Goal: Contribute content: Contribute content

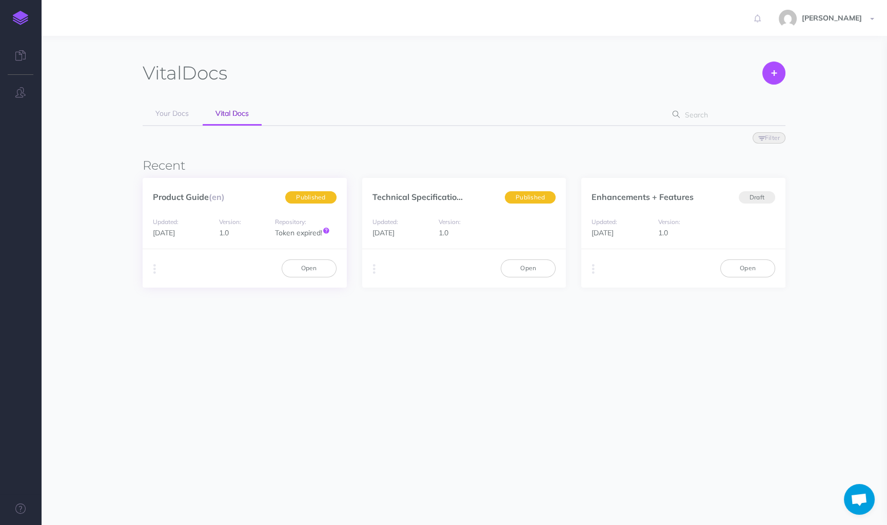
click at [229, 204] on div "Product Guide (en) Published" at bounding box center [245, 191] width 204 height 27
click at [256, 195] on div "Product Guide (en) Published" at bounding box center [245, 191] width 204 height 27
click at [303, 265] on link "Open" at bounding box center [309, 268] width 55 height 17
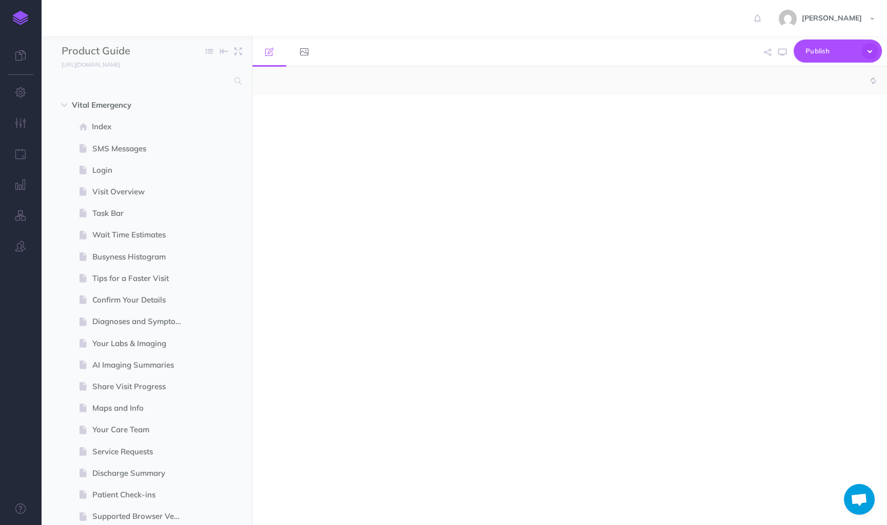
select select "null"
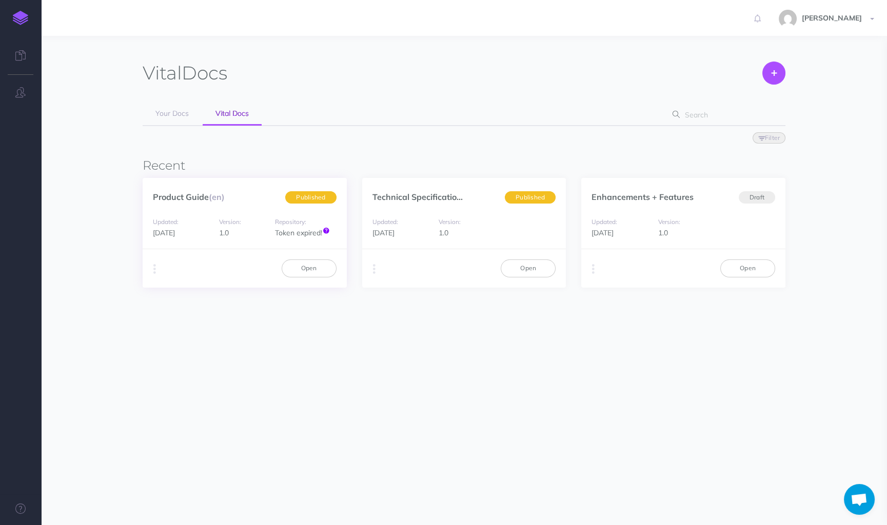
click at [325, 232] on icon at bounding box center [326, 230] width 6 height 7
click at [327, 230] on icon at bounding box center [326, 230] width 6 height 7
click at [325, 227] on icon at bounding box center [326, 230] width 6 height 7
click at [326, 229] on icon at bounding box center [326, 230] width 6 height 7
click at [156, 270] on button "button" at bounding box center [155, 269] width 10 height 15
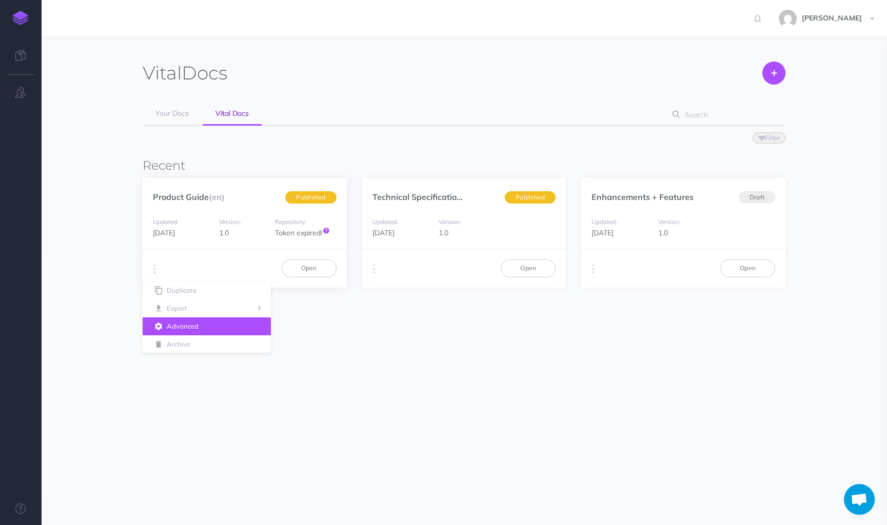
click at [195, 324] on button "Advanced" at bounding box center [207, 326] width 128 height 18
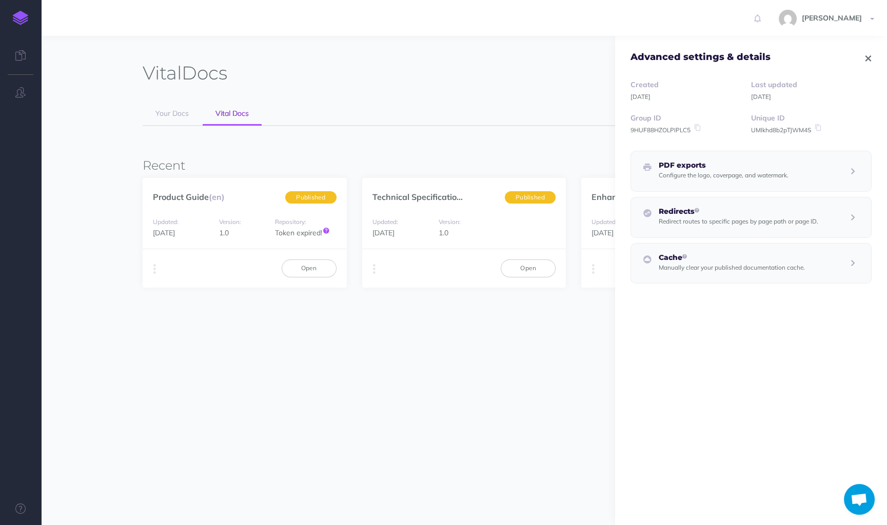
click at [874, 55] on span "Advanced settings & details" at bounding box center [751, 50] width 272 height 28
click at [868, 56] on icon "button" at bounding box center [868, 58] width 6 height 7
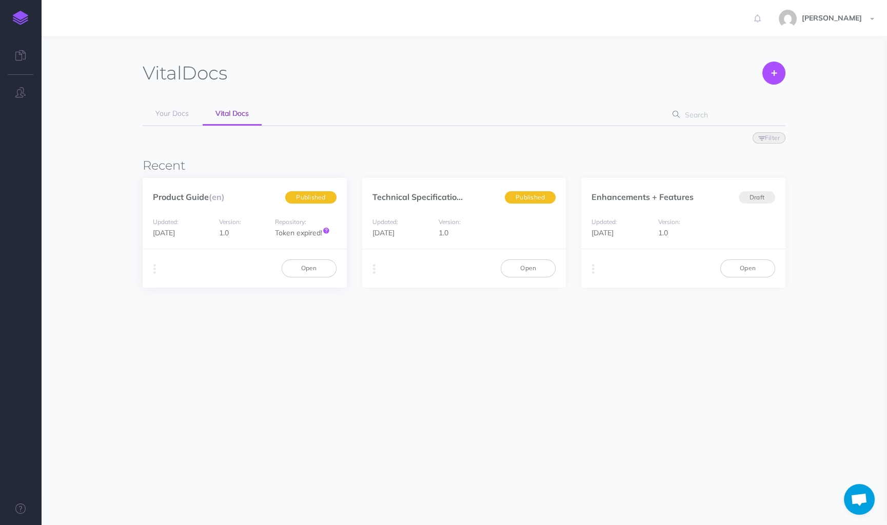
click at [330, 230] on div "Repository: Token expired!" at bounding box center [305, 227] width 61 height 23
click at [260, 212] on div "Updated: 3 weeks ago Version: 1.0 Repository: Token expired!" at bounding box center [245, 228] width 204 height 44
click at [327, 230] on icon at bounding box center [326, 230] width 6 height 7
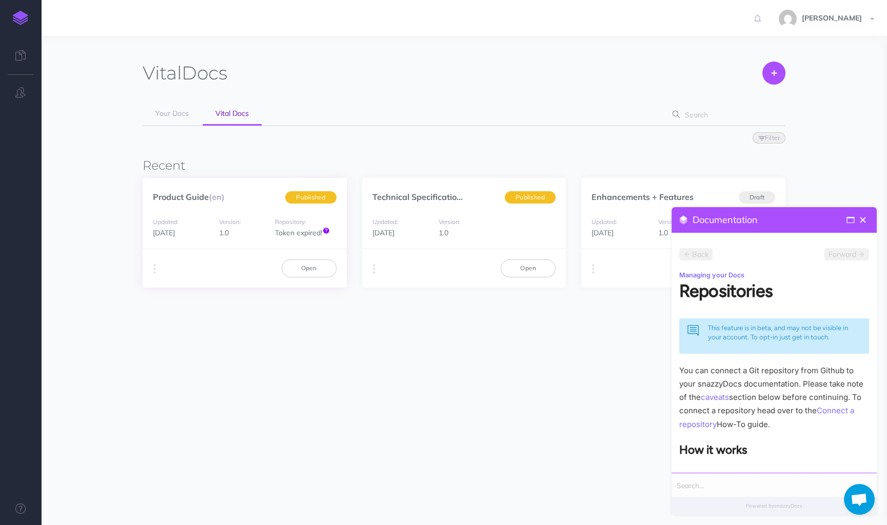
scroll to position [1009, 0]
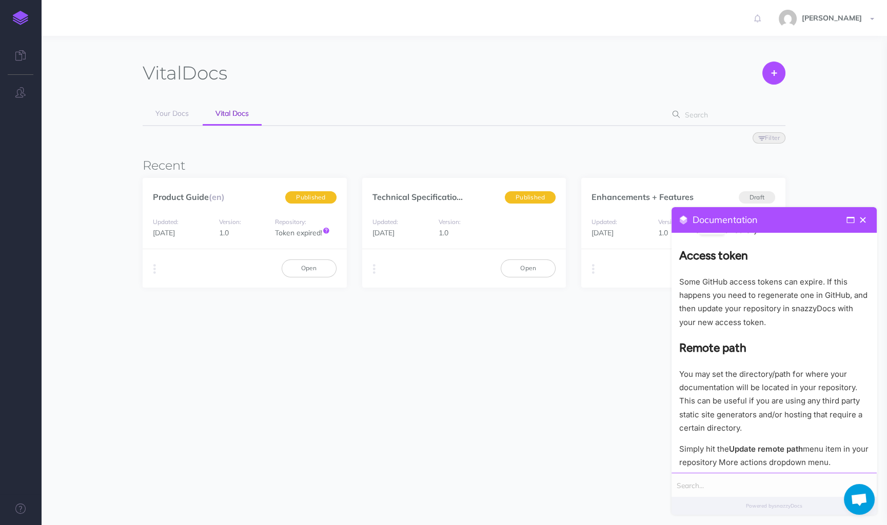
click at [517, 389] on section "Vital Docs Create Your Docs Vital Docs Filter Status Published Drafts Recent Pr…" at bounding box center [464, 245] width 846 height 418
click at [262, 199] on div "Product Guide (en) Published" at bounding box center [245, 191] width 204 height 27
click at [299, 256] on div "Duplicate Export PDF Beta Markdown Beta Advanced Archive Open" at bounding box center [245, 268] width 204 height 38
click at [299, 265] on link "Open" at bounding box center [309, 268] width 55 height 17
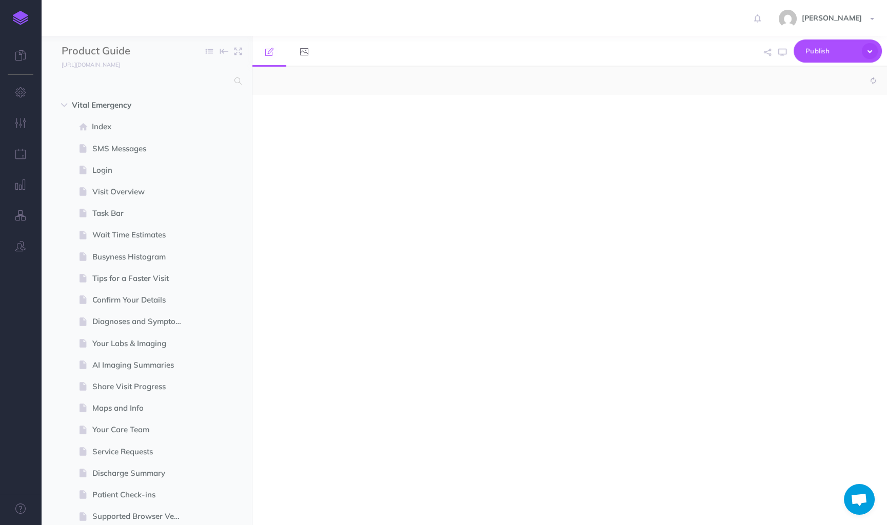
select select "null"
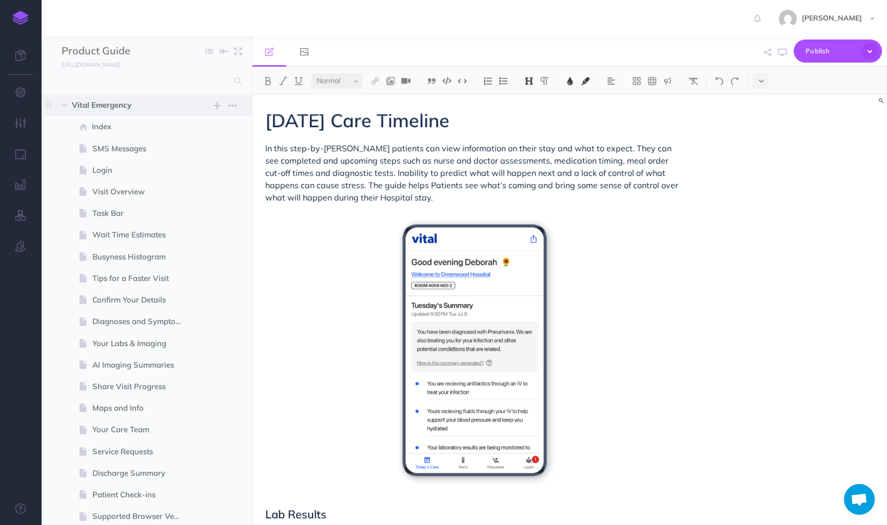
click at [122, 106] on span "Vital Emergency" at bounding box center [125, 105] width 106 height 12
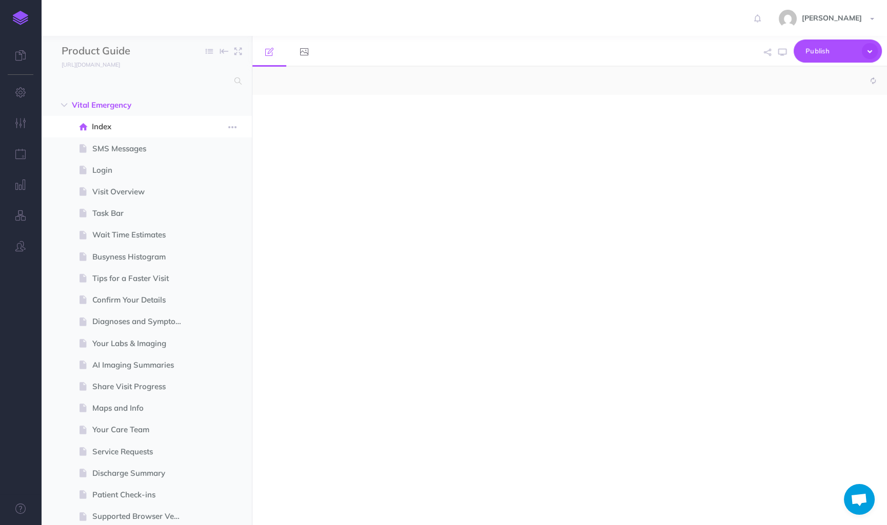
select select "null"
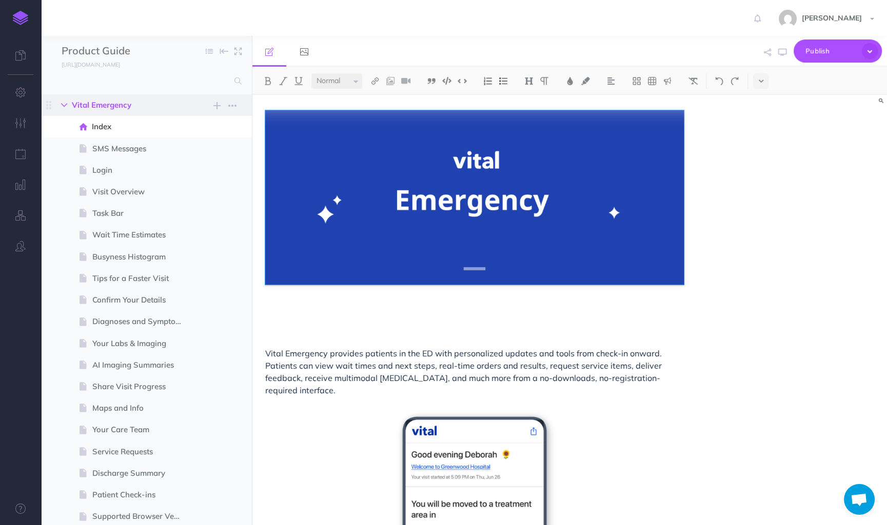
click at [64, 107] on icon "button" at bounding box center [64, 105] width 6 height 6
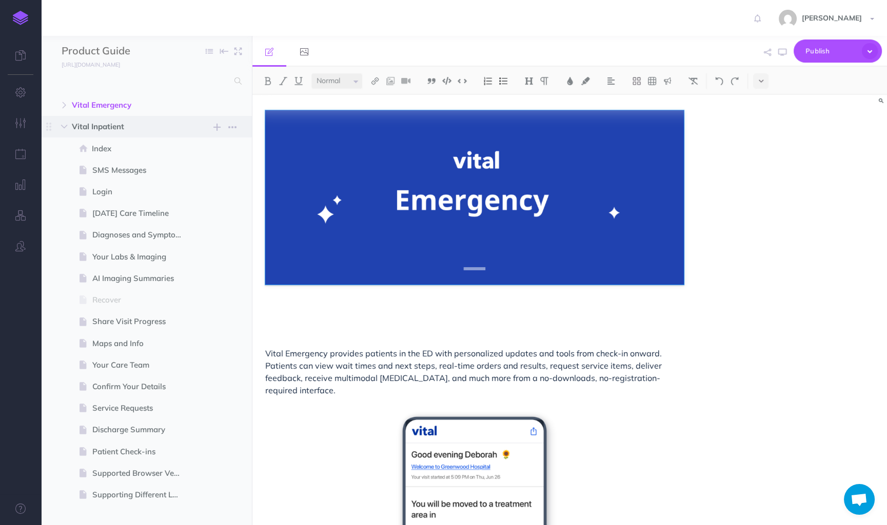
click at [72, 120] on span "Vital Inpatient New folder Add a new folder inside this folder New page Add a n…" at bounding box center [158, 127] width 172 height 22
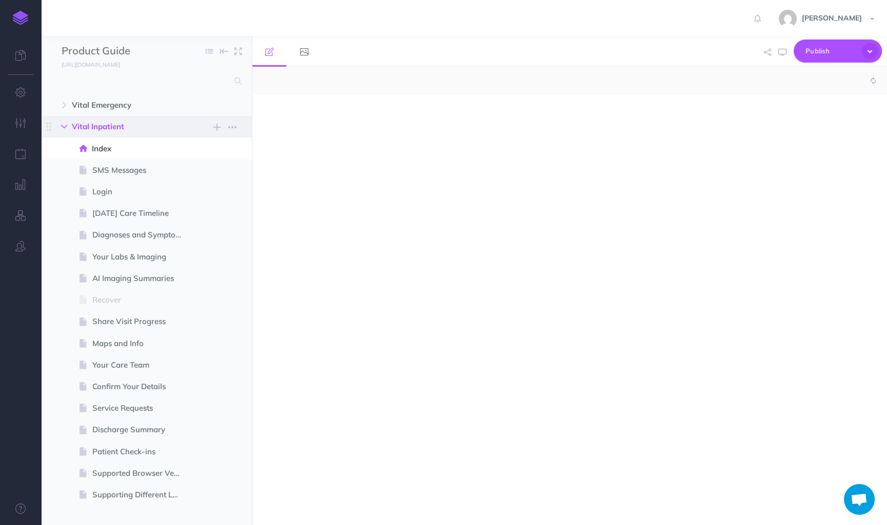
select select "null"
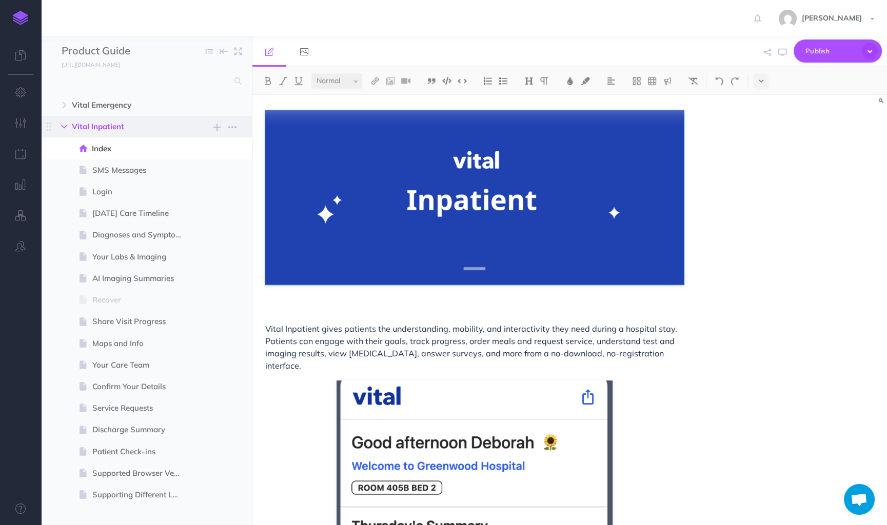
click at [64, 126] on icon "button" at bounding box center [64, 127] width 6 height 6
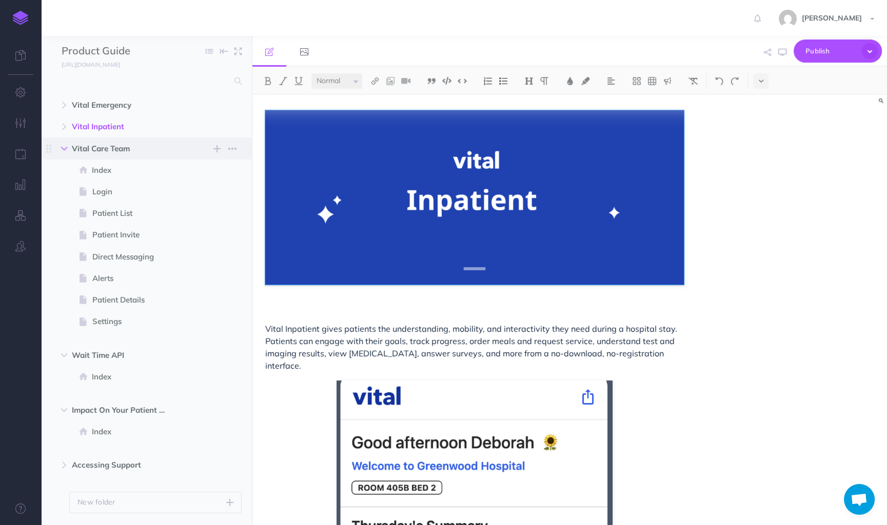
click at [64, 147] on icon "button" at bounding box center [64, 149] width 6 height 6
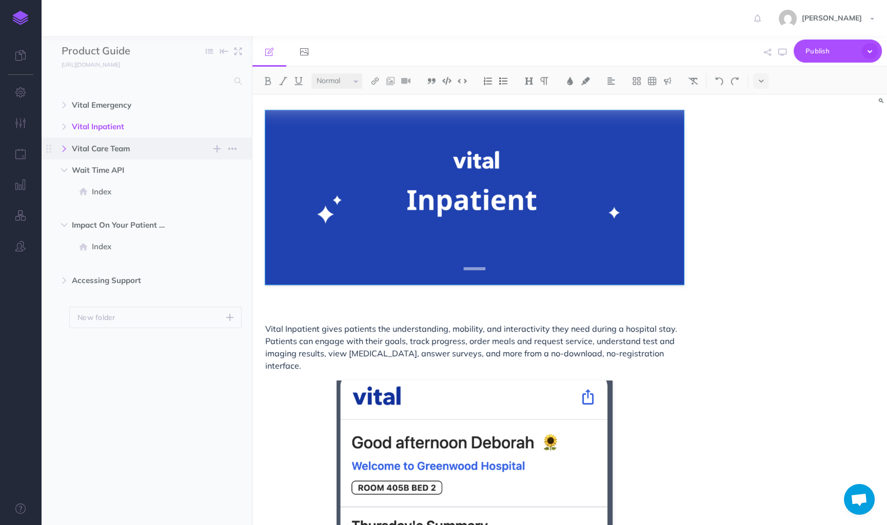
click at [64, 146] on icon "button" at bounding box center [64, 149] width 6 height 6
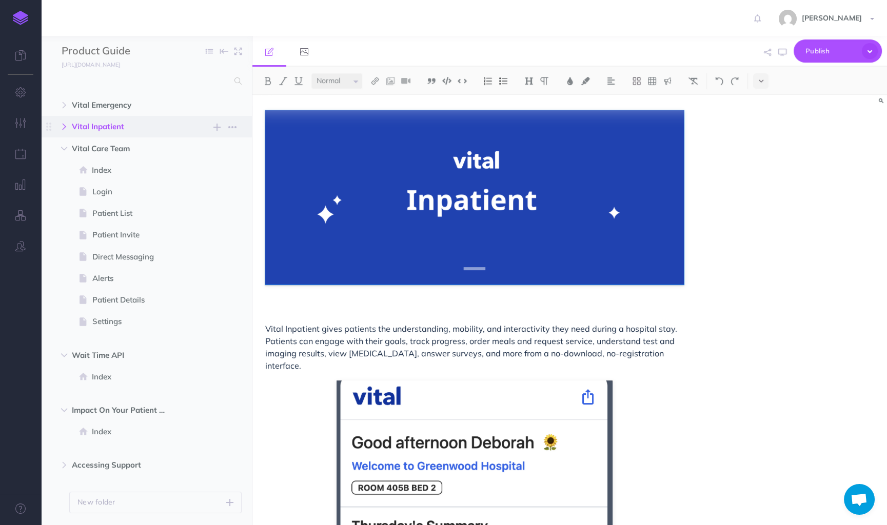
click at [64, 127] on icon "button" at bounding box center [64, 127] width 6 height 6
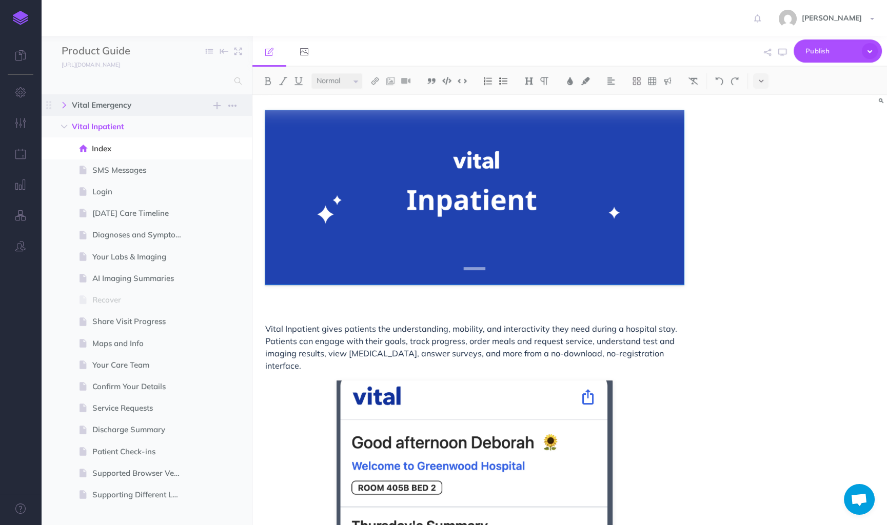
click at [65, 104] on icon "button" at bounding box center [64, 105] width 6 height 6
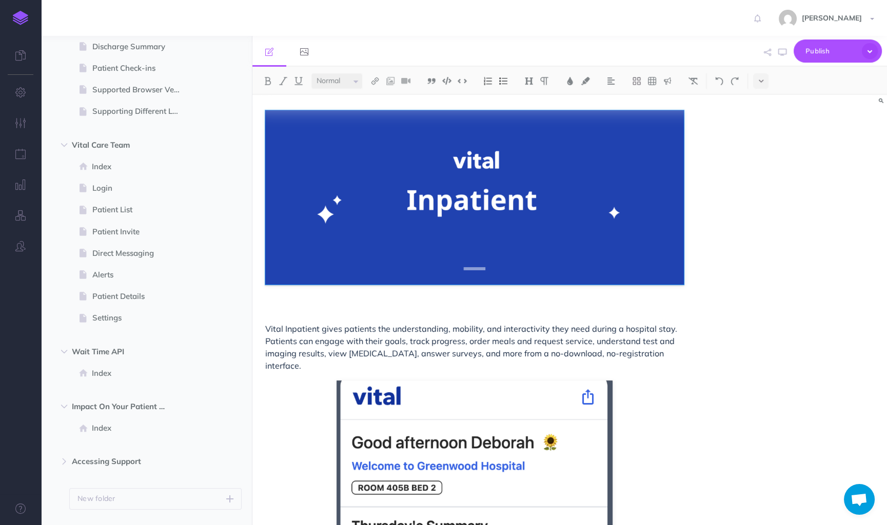
scroll to position [852, 0]
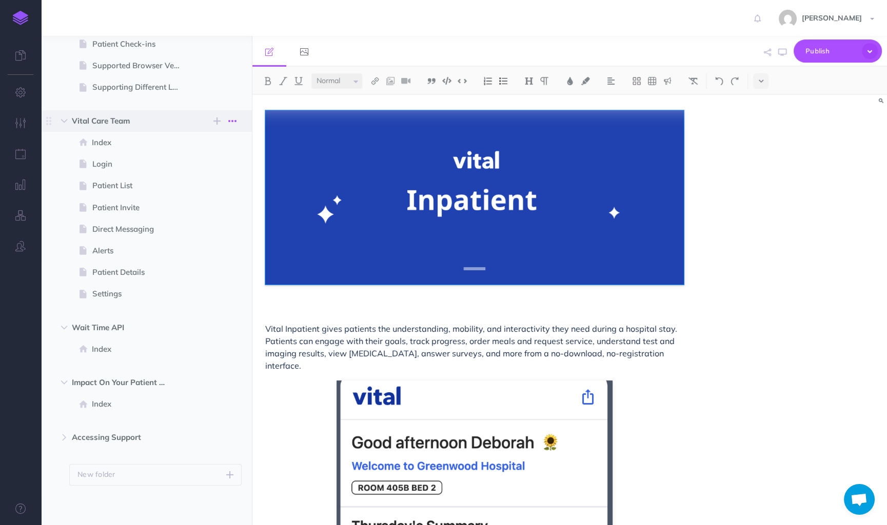
click at [238, 121] on button "button" at bounding box center [232, 121] width 18 height 12
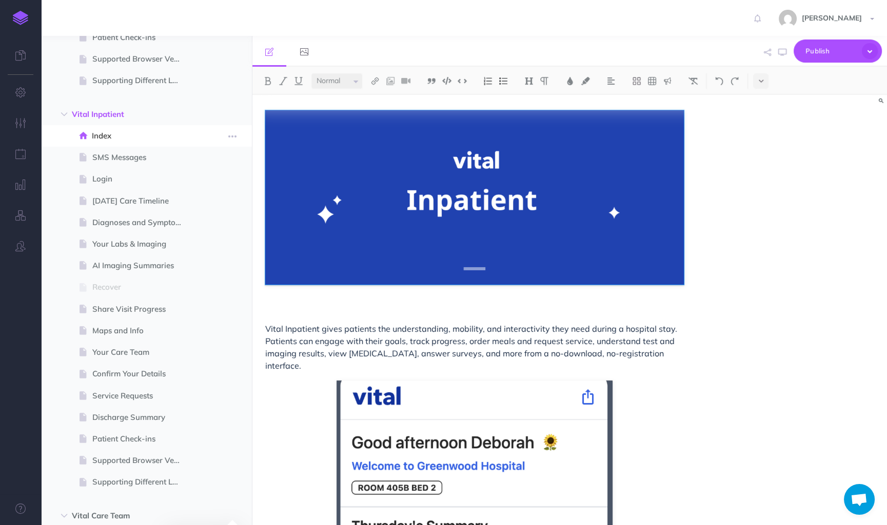
scroll to position [449, 0]
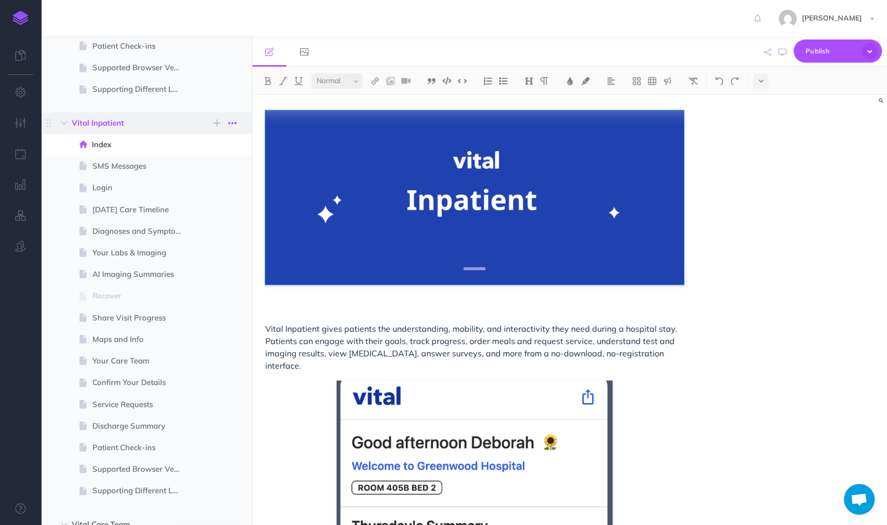
click at [228, 123] on icon "button" at bounding box center [232, 123] width 8 height 12
click at [199, 155] on link "Duplicate" at bounding box center [203, 158] width 77 height 17
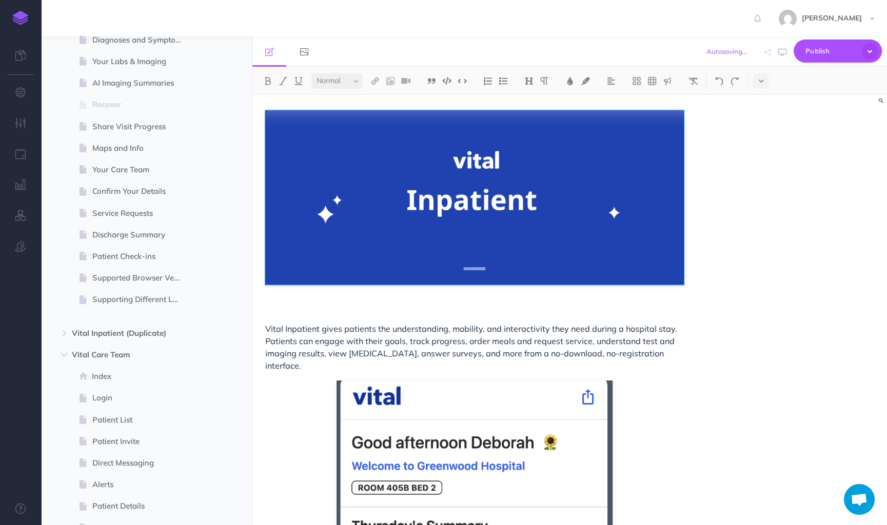
scroll to position [846, 0]
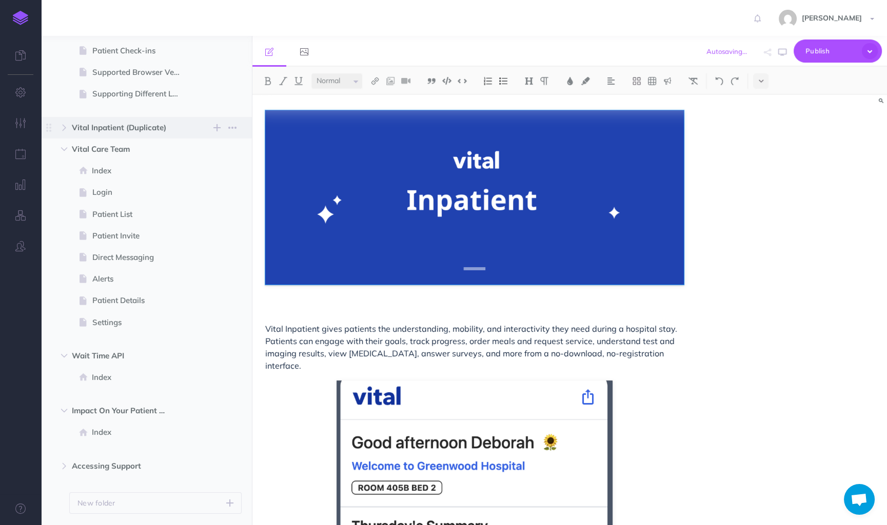
click at [166, 128] on span "Vital Inpatient (Duplicate)" at bounding box center [125, 128] width 106 height 12
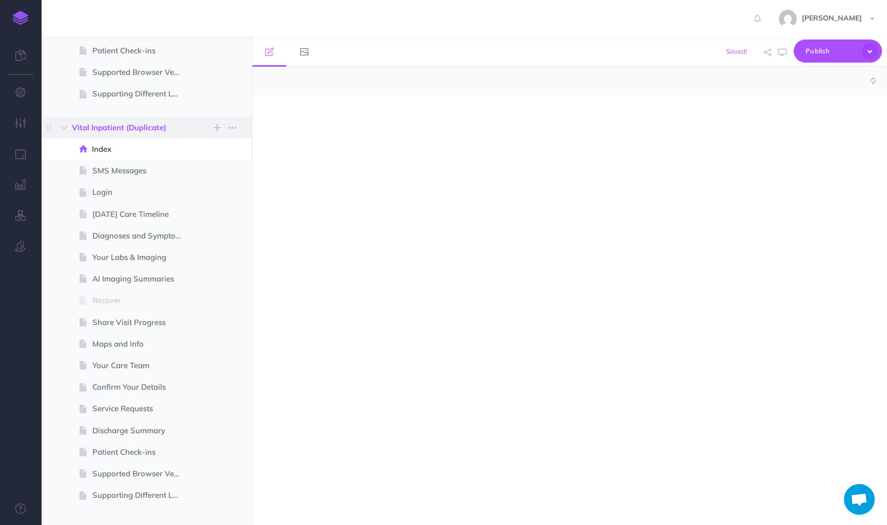
select select "null"
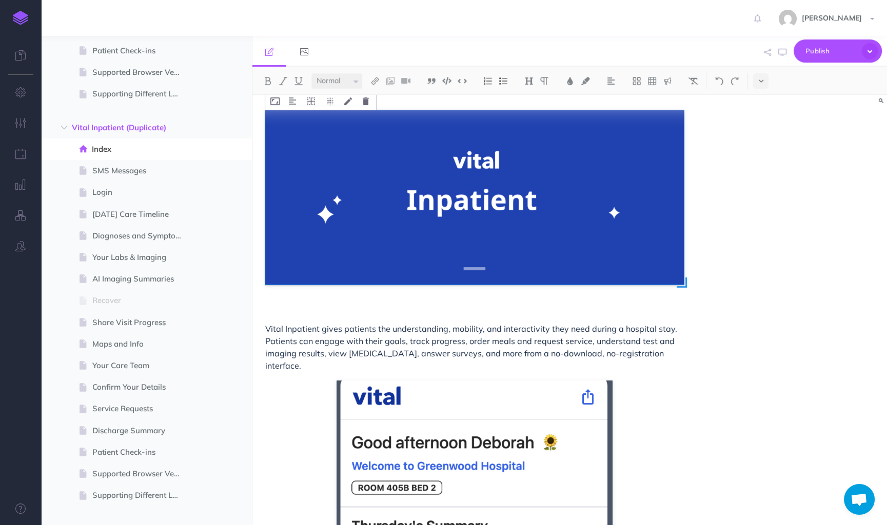
click at [501, 199] on img at bounding box center [474, 197] width 418 height 174
click at [616, 221] on img at bounding box center [474, 197] width 418 height 174
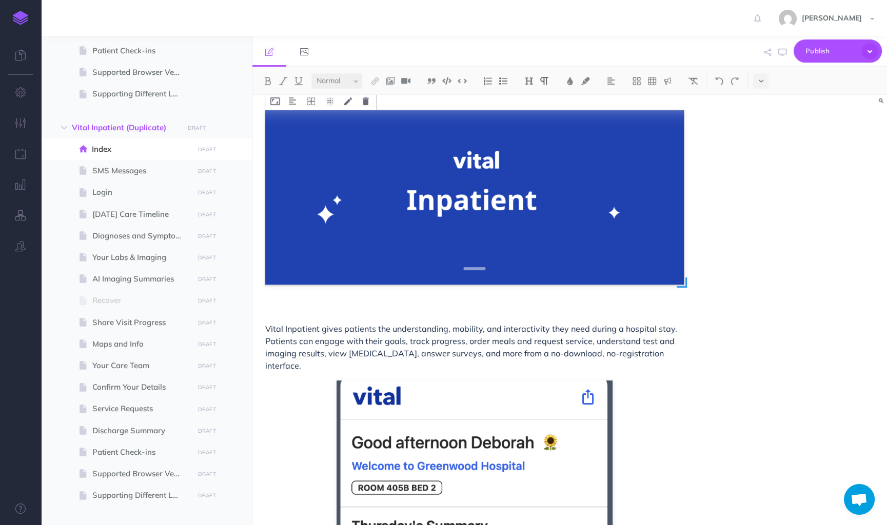
click at [666, 188] on img at bounding box center [474, 197] width 418 height 174
click at [772, 323] on div "Vital Inpatient gives patients the understanding, mobility, and interactivity t…" at bounding box center [569, 310] width 634 height 430
click at [681, 250] on img at bounding box center [474, 197] width 418 height 174
click at [350, 102] on icon at bounding box center [348, 101] width 8 height 8
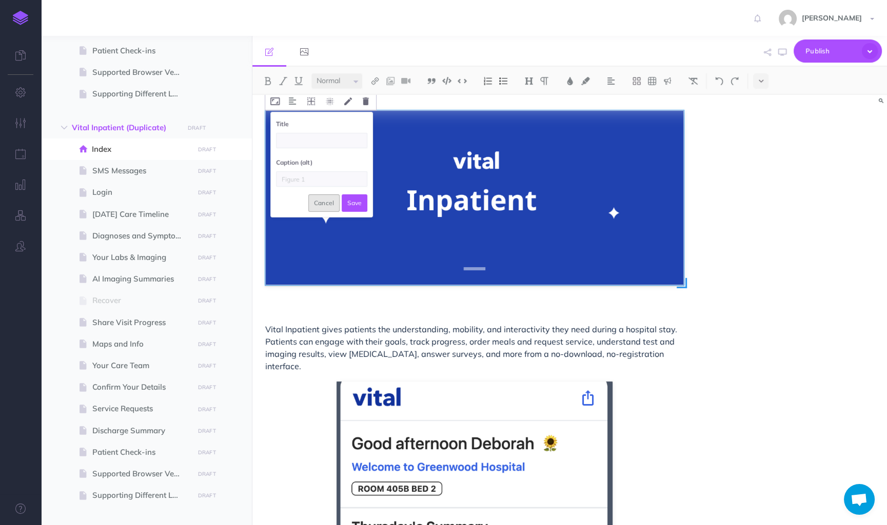
click at [330, 202] on button "Cancel" at bounding box center [324, 202] width 32 height 17
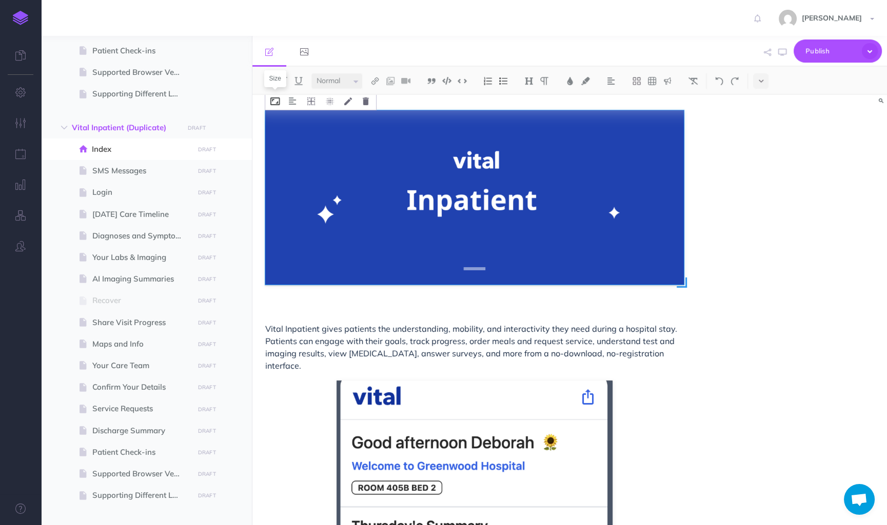
click at [275, 99] on icon at bounding box center [274, 101] width 9 height 8
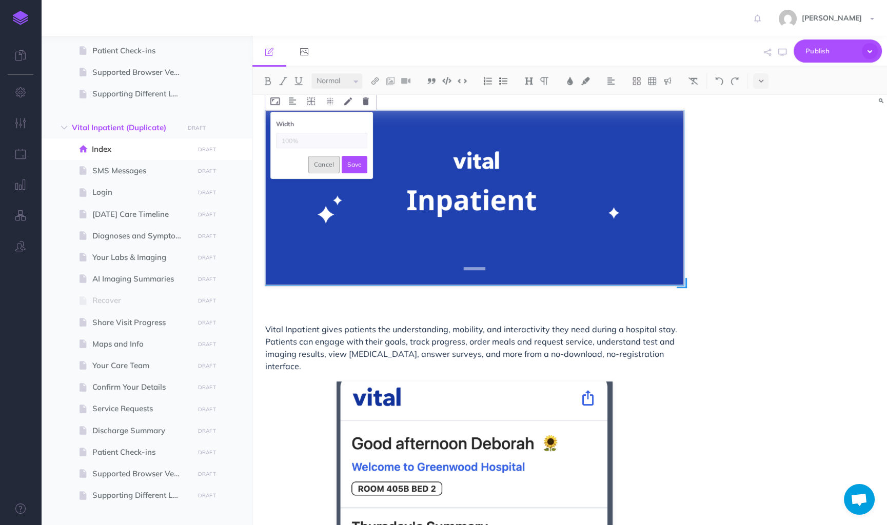
click at [324, 166] on button "Cancel" at bounding box center [324, 164] width 32 height 17
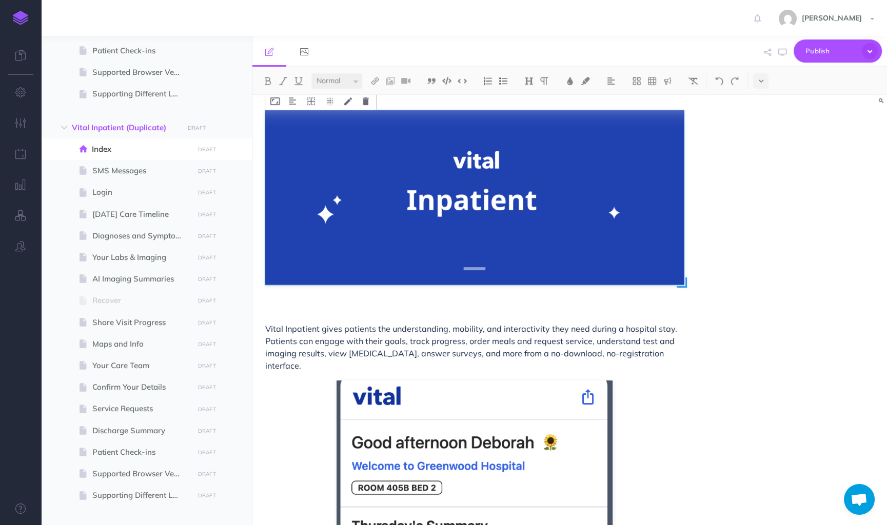
click at [706, 167] on div "Vital Inpatient gives patients the understanding, mobility, and interactivity t…" at bounding box center [569, 310] width 634 height 430
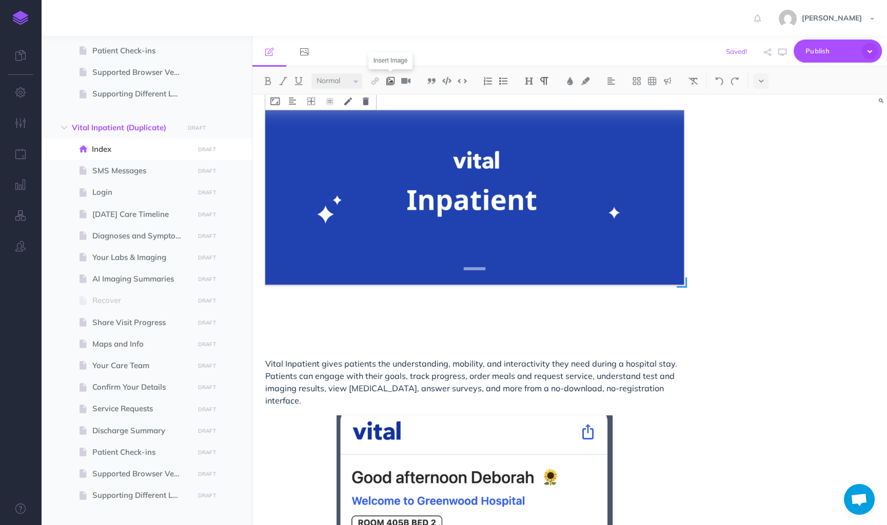
click at [391, 83] on img at bounding box center [390, 81] width 9 height 8
click at [390, 116] on icon at bounding box center [391, 114] width 10 height 7
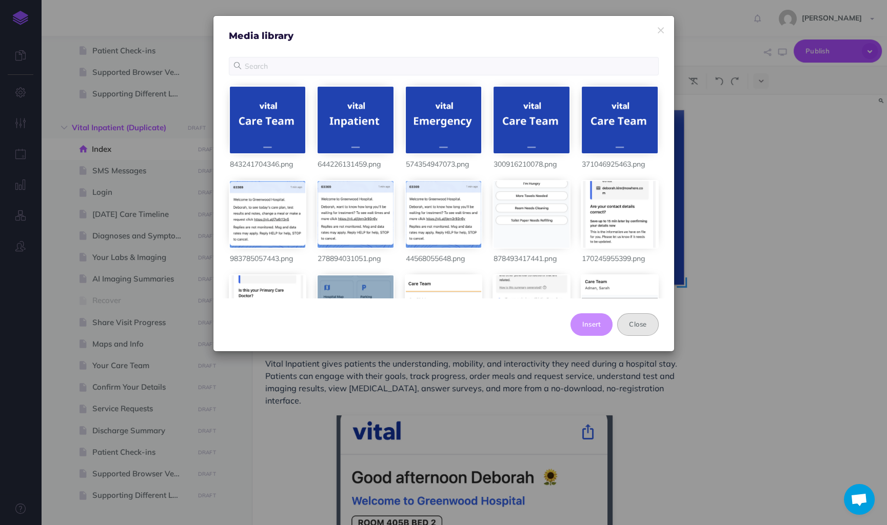
click at [633, 315] on button "Close" at bounding box center [637, 324] width 41 height 23
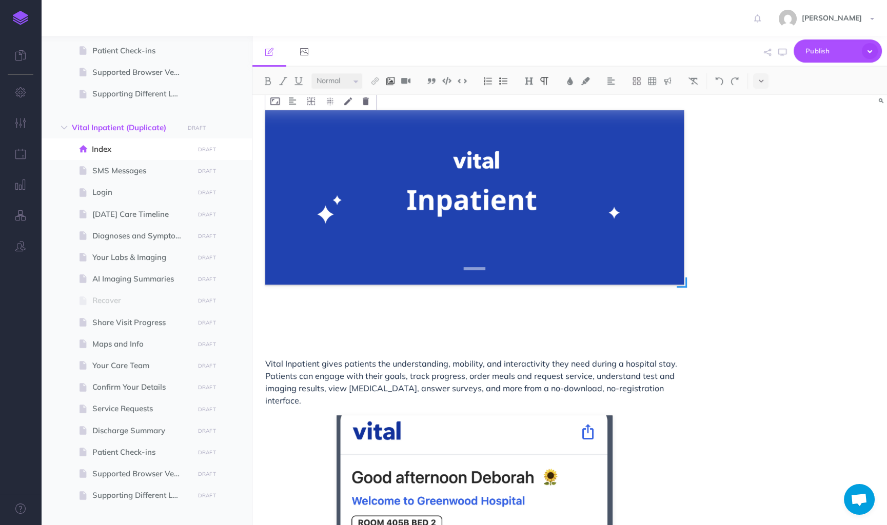
click at [393, 84] on img at bounding box center [390, 81] width 9 height 8
click at [389, 97] on icon at bounding box center [390, 98] width 8 height 7
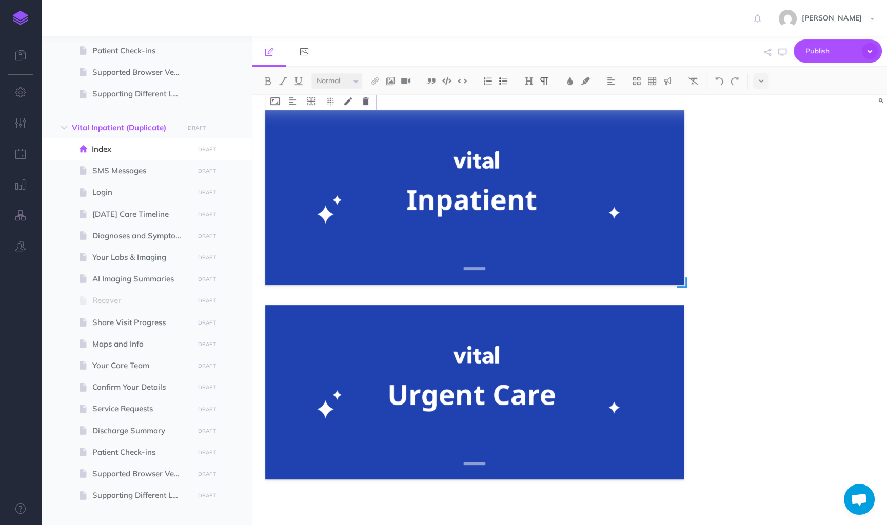
click at [467, 266] on img at bounding box center [474, 197] width 418 height 174
click at [724, 277] on div "Vital Inpatient gives patients the understanding, mobility, and interactivity t…" at bounding box center [569, 310] width 634 height 430
click at [680, 262] on img at bounding box center [474, 197] width 418 height 174
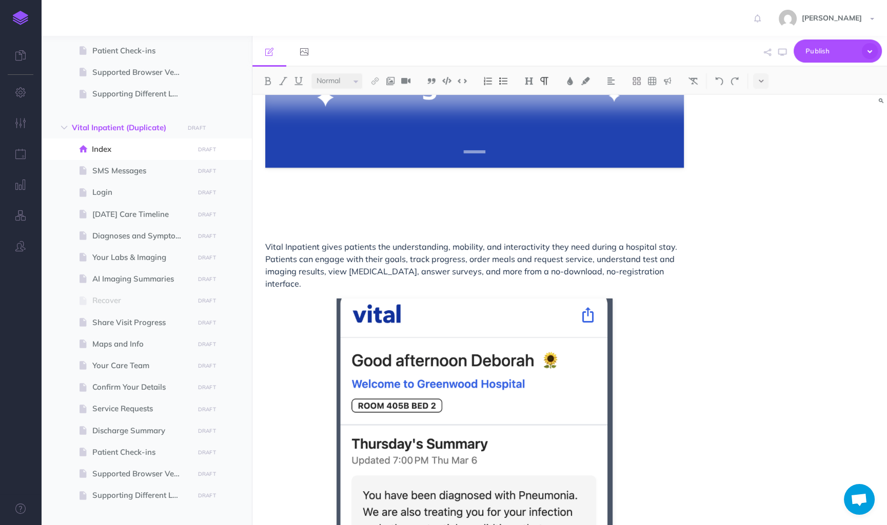
scroll to position [109, 0]
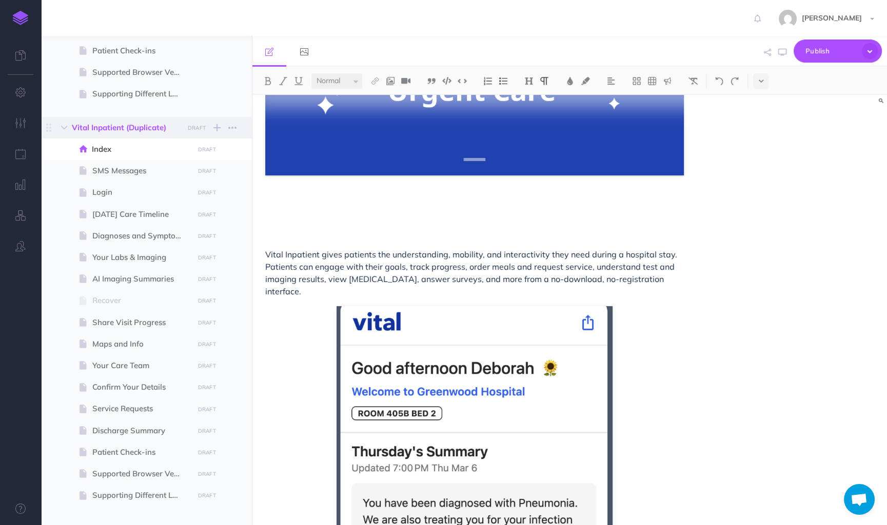
click at [115, 125] on span "Vital Inpatient (Duplicate)" at bounding box center [125, 128] width 106 height 12
click at [232, 129] on icon "button" at bounding box center [232, 128] width 8 height 12
click at [203, 175] on link "Settings" at bounding box center [203, 179] width 77 height 17
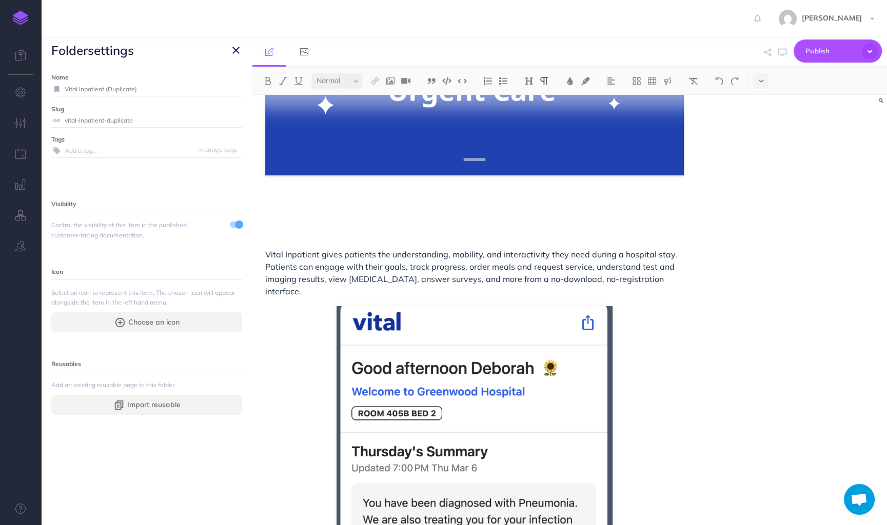
click at [103, 88] on input "Vital Inpatient (Duplicate)" at bounding box center [153, 89] width 177 height 13
drag, startPoint x: 146, startPoint y: 91, endPoint x: 81, endPoint y: 91, distance: 65.1
click at [81, 91] on input "Vital Inpatient (Duplicate)" at bounding box center [153, 89] width 177 height 13
type input "Vital Urgent Care"
click at [129, 192] on div "Name Vital Urgent Care Save Slug vital-inpatient-duplicate Save Tags manage tag…" at bounding box center [146, 295] width 211 height 461
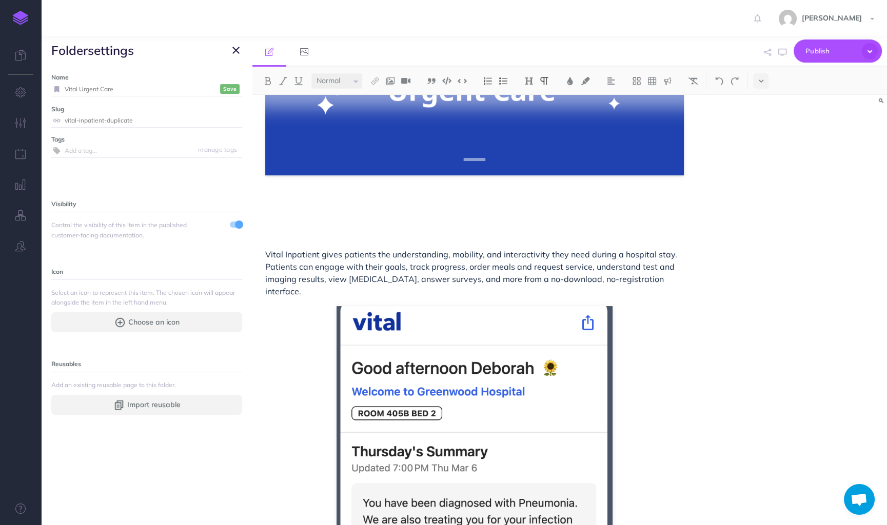
drag, startPoint x: 152, startPoint y: 119, endPoint x: 49, endPoint y: 119, distance: 102.6
click at [49, 119] on div "Name Vital Urgent Care Save Slug vital-inpatient-duplicate Save Tags manage tag…" at bounding box center [146, 295] width 211 height 461
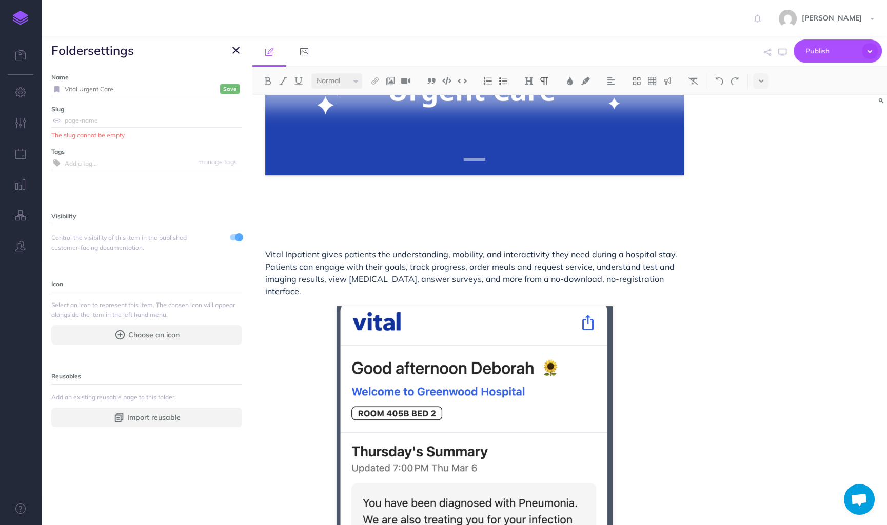
click at [143, 83] on input "Vital Urgent Care" at bounding box center [141, 89] width 153 height 13
click at [142, 87] on input "Vital Urgent Care" at bounding box center [141, 89] width 153 height 13
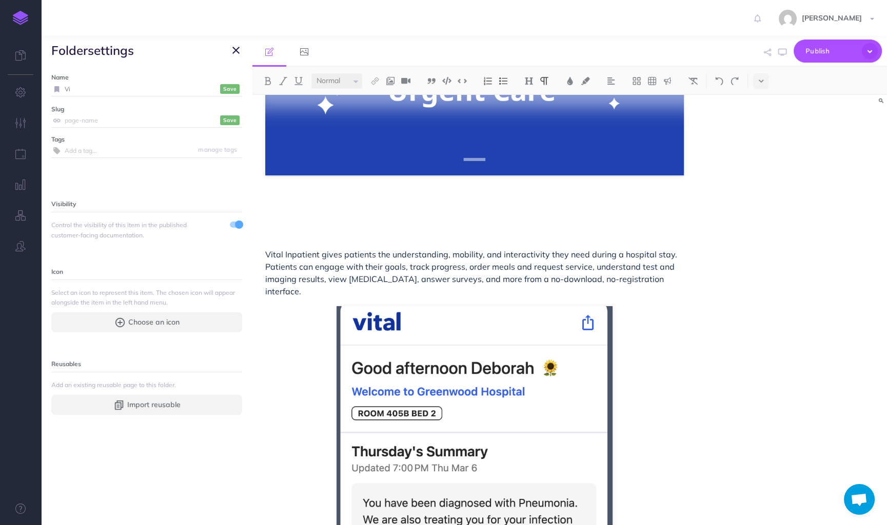
type input "V"
click at [137, 106] on label "Slug" at bounding box center [146, 109] width 191 height 10
click at [126, 115] on input "text" at bounding box center [141, 120] width 153 height 13
click at [125, 115] on input "text" at bounding box center [141, 120] width 153 height 13
type input "V"
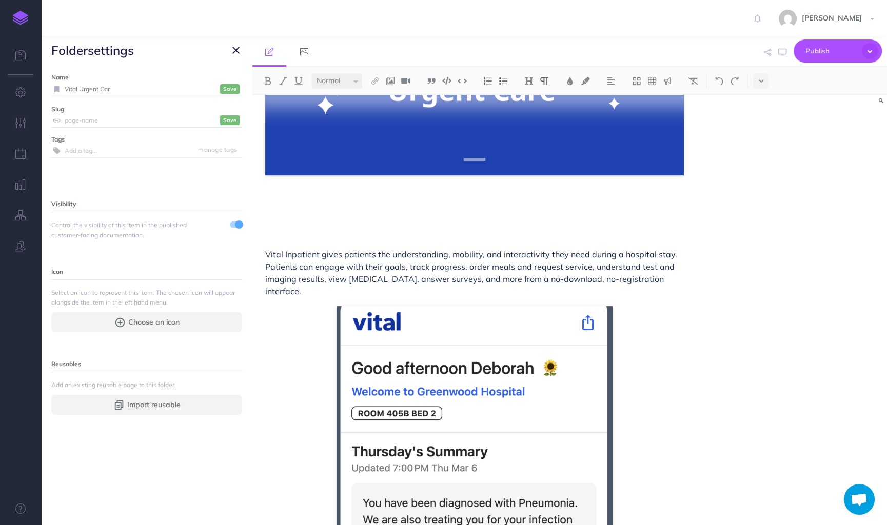
type input "Vital Urgent Care"
click at [115, 126] on input "vital-inpatient-duplicate" at bounding box center [153, 120] width 177 height 13
drag, startPoint x: 80, startPoint y: 121, endPoint x: 181, endPoint y: 122, distance: 100.5
click at [181, 122] on input "vital-inpatient-duplicate" at bounding box center [153, 120] width 177 height 13
drag, startPoint x: 176, startPoint y: 122, endPoint x: 79, endPoint y: 122, distance: 97.4
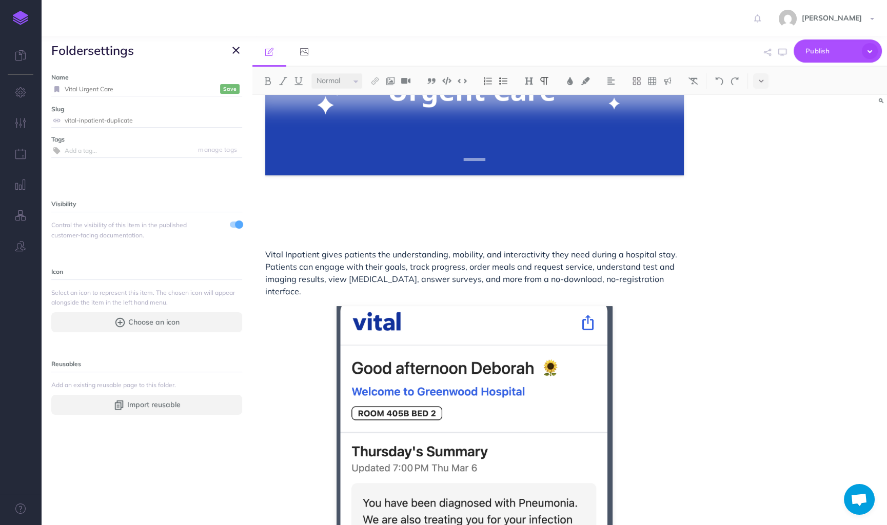
click at [79, 122] on input "vital-inpatient-duplicate" at bounding box center [153, 120] width 177 height 13
click at [98, 123] on input "vital-urgentcare" at bounding box center [141, 120] width 153 height 13
type input "vital-urgent-care"
click at [830, 163] on div "Vital Inpatient gives patients the understanding, mobility, and interactivity t…" at bounding box center [569, 310] width 634 height 430
click at [231, 45] on button "button" at bounding box center [236, 50] width 12 height 12
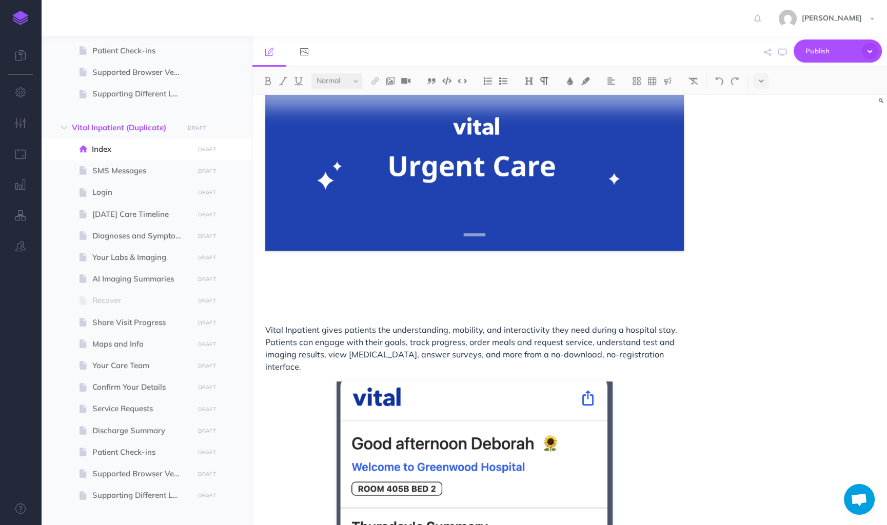
scroll to position [0, 0]
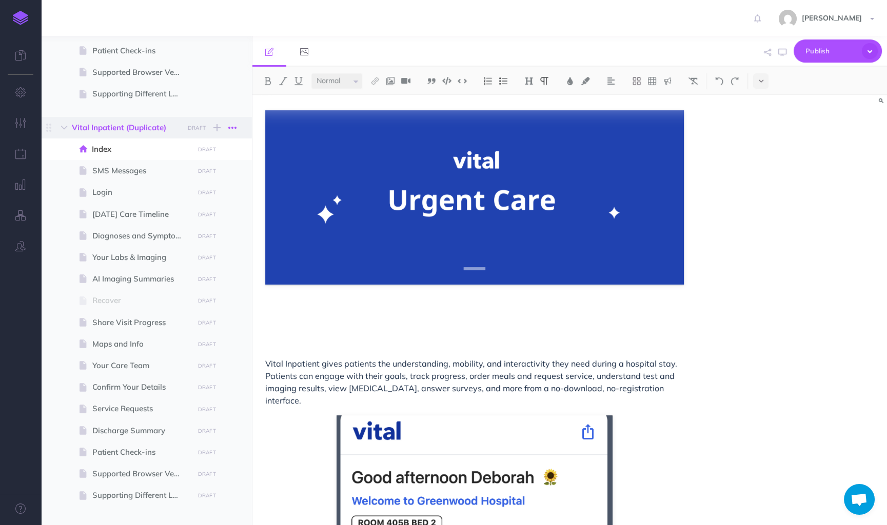
click at [236, 128] on icon "button" at bounding box center [232, 128] width 8 height 12
click at [197, 176] on link "Settings" at bounding box center [203, 179] width 77 height 17
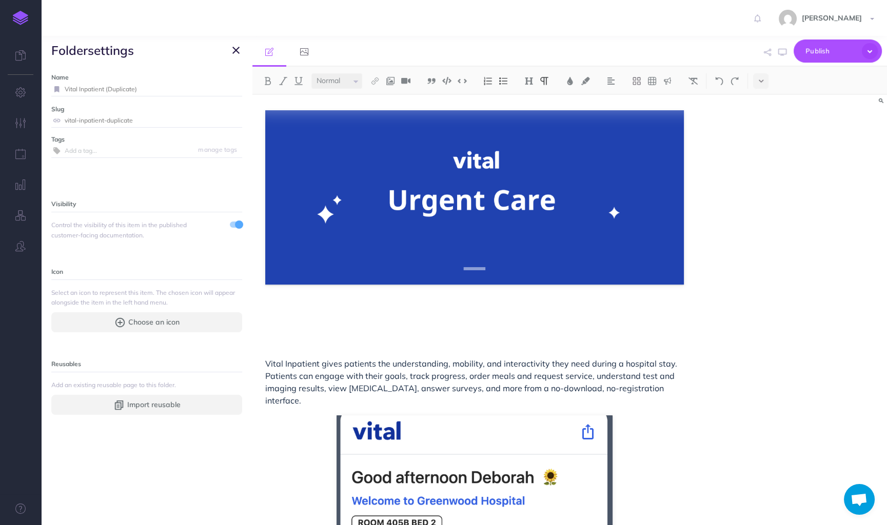
drag, startPoint x: 81, startPoint y: 87, endPoint x: 158, endPoint y: 88, distance: 78.0
click at [158, 88] on input "Vital Inpatient (Duplicate)" at bounding box center [153, 89] width 177 height 13
type input "Vital Urgent Care"
click at [233, 88] on small "Save" at bounding box center [229, 89] width 13 height 8
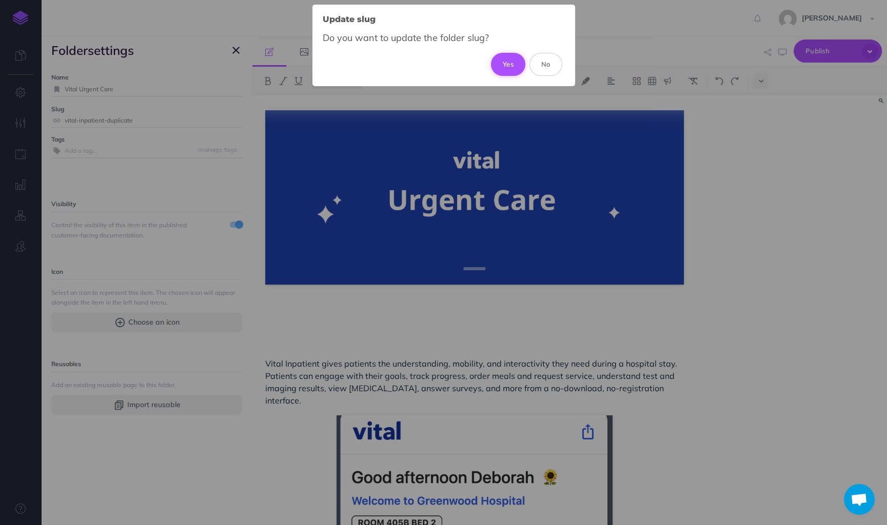
click at [509, 61] on button "Yes" at bounding box center [508, 64] width 34 height 23
type input "vital-urgent-care"
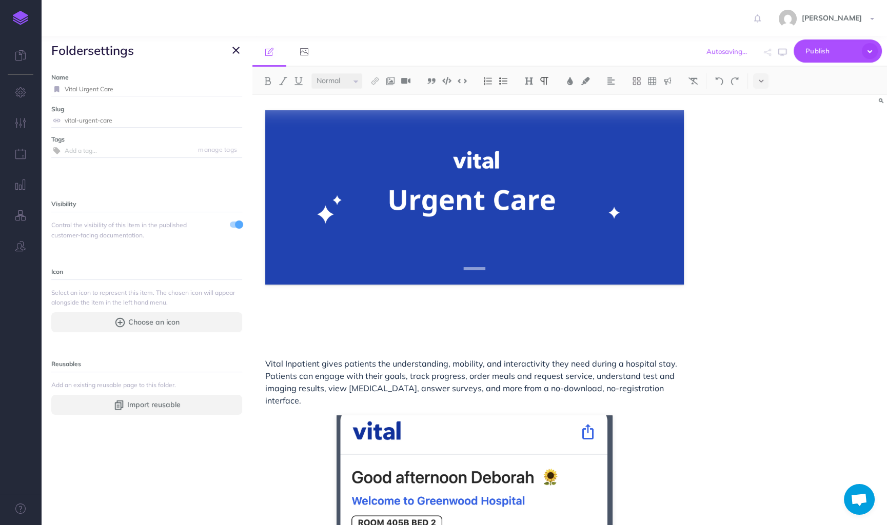
click at [232, 51] on icon "button" at bounding box center [235, 50] width 7 height 12
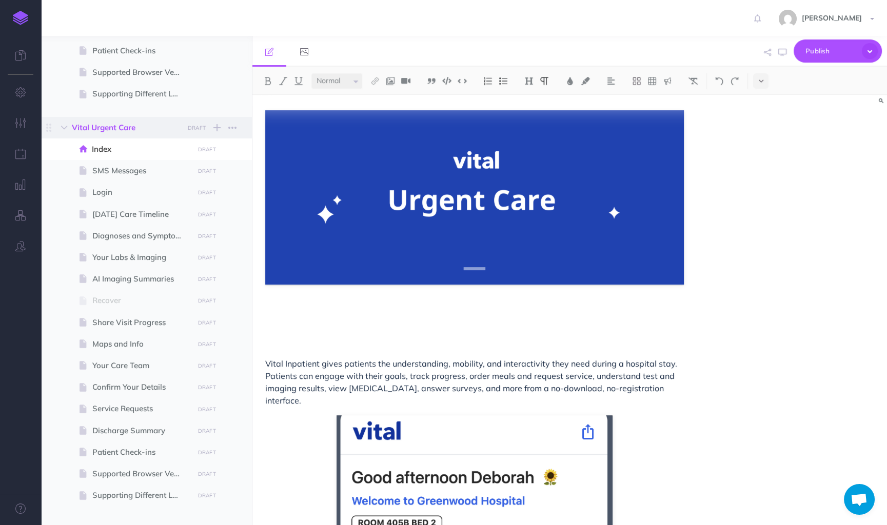
click at [149, 125] on span "Vital Urgent Care" at bounding box center [125, 128] width 106 height 12
click at [231, 126] on icon "button" at bounding box center [232, 128] width 8 height 12
click at [202, 171] on link "Settings" at bounding box center [203, 179] width 77 height 17
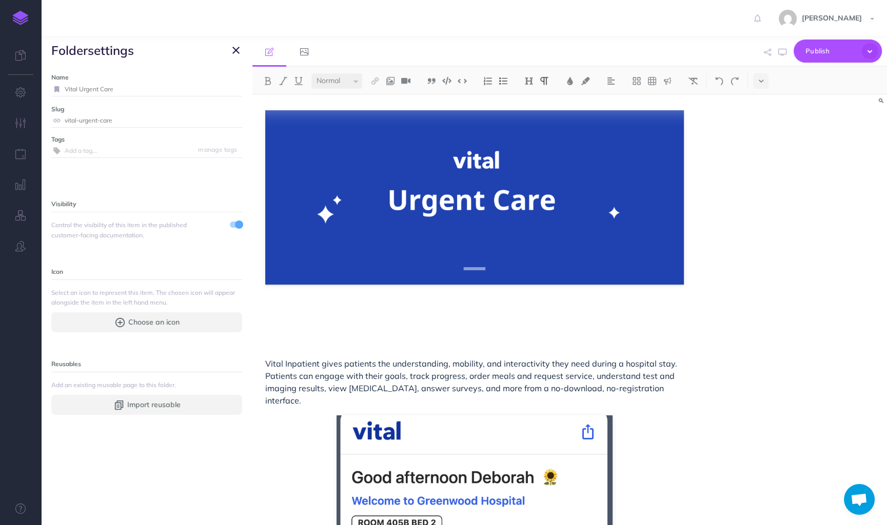
click at [155, 91] on input "Vital Urgent Care" at bounding box center [153, 89] width 177 height 13
type input "Vital Urgent Care {WIP}"
click at [226, 89] on small "Save" at bounding box center [229, 89] width 13 height 8
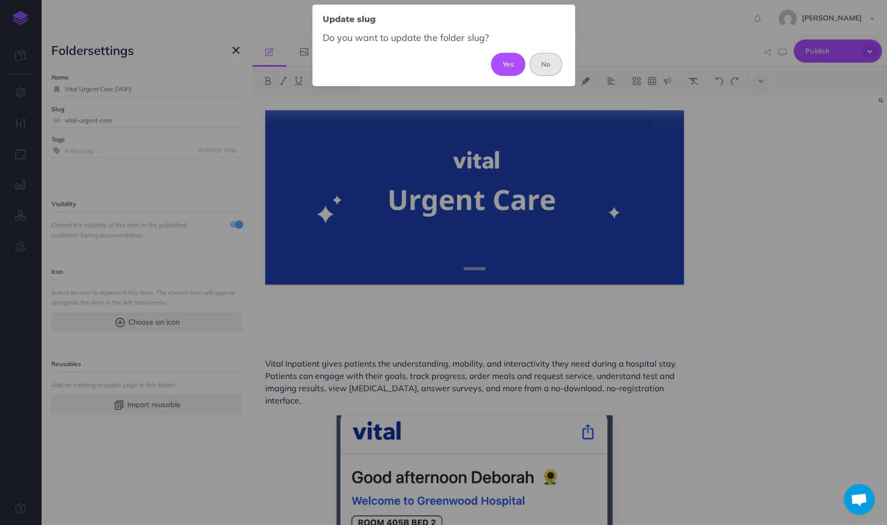
click at [553, 64] on button "No" at bounding box center [545, 64] width 33 height 23
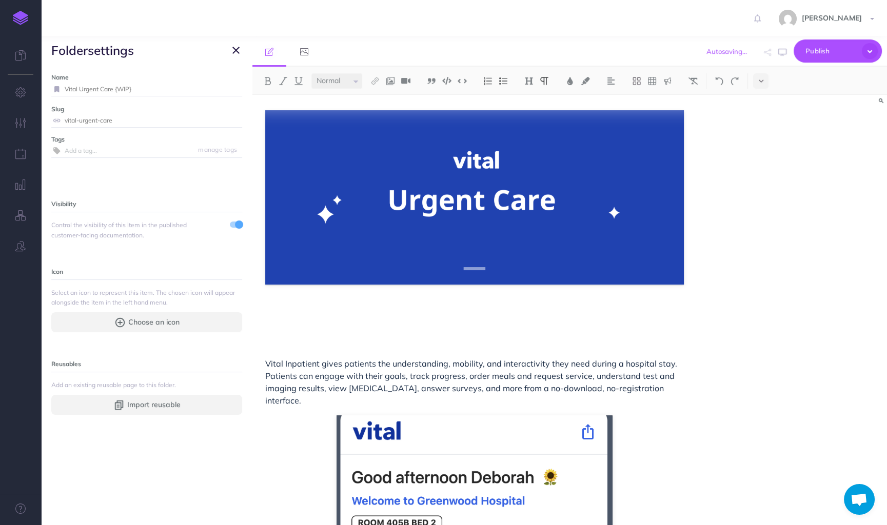
click at [235, 51] on icon "button" at bounding box center [235, 50] width 7 height 12
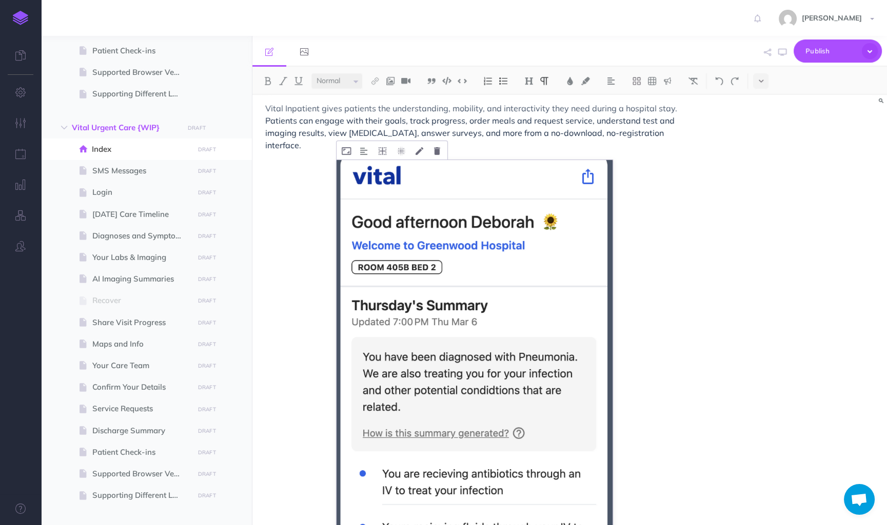
scroll to position [221, 0]
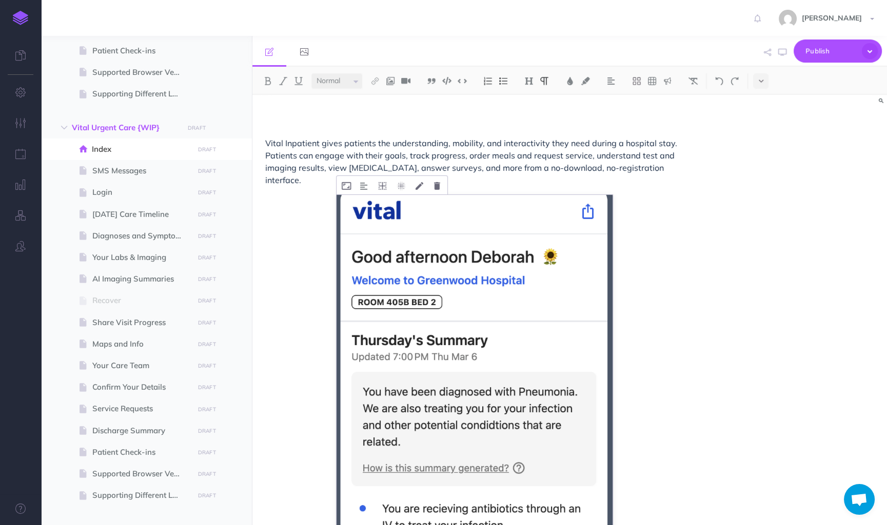
click at [592, 276] on img at bounding box center [474, 486] width 276 height 583
click at [641, 271] on div "Vital Inpatient gives patients the understanding, mobility, and interactivity t…" at bounding box center [474, 352] width 444 height 957
click at [641, 273] on div "Vital Inpatient gives patients the understanding, mobility, and interactivity t…" at bounding box center [474, 352] width 444 height 957
click at [761, 78] on icon at bounding box center [761, 80] width 5 height 7
click at [761, 175] on img at bounding box center [760, 176] width 9 height 6
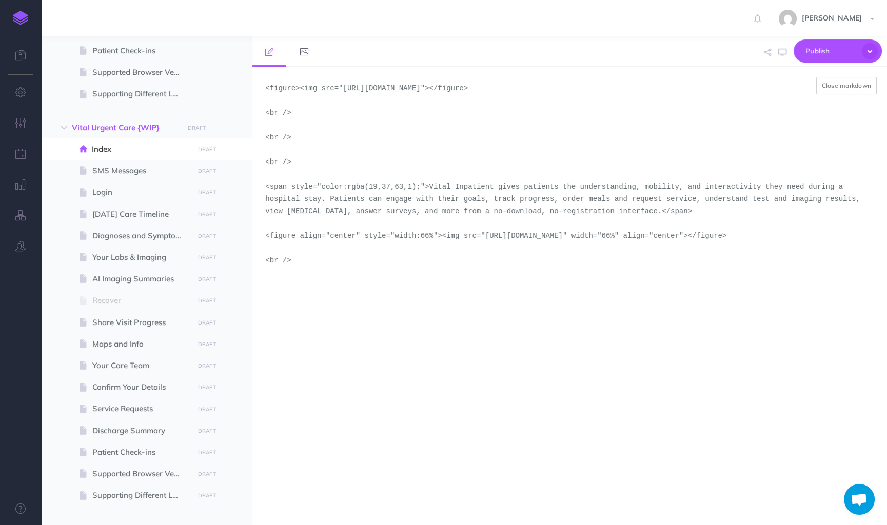
drag, startPoint x: 287, startPoint y: 248, endPoint x: 766, endPoint y: 250, distance: 479.0
click at [766, 250] on textarea "<figure><img src="[URL][DOMAIN_NAME]"></figure> <br /> <br /> <br /> <span styl…" at bounding box center [569, 296] width 634 height 458
paste textarea "[DOMAIN_NAME][URL]"
type textarea "<figure><img src="[URL][DOMAIN_NAME]"></figure> <br /> <br /> <br /> <span styl…"
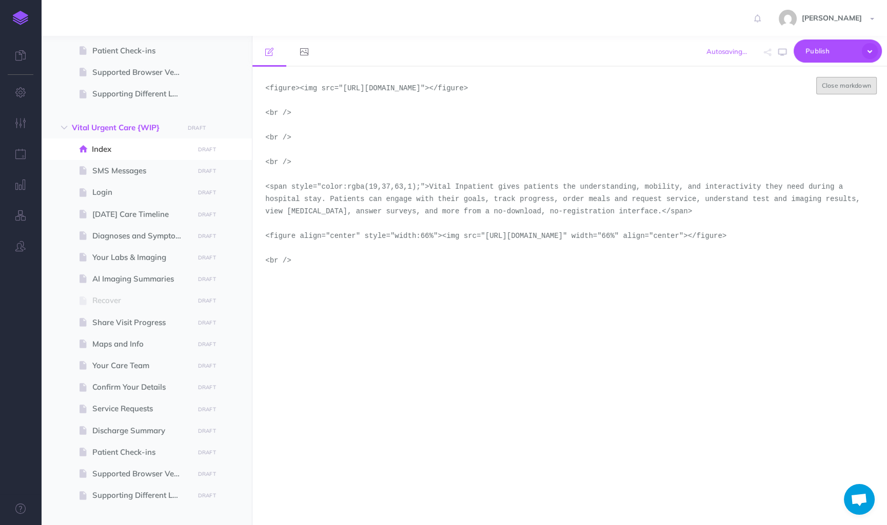
click at [857, 88] on button "Close markdown" at bounding box center [846, 85] width 61 height 17
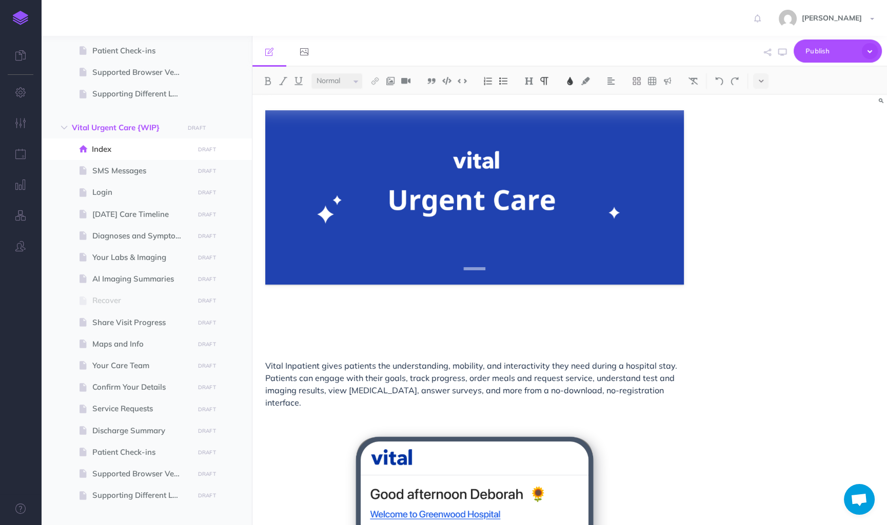
click at [450, 380] on span "Vital Inpatient gives patients the understanding, mobility, and interactivity t…" at bounding box center [472, 384] width 414 height 47
click at [341, 403] on p "Vital Inpatient gives patients the understanding, mobility, and interactivity t…" at bounding box center [474, 384] width 418 height 49
drag, startPoint x: 341, startPoint y: 403, endPoint x: 265, endPoint y: 360, distance: 86.6
click at [265, 360] on p "Vital Inpatient gives patients the understanding, mobility, and interactivity t…" at bounding box center [474, 384] width 418 height 49
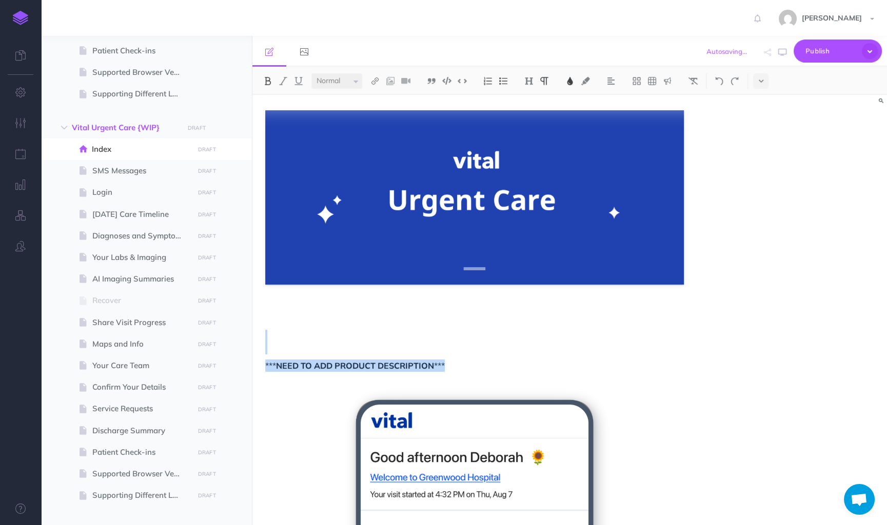
drag, startPoint x: 492, startPoint y: 366, endPoint x: 268, endPoint y: 352, distance: 224.0
click at [573, 80] on img at bounding box center [569, 81] width 9 height 8
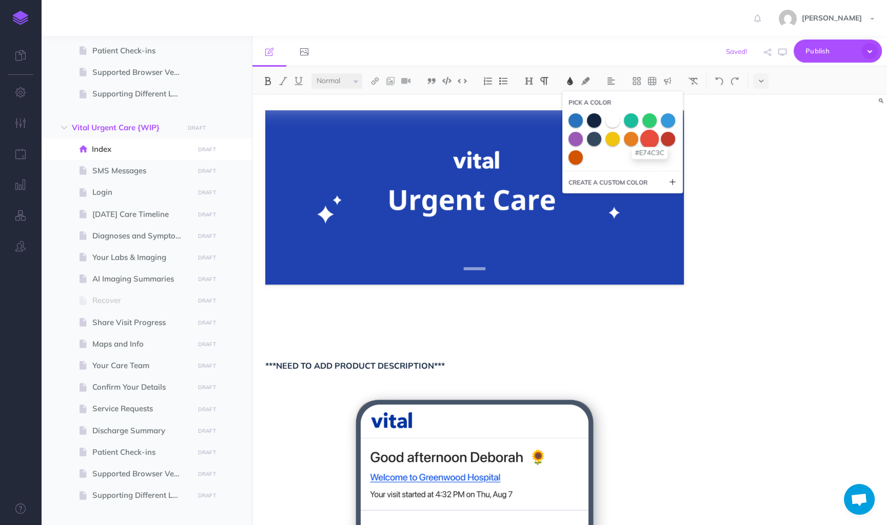
click at [654, 144] on span at bounding box center [649, 138] width 18 height 18
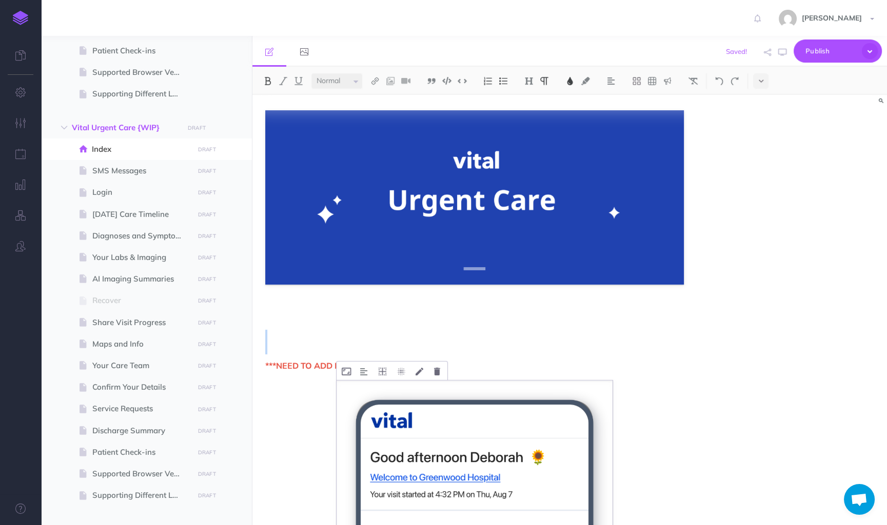
click at [347, 369] on icon at bounding box center [346, 372] width 9 height 8
click at [524, 345] on p at bounding box center [474, 329] width 418 height 49
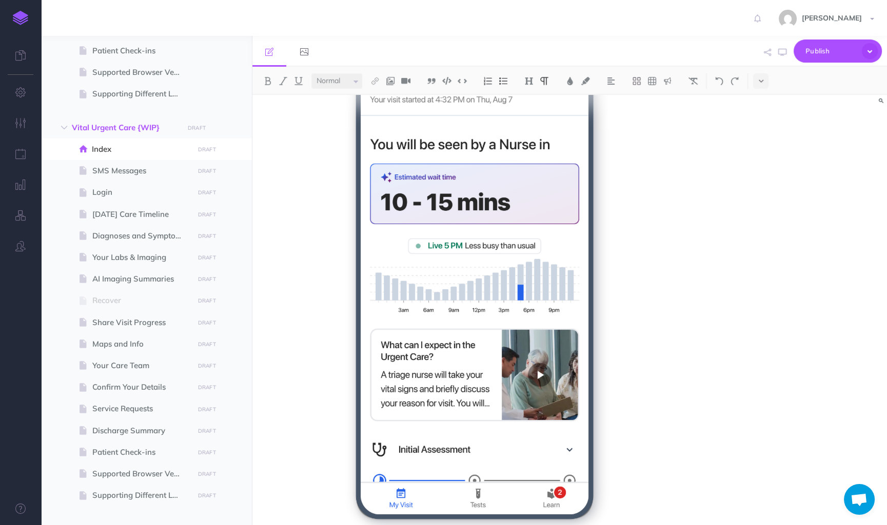
scroll to position [398, 0]
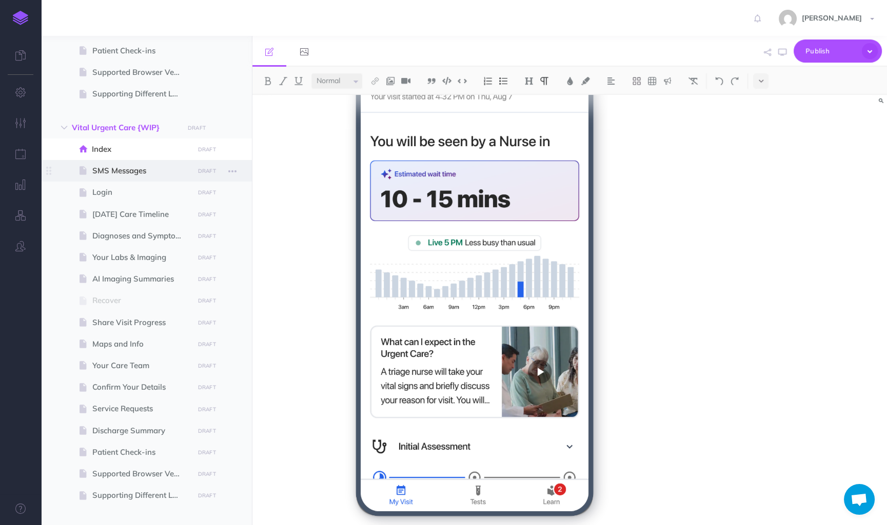
click at [144, 174] on span "SMS Messages" at bounding box center [141, 171] width 98 height 12
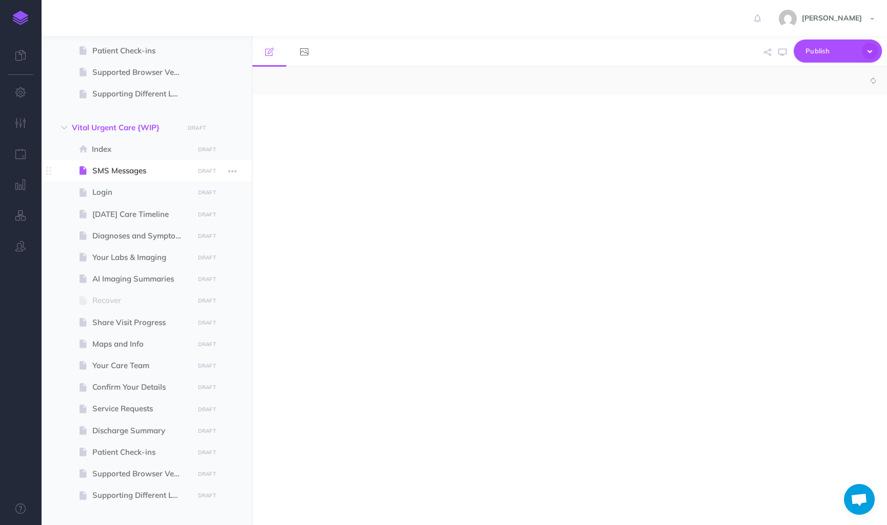
select select "null"
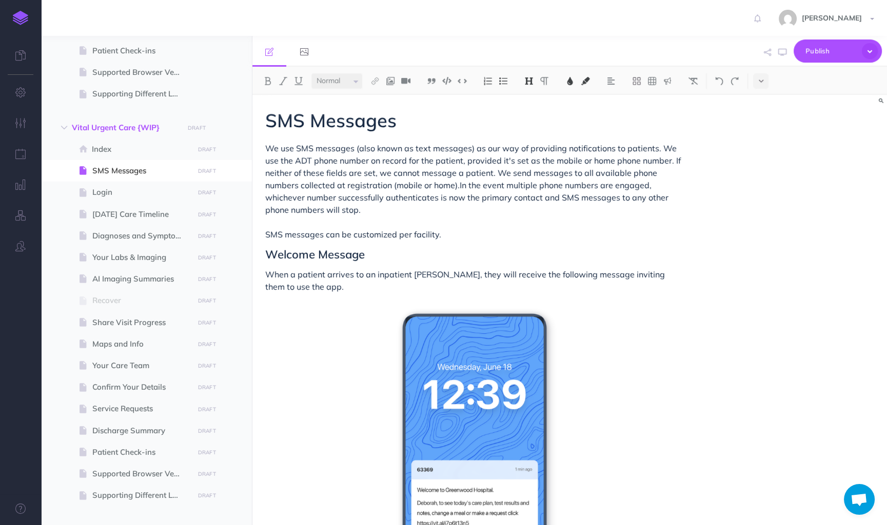
click at [427, 122] on h1 "SMS Messages" at bounding box center [474, 120] width 418 height 21
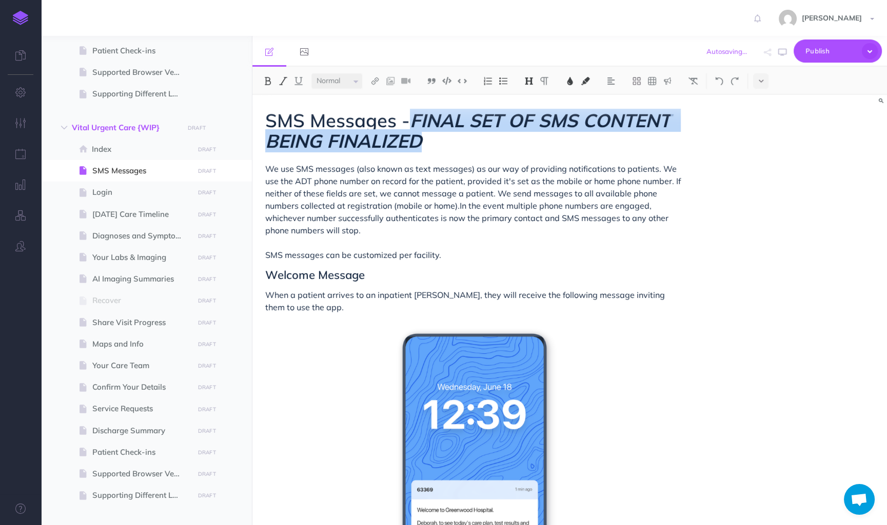
drag, startPoint x: 442, startPoint y: 141, endPoint x: 417, endPoint y: 122, distance: 31.4
click at [417, 122] on h1 "SMS Messages - FINAL SET OF SMS CONTENT BEING FINALIZED" at bounding box center [474, 130] width 418 height 41
click at [573, 80] on img at bounding box center [569, 81] width 9 height 8
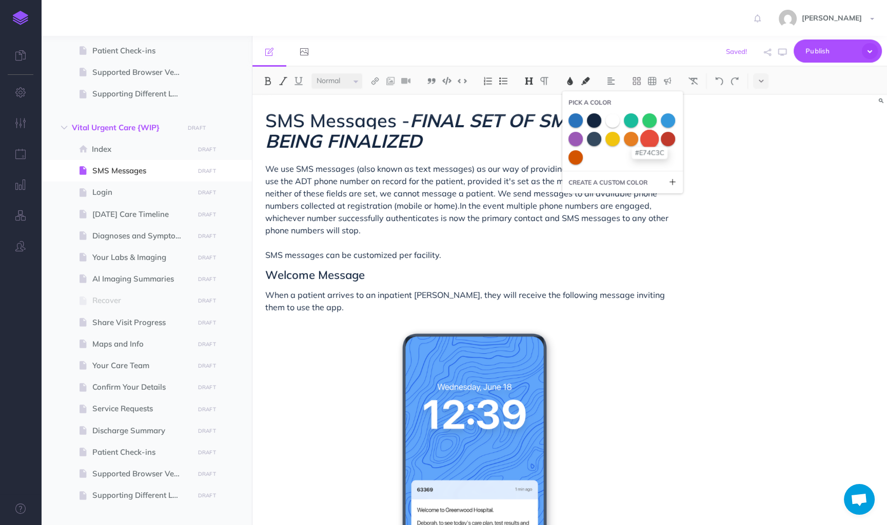
click at [647, 142] on span at bounding box center [649, 138] width 18 height 18
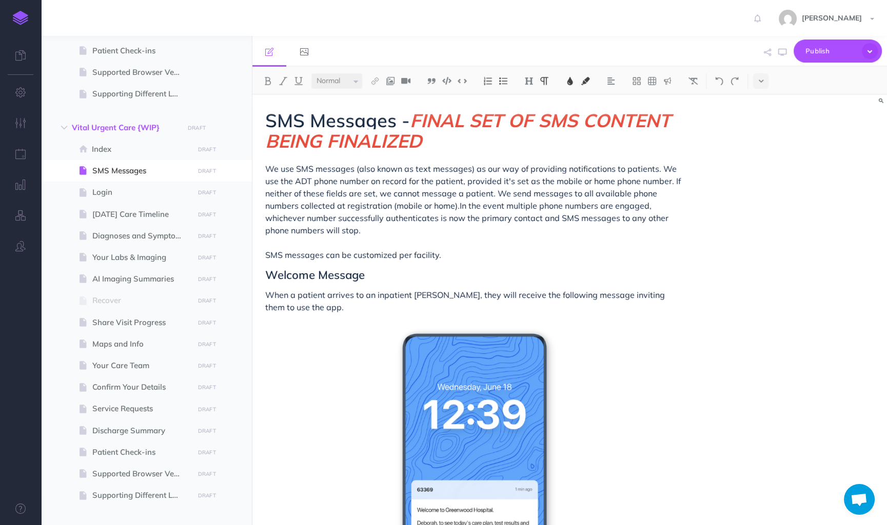
click at [637, 178] on span "We use SMS messages (also known as text messages) as our way of providing notif…" at bounding box center [473, 187] width 417 height 47
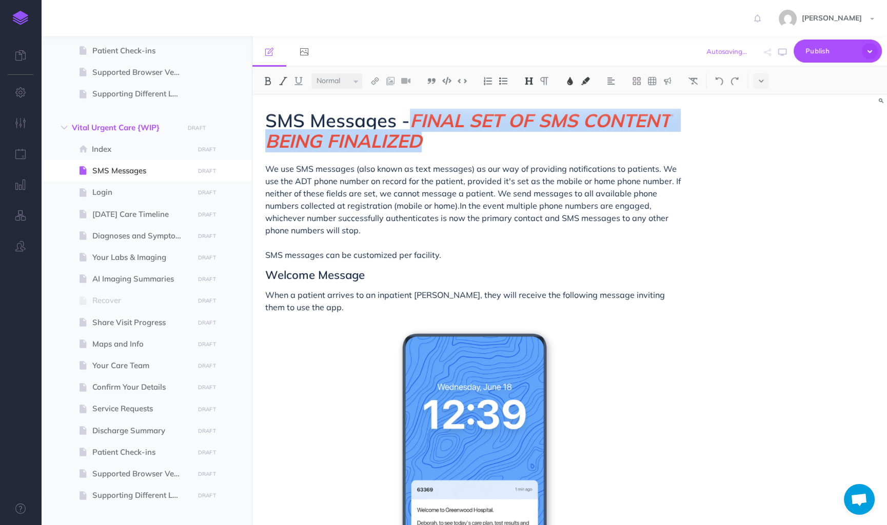
drag, startPoint x: 446, startPoint y: 138, endPoint x: 416, endPoint y: 121, distance: 34.5
click at [416, 121] on h1 "SMS Messages - FINAL SET OF SMS CONTENT BEING FINALIZED" at bounding box center [474, 130] width 418 height 41
click at [568, 83] on img at bounding box center [569, 81] width 9 height 8
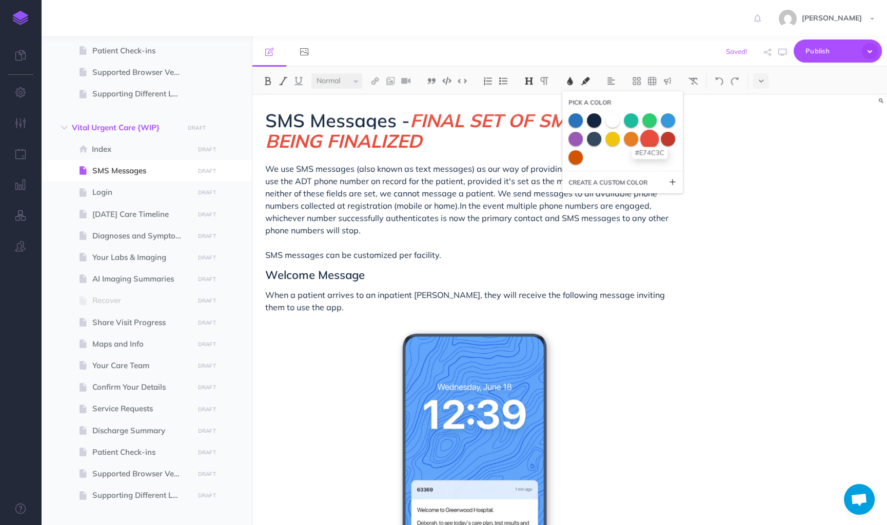
click at [649, 143] on span at bounding box center [649, 138] width 18 height 18
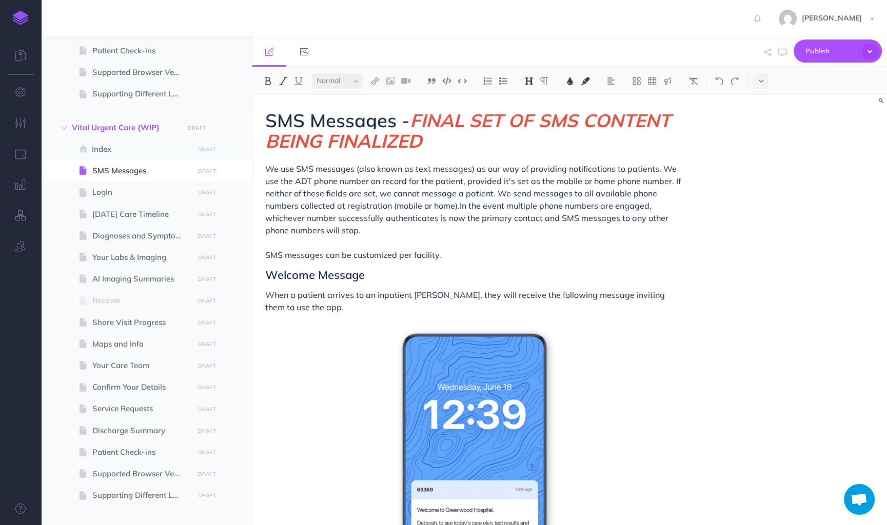
click at [576, 148] on h1 "SMS Messages - FINAL SET OF SMS CONTENT BEING FINALIZED" at bounding box center [474, 130] width 418 height 41
click at [567, 86] on button at bounding box center [569, 80] width 15 height 15
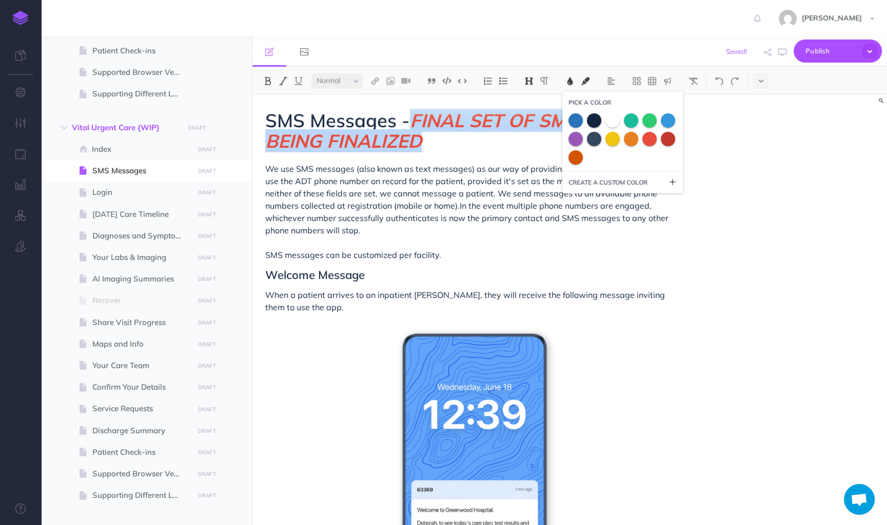
drag, startPoint x: 460, startPoint y: 144, endPoint x: 415, endPoint y: 117, distance: 52.0
click at [415, 117] on h1 "SMS Messages - FINAL SET OF SMS CONTENT BEING FINALIZED" at bounding box center [474, 130] width 418 height 41
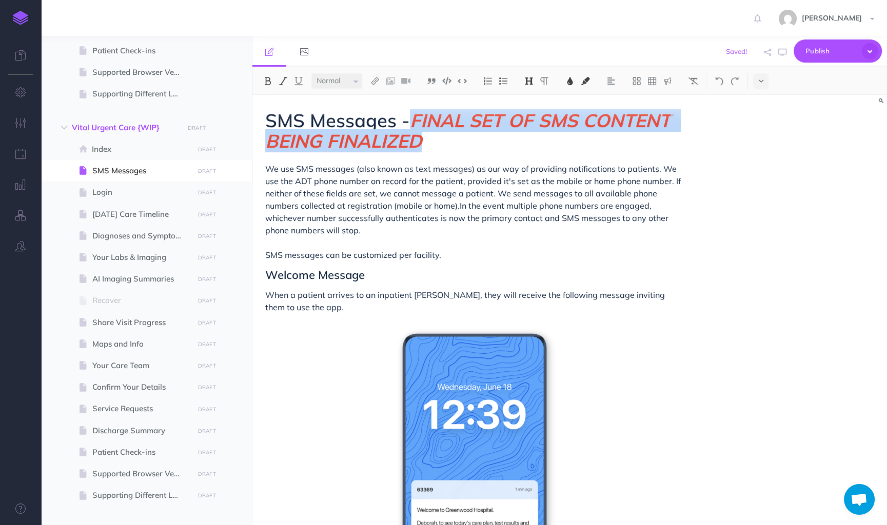
click at [577, 83] on button at bounding box center [569, 80] width 15 height 15
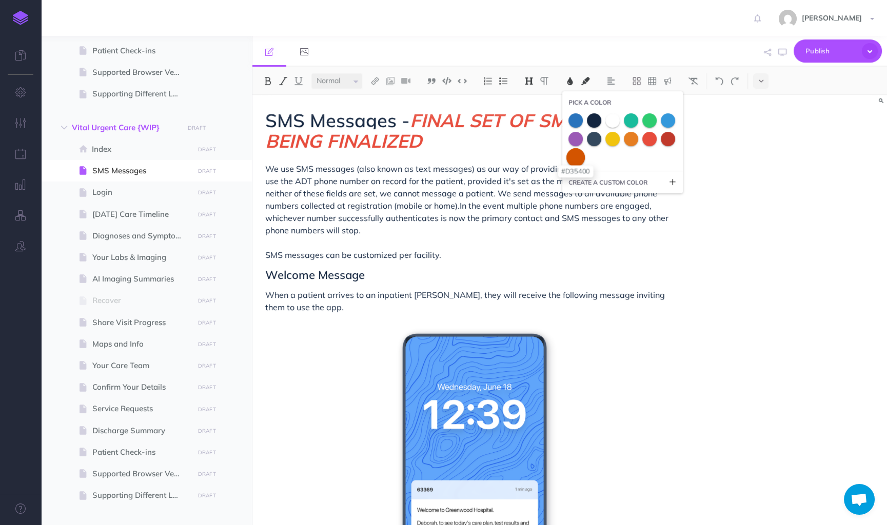
click at [581, 162] on span at bounding box center [575, 157] width 18 height 18
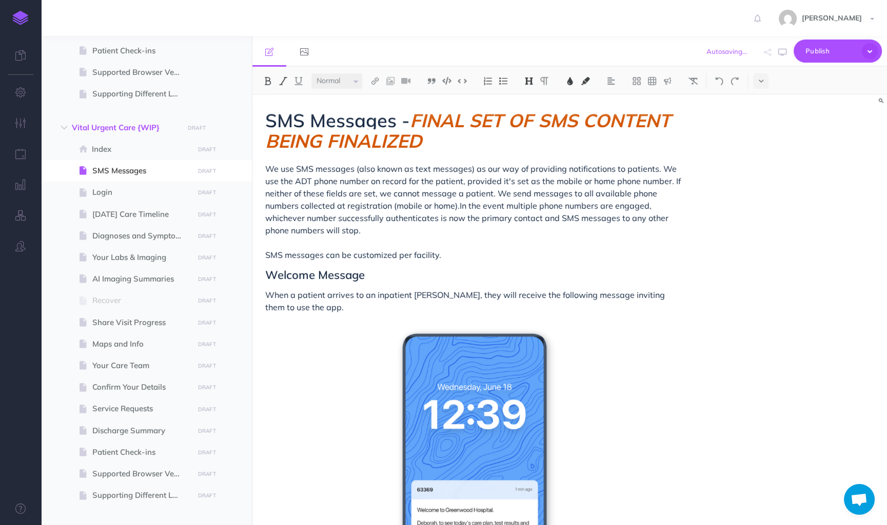
click at [569, 78] on img at bounding box center [569, 81] width 9 height 8
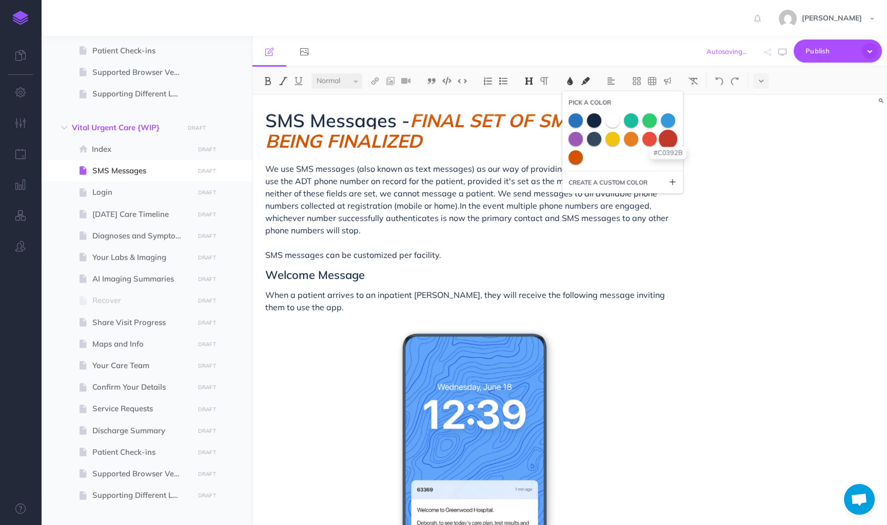
click at [666, 143] on span at bounding box center [668, 138] width 18 height 18
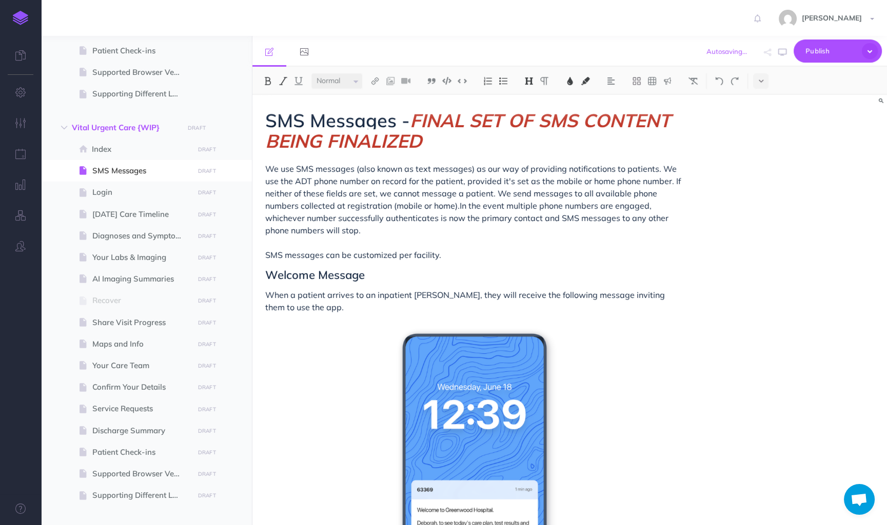
click at [582, 142] on h1 "SMS Messages - FINAL SET OF SMS CONTENT BEING FINALIZED" at bounding box center [474, 130] width 418 height 41
click at [560, 194] on span "We use SMS messages (also known as text messages) as our way of providing notif…" at bounding box center [473, 187] width 417 height 47
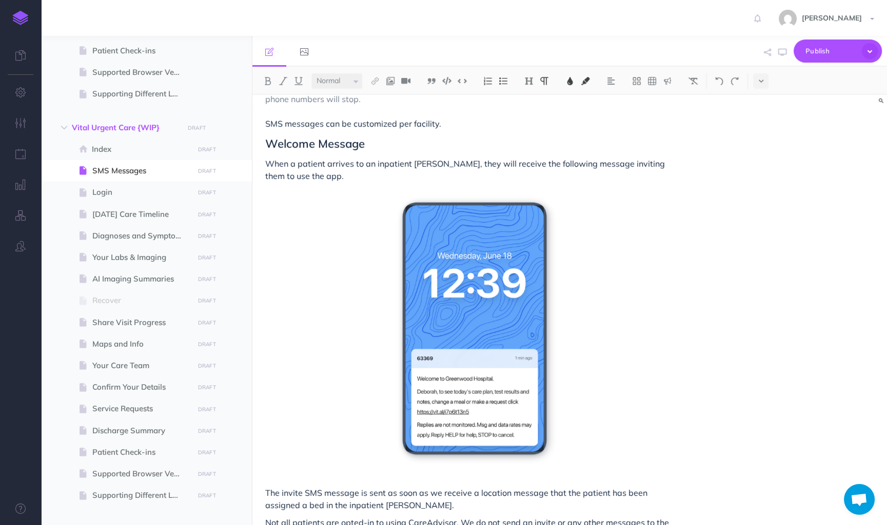
scroll to position [159, 0]
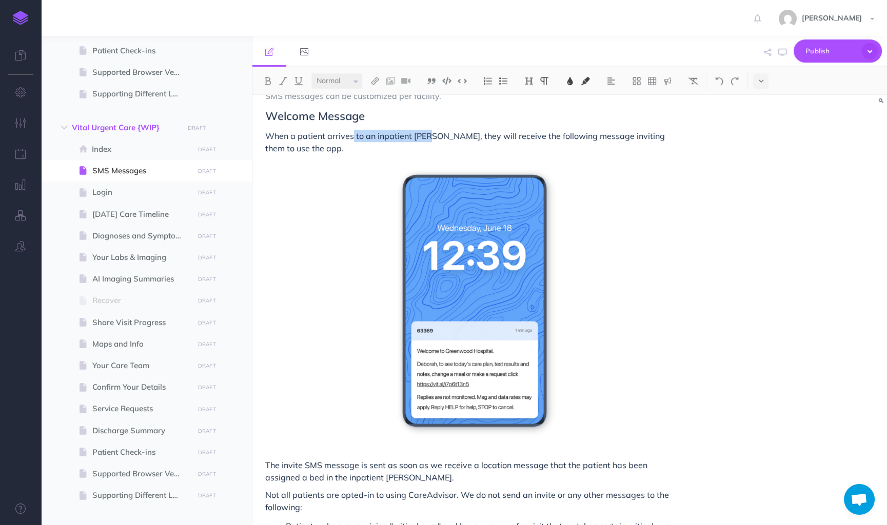
drag, startPoint x: 432, startPoint y: 137, endPoint x: 352, endPoint y: 137, distance: 79.5
click at [352, 137] on span "When a patient arrives to an inpatient [PERSON_NAME], they will receive the fol…" at bounding box center [466, 142] width 402 height 23
click at [762, 74] on button at bounding box center [760, 80] width 15 height 15
click at [761, 176] on img at bounding box center [760, 176] width 9 height 6
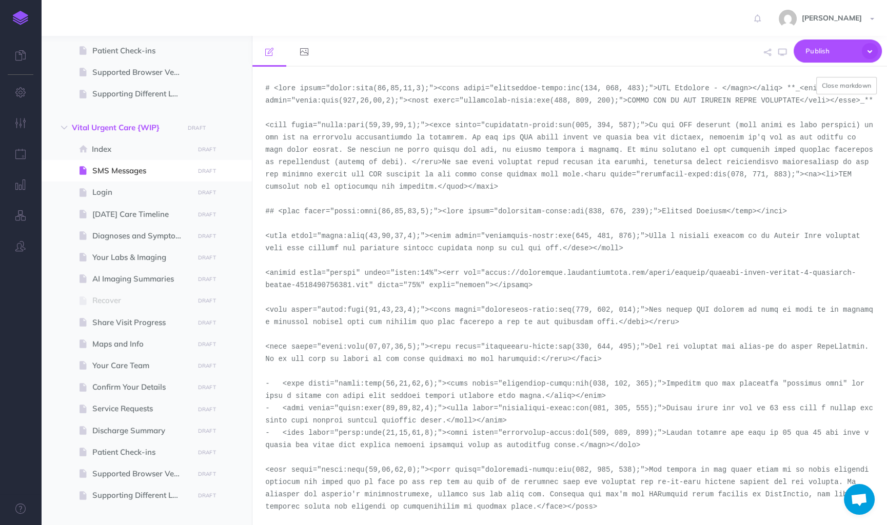
drag, startPoint x: 487, startPoint y: 282, endPoint x: 369, endPoint y: 302, distance: 119.1
click at [369, 302] on textarea at bounding box center [569, 296] width 634 height 458
paste textarea "portrait-light-version-4-urgent-care-invite"
type textarea "# <span style="color:rgba(19,37,63,1);"><span style="background-color:rgb(255, …"
click at [843, 87] on button "Close markdown" at bounding box center [846, 85] width 61 height 17
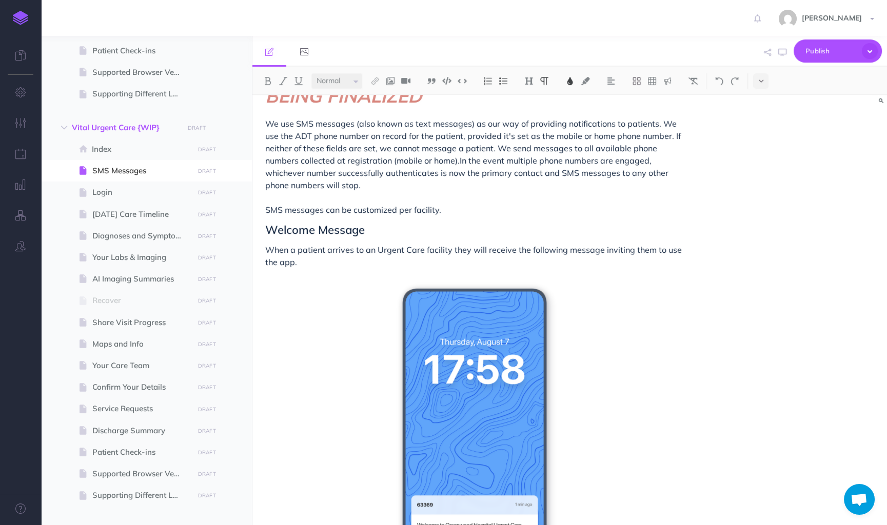
scroll to position [0, 0]
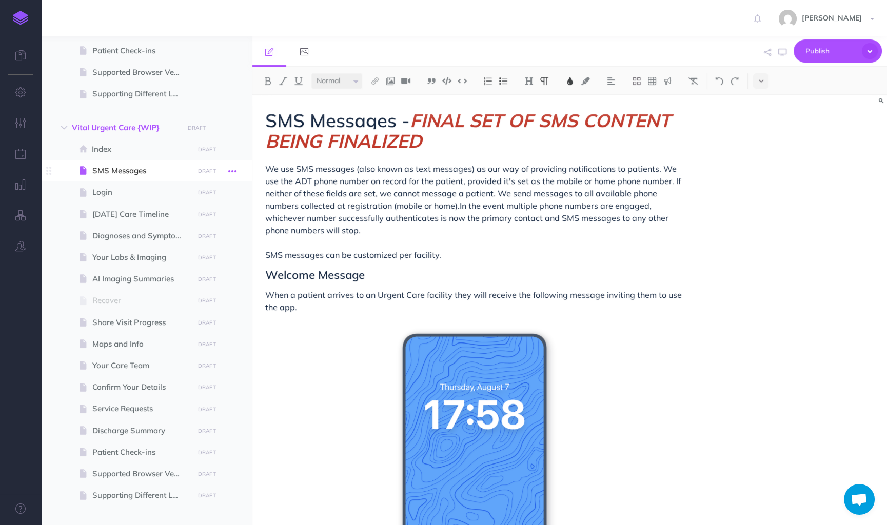
click at [230, 172] on icon "button" at bounding box center [232, 171] width 8 height 12
click at [190, 238] on link "Settings" at bounding box center [203, 240] width 77 height 17
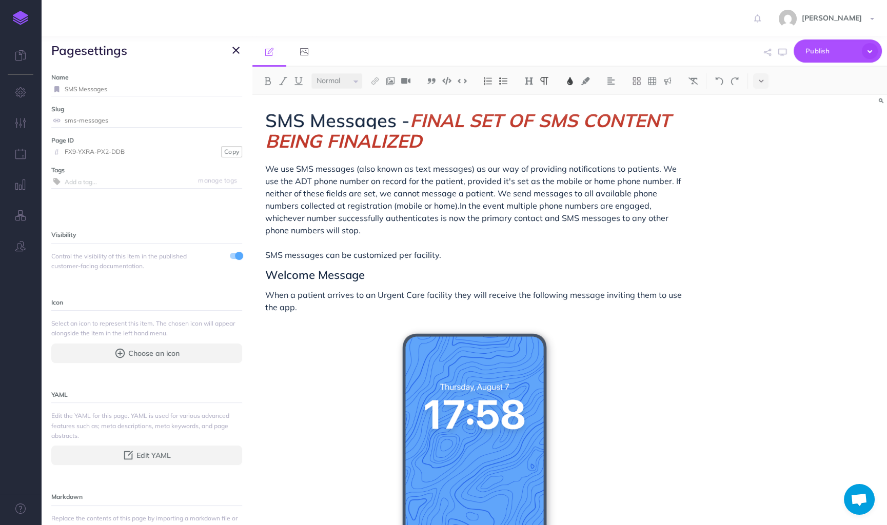
click at [142, 92] on input "SMS Messages" at bounding box center [153, 89] width 177 height 13
type input "SMS Messages {WIP}"
click at [236, 87] on small "Save" at bounding box center [229, 89] width 13 height 8
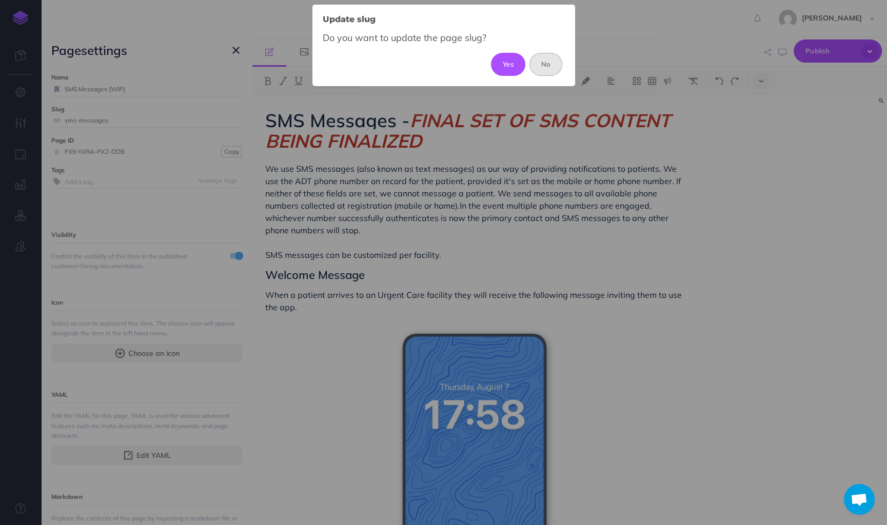
click at [544, 62] on button "No" at bounding box center [545, 64] width 33 height 23
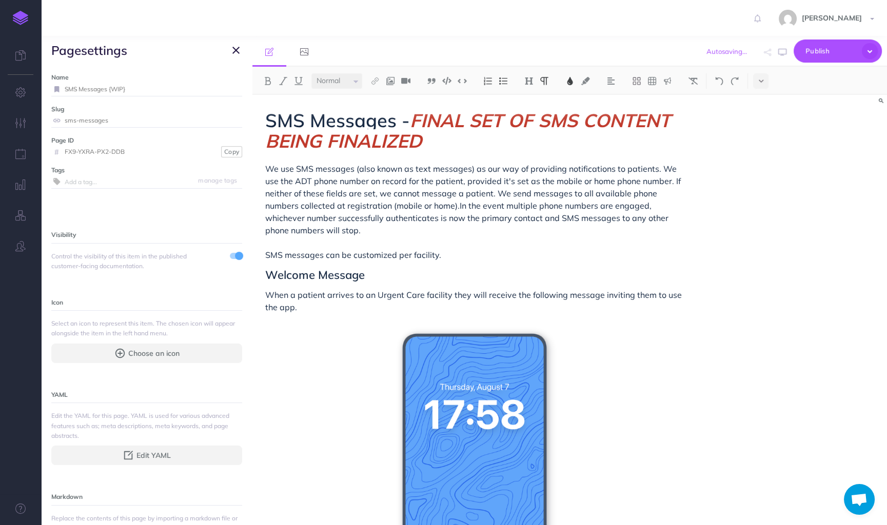
click at [238, 52] on icon "button" at bounding box center [235, 50] width 7 height 12
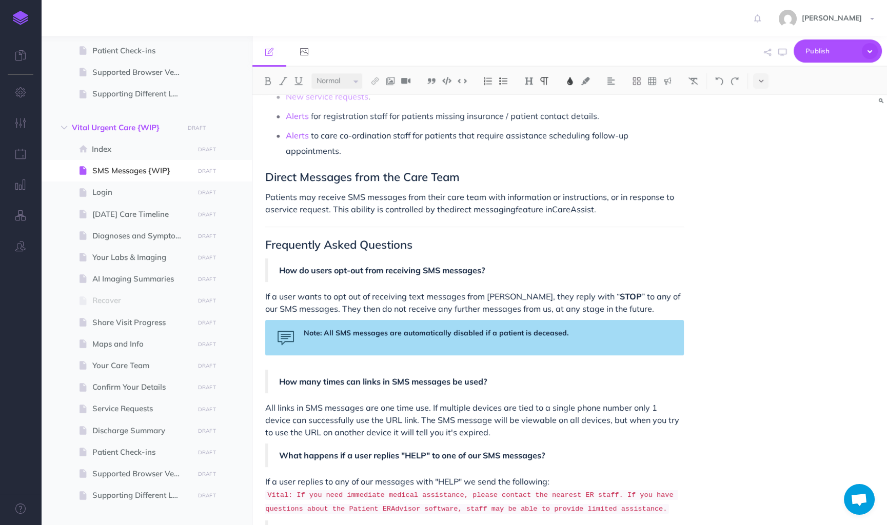
scroll to position [1126, 0]
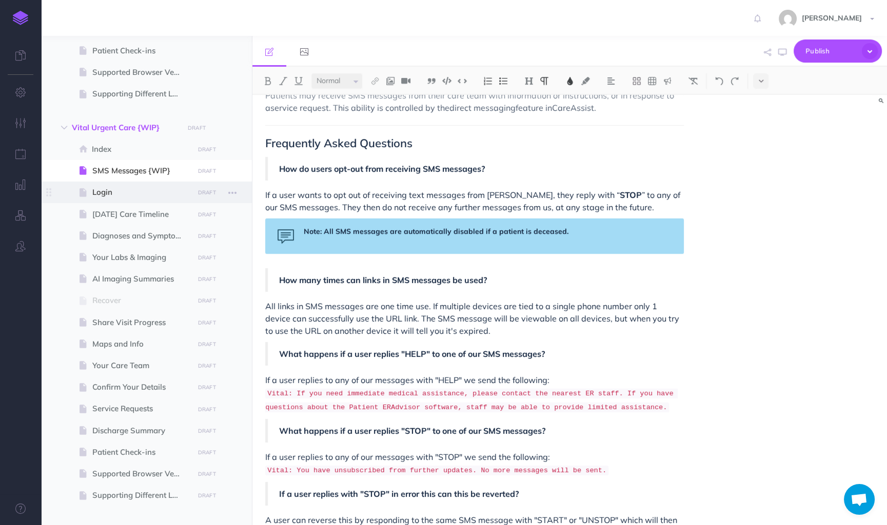
click at [168, 195] on span "Login" at bounding box center [141, 192] width 98 height 12
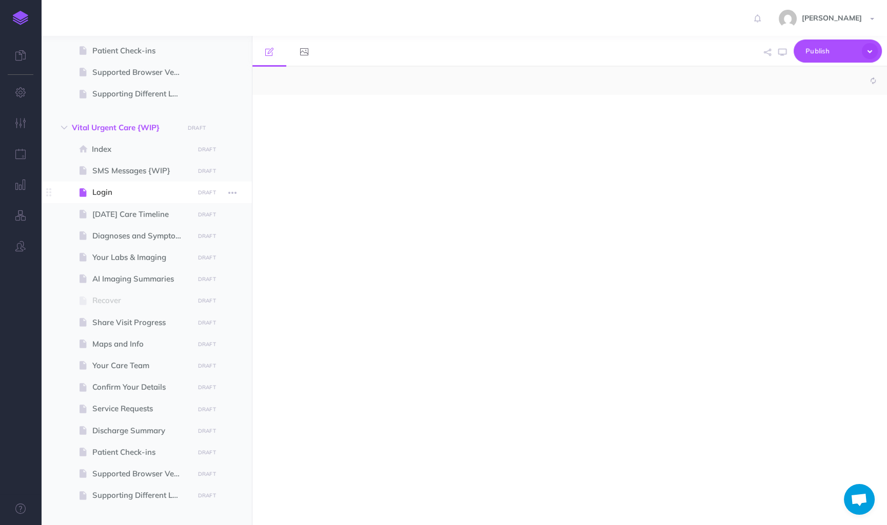
select select "null"
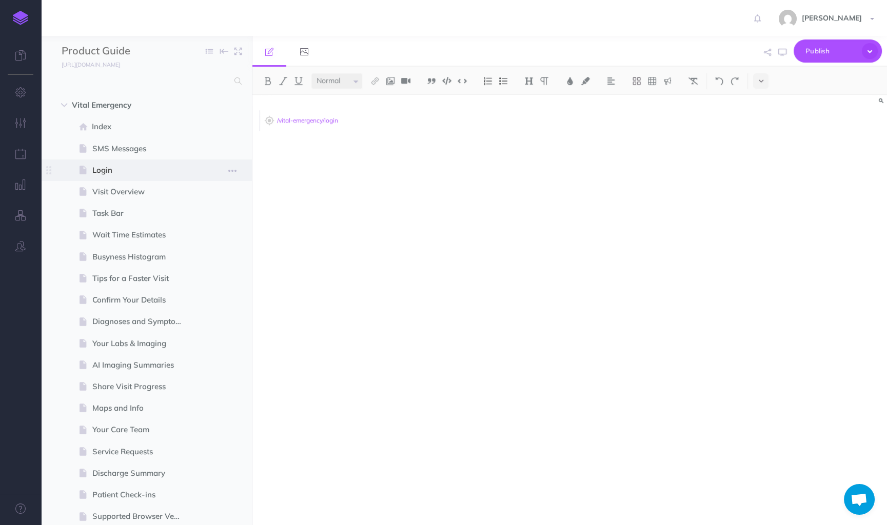
click at [112, 173] on span "Login" at bounding box center [141, 170] width 98 height 12
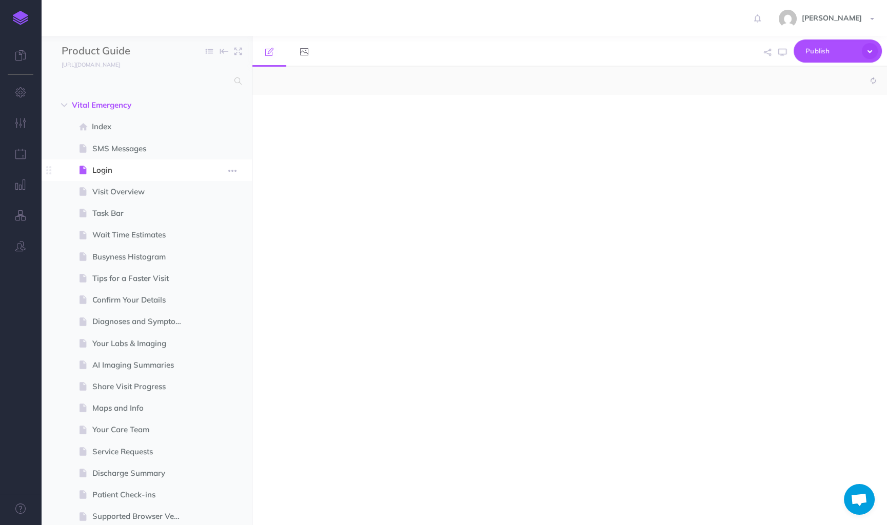
select select "null"
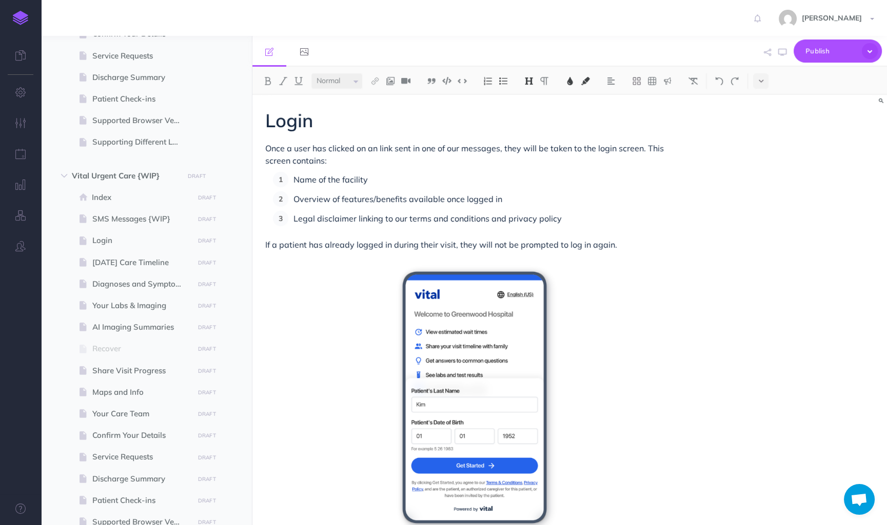
scroll to position [786, 0]
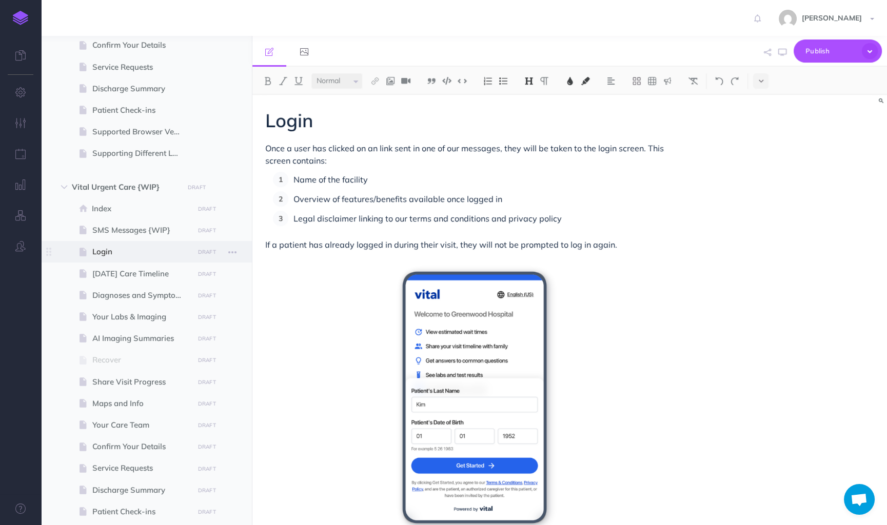
click at [120, 246] on span "Login" at bounding box center [141, 252] width 98 height 12
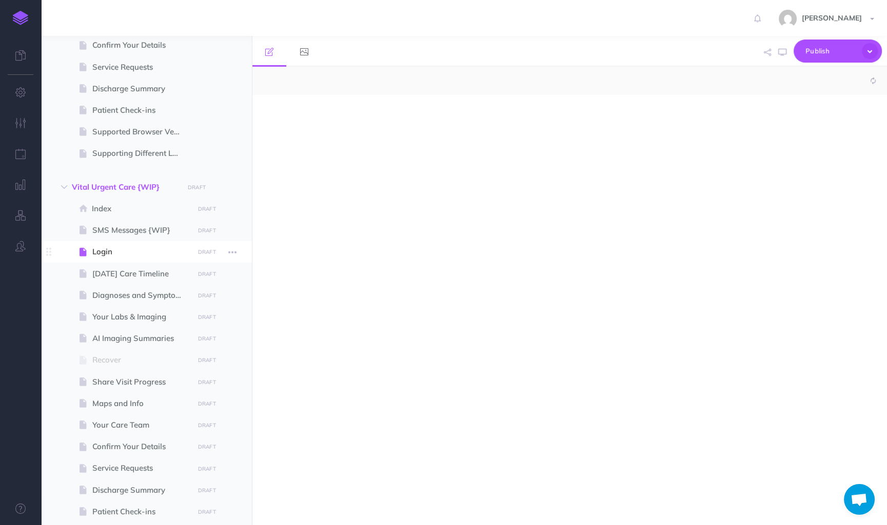
select select "null"
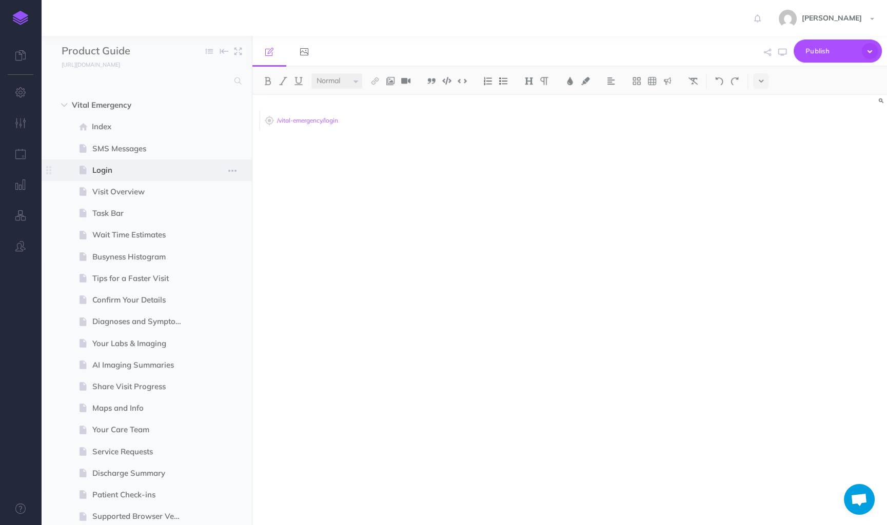
click at [99, 169] on span "Login" at bounding box center [141, 170] width 98 height 12
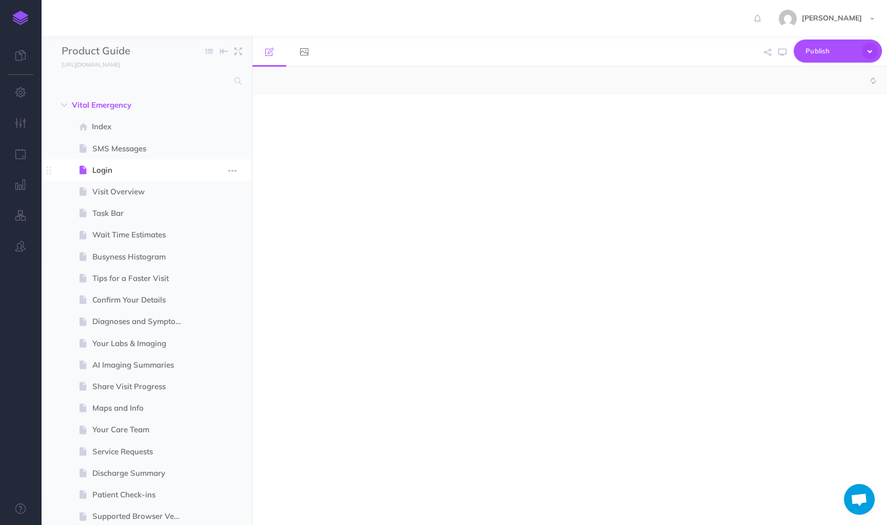
select select "null"
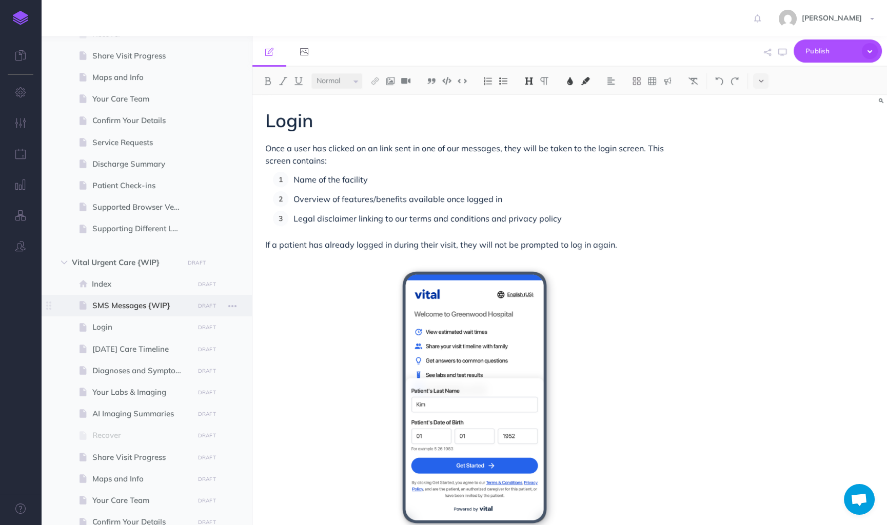
scroll to position [877, 0]
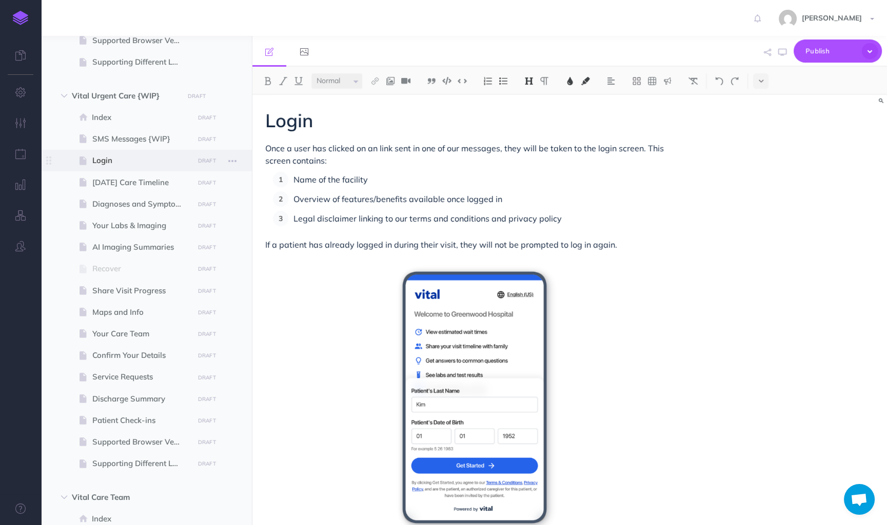
click at [112, 164] on span "Login" at bounding box center [141, 160] width 98 height 12
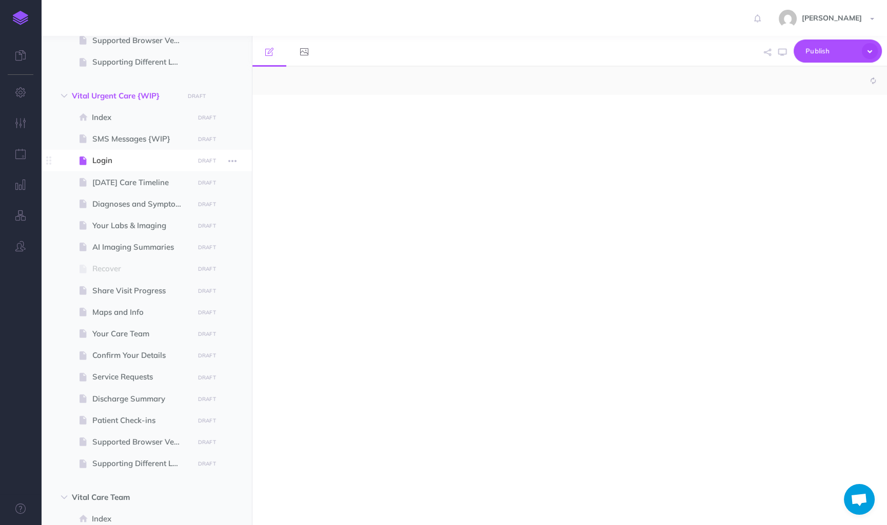
select select "null"
click at [121, 181] on span "[DATE] Care Timeline" at bounding box center [141, 182] width 98 height 12
select select "null"
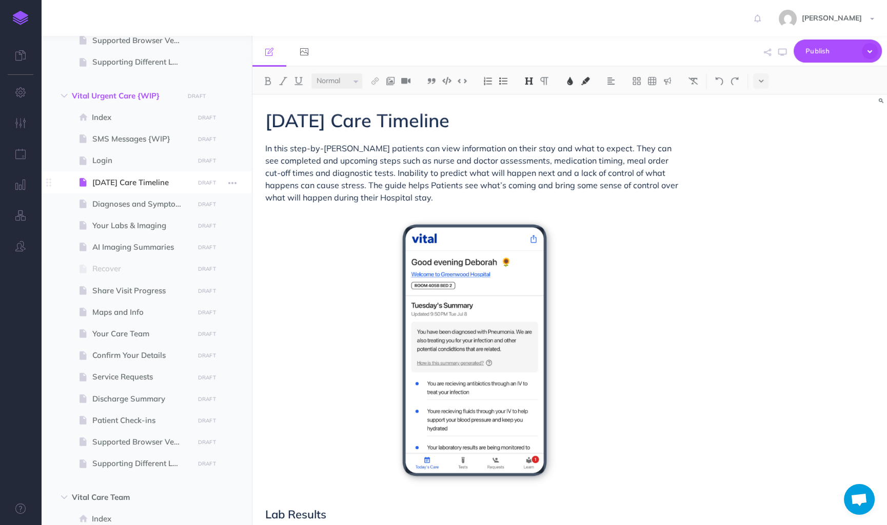
click at [144, 181] on span "[DATE] Care Timeline" at bounding box center [141, 182] width 98 height 12
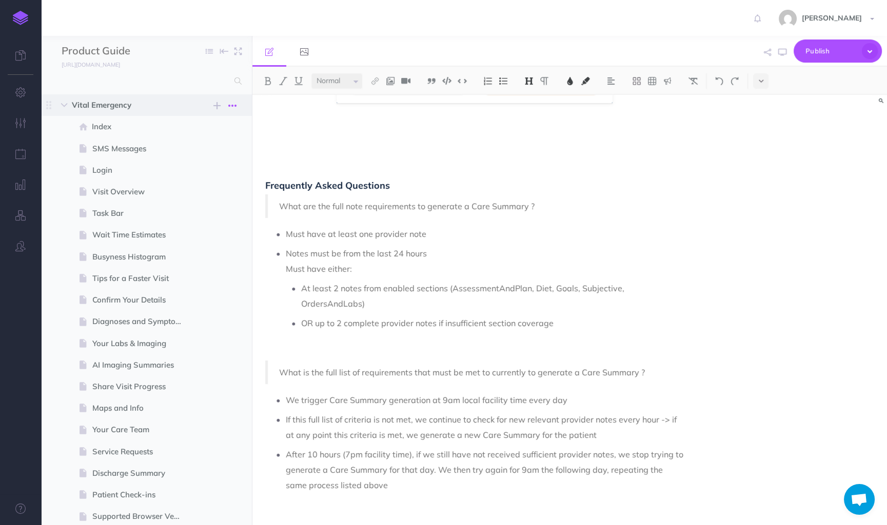
click at [233, 108] on icon "button" at bounding box center [232, 105] width 8 height 12
click at [206, 135] on link "Duplicate" at bounding box center [203, 140] width 77 height 17
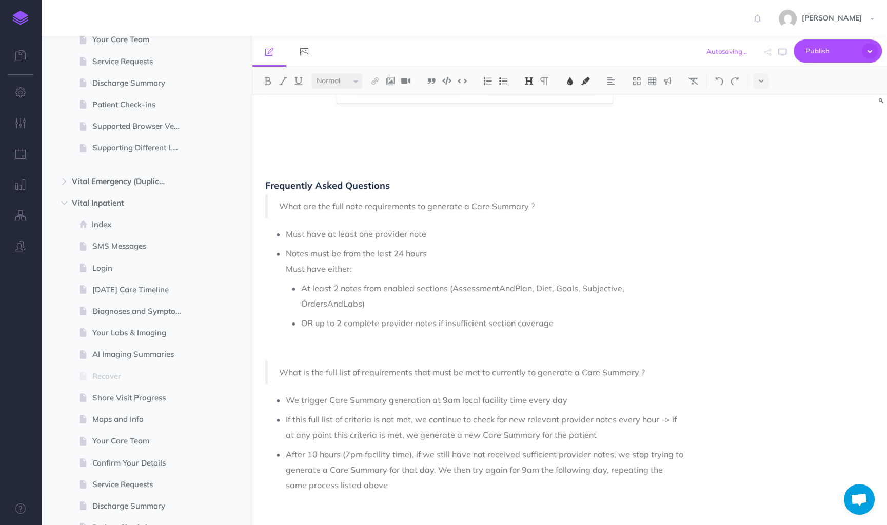
scroll to position [397, 0]
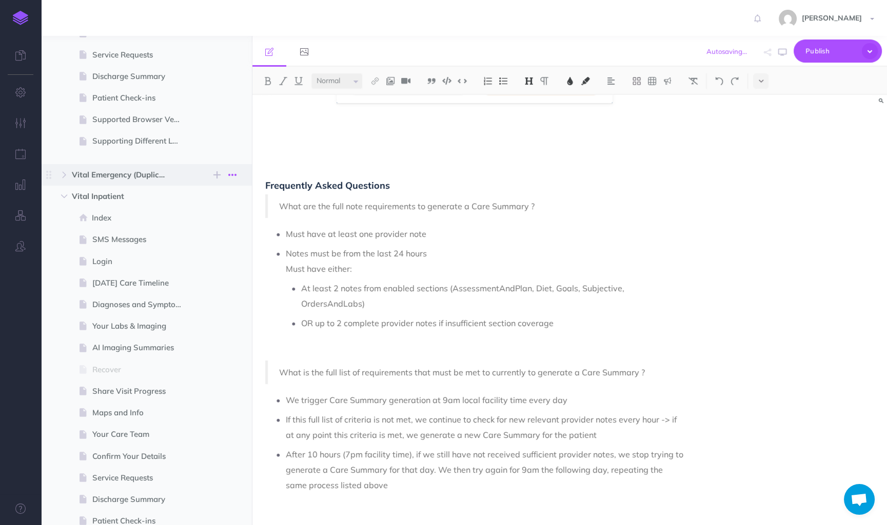
click at [227, 177] on button "button" at bounding box center [232, 175] width 18 height 12
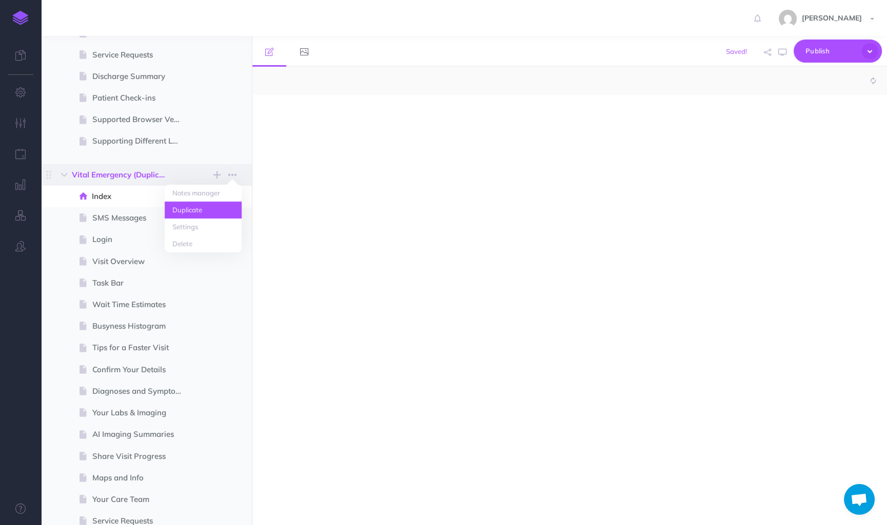
select select "null"
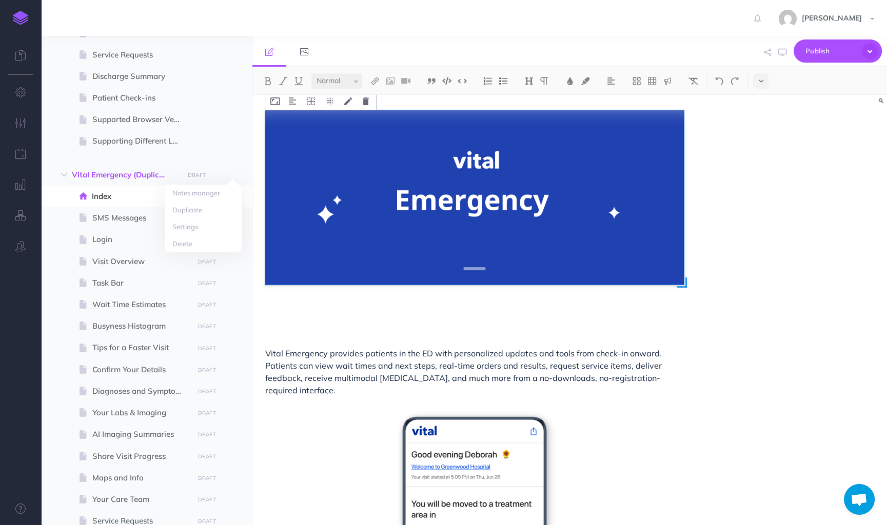
click at [389, 225] on img at bounding box center [474, 197] width 418 height 174
click at [590, 237] on img at bounding box center [474, 197] width 418 height 174
click at [709, 226] on div "Vital Emergency provides patients in the ED with personalized updates and tools…" at bounding box center [569, 310] width 634 height 430
click at [622, 204] on img at bounding box center [474, 197] width 418 height 174
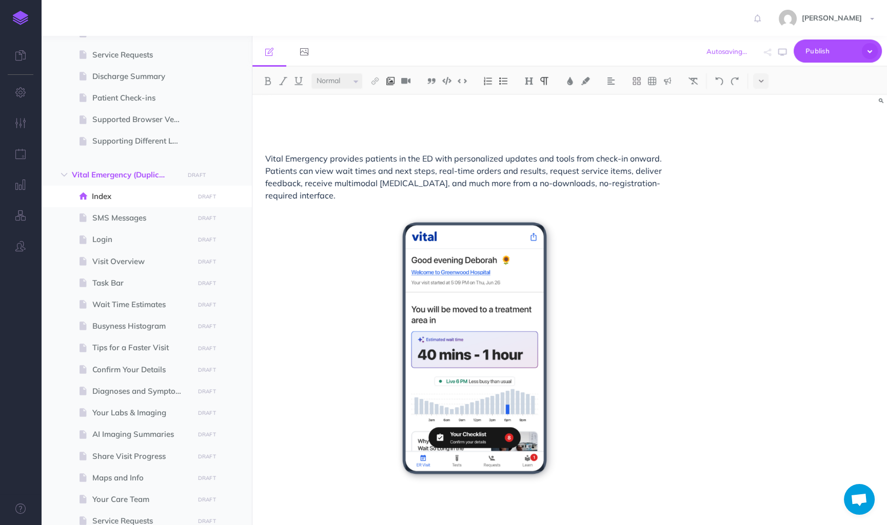
click at [395, 81] on img at bounding box center [390, 81] width 9 height 8
click at [392, 115] on icon at bounding box center [391, 114] width 10 height 7
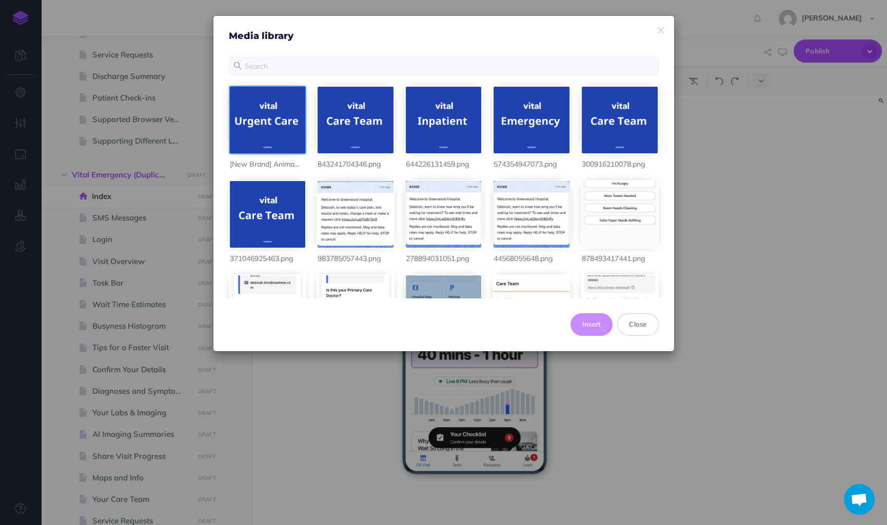
click at [277, 108] on div at bounding box center [268, 120] width 76 height 67
click at [599, 328] on button "Insert" at bounding box center [591, 324] width 43 height 23
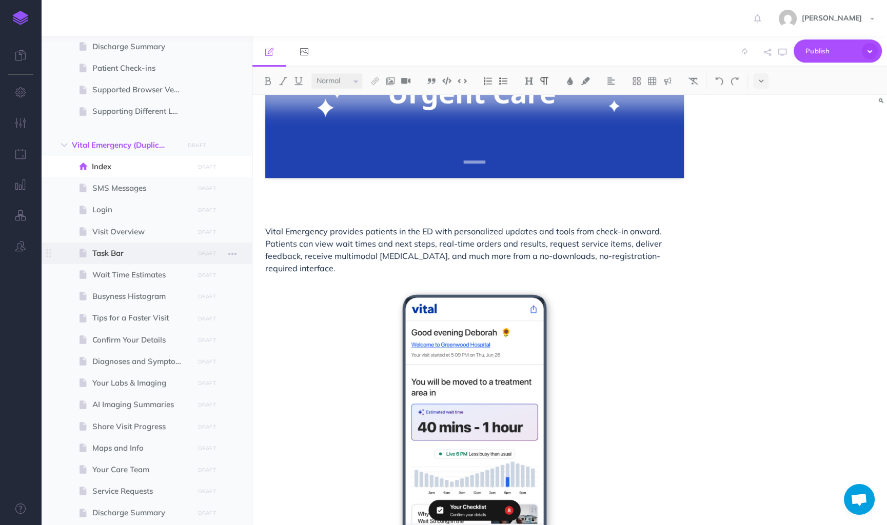
scroll to position [427, 0]
click at [372, 243] on span "Vital Emergency provides patients in the ED with personalized updates and tools…" at bounding box center [464, 249] width 398 height 47
click at [238, 165] on button "button" at bounding box center [232, 165] width 18 height 13
click at [210, 228] on link "Settings" at bounding box center [203, 235] width 77 height 17
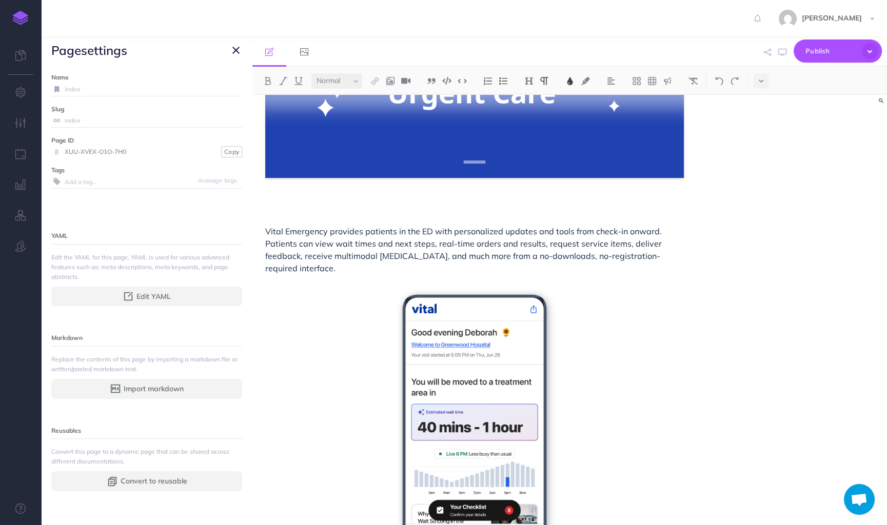
click at [151, 83] on input "Index" at bounding box center [153, 89] width 177 height 13
click at [235, 53] on icon "button" at bounding box center [235, 50] width 7 height 12
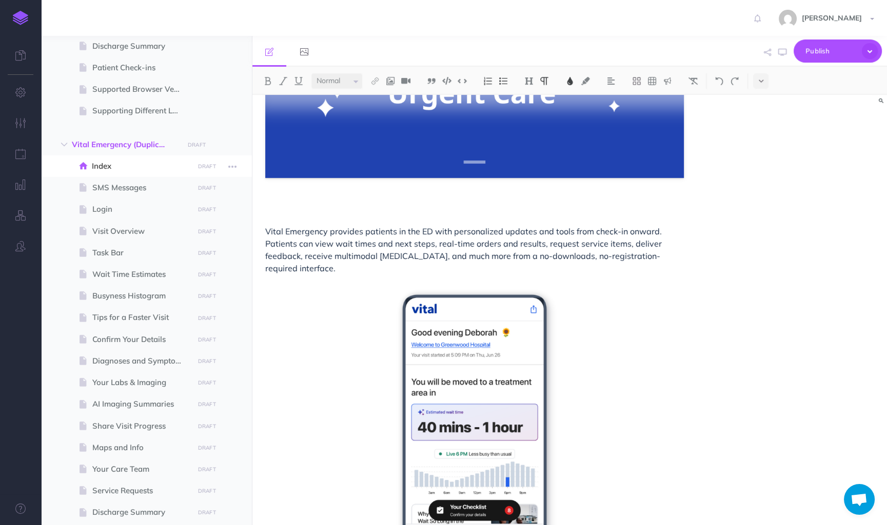
click at [143, 160] on span "Index" at bounding box center [141, 166] width 98 height 12
click at [142, 166] on span "Index" at bounding box center [141, 166] width 98 height 12
click at [231, 166] on icon "button" at bounding box center [232, 167] width 8 height 12
click at [201, 228] on link "Settings" at bounding box center [203, 235] width 77 height 17
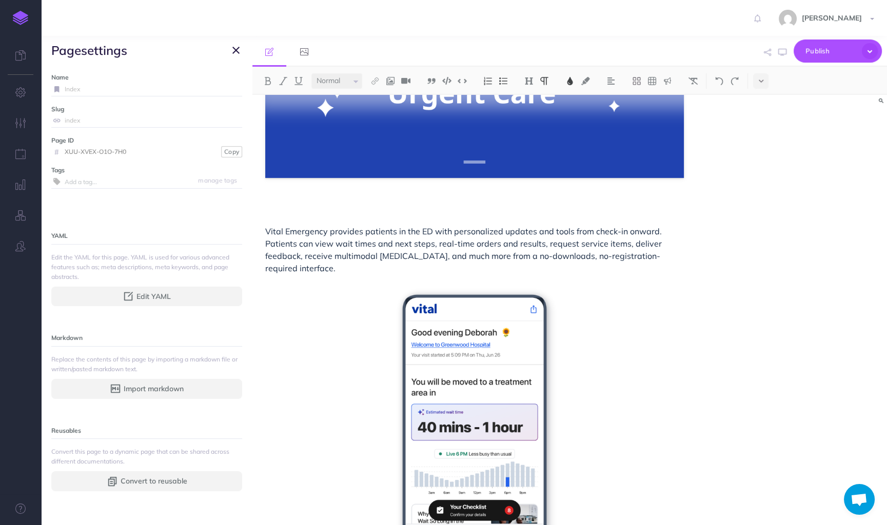
click at [83, 85] on input "Index" at bounding box center [153, 89] width 177 height 13
click at [83, 87] on input "Index" at bounding box center [153, 89] width 177 height 13
click at [234, 49] on icon "button" at bounding box center [235, 50] width 7 height 12
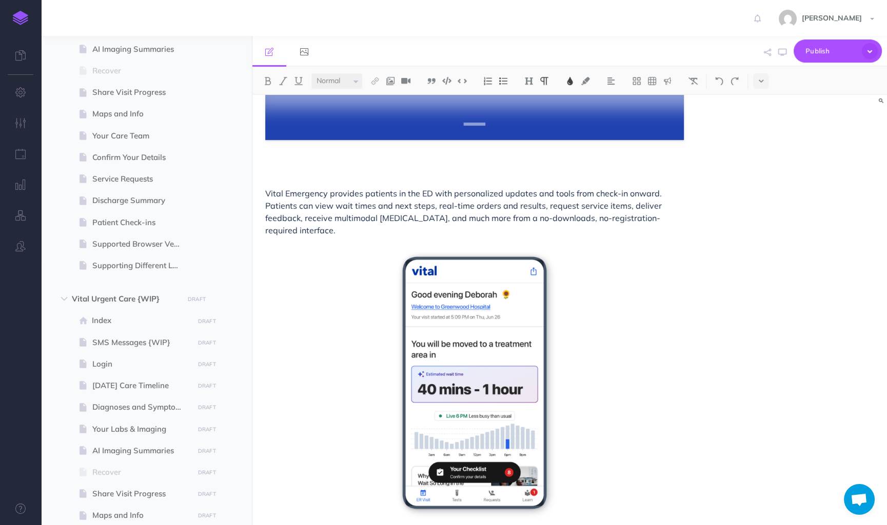
scroll to position [1161, 0]
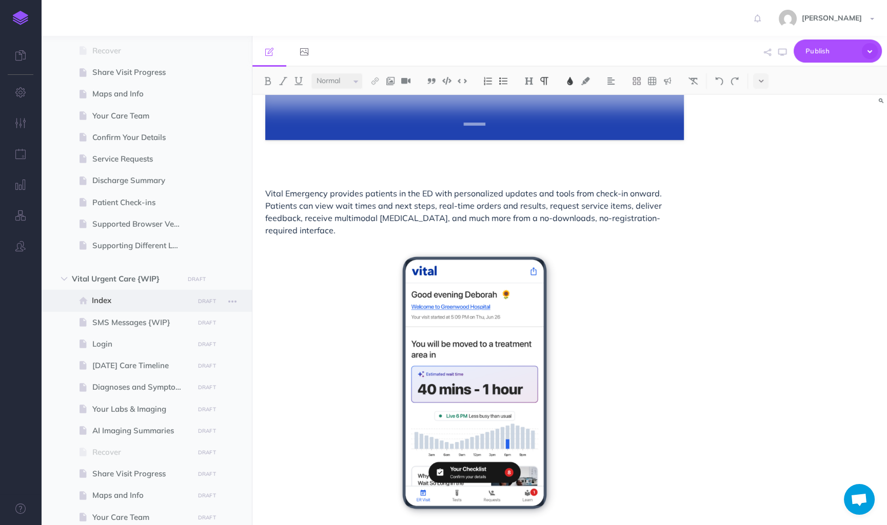
click at [131, 304] on span "Index" at bounding box center [141, 300] width 98 height 12
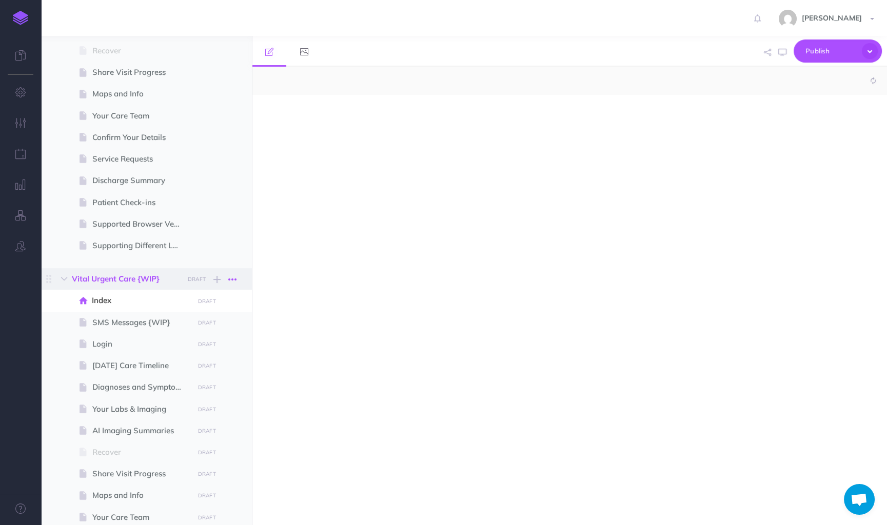
select select "null"
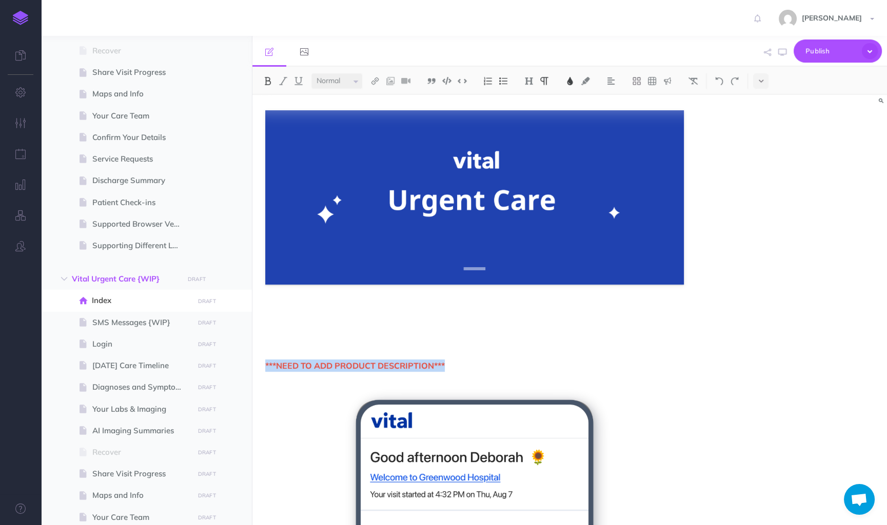
drag, startPoint x: 515, startPoint y: 361, endPoint x: 255, endPoint y: 364, distance: 260.0
copy span "***NEED TO ADD PRODUCT DESCRIPTION***"
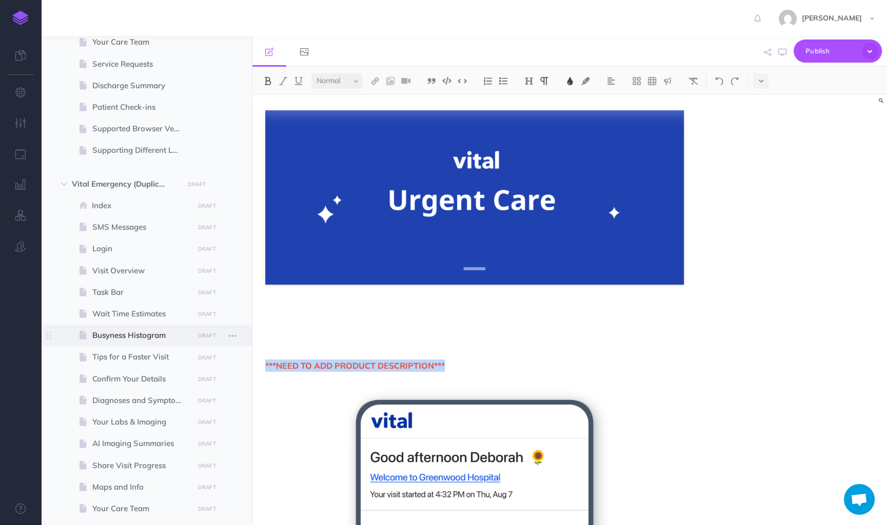
scroll to position [383, 0]
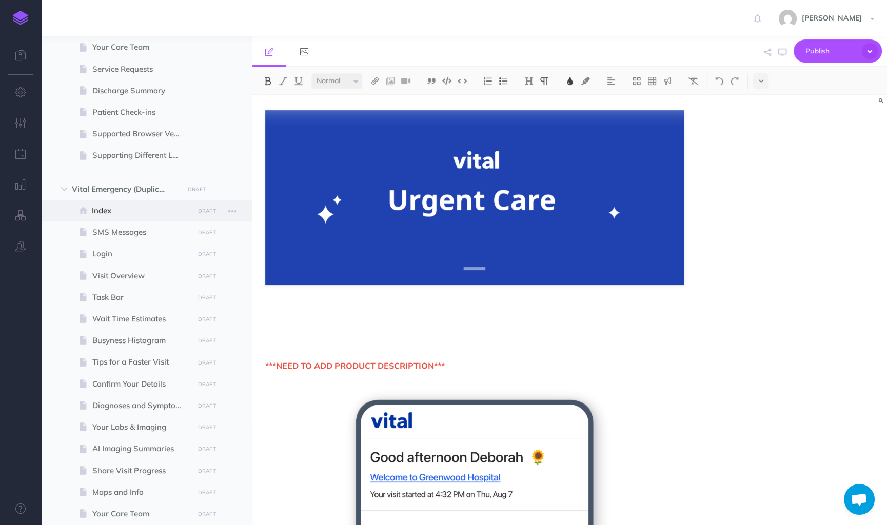
click at [116, 216] on span at bounding box center [146, 211] width 211 height 22
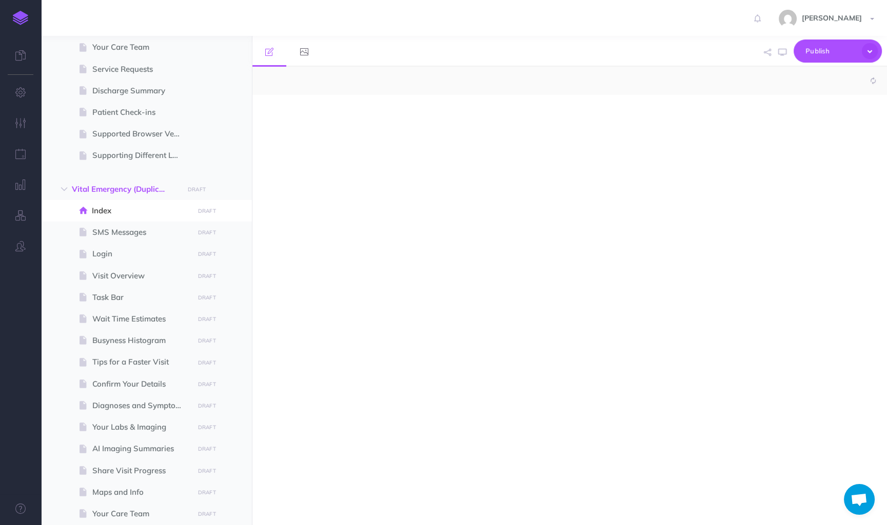
select select "null"
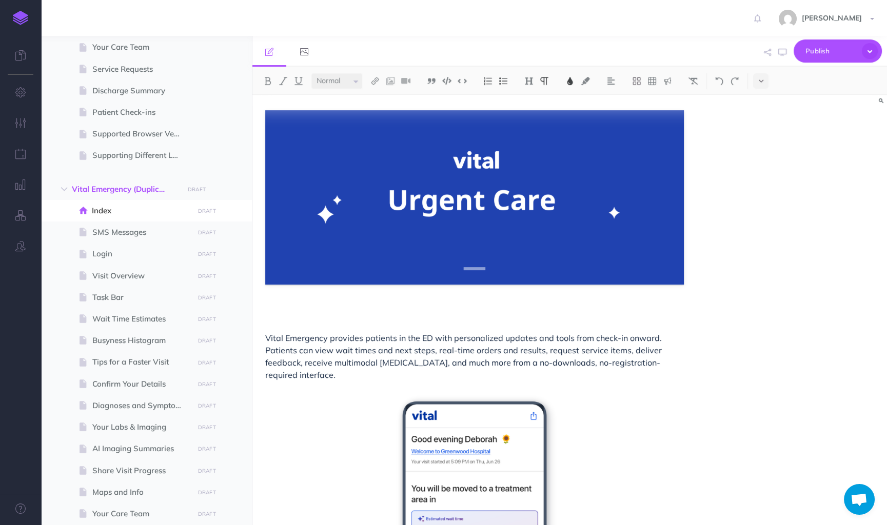
click at [265, 333] on p "Vital Emergency provides patients in the ED with personalized updates and tools…" at bounding box center [474, 356] width 418 height 49
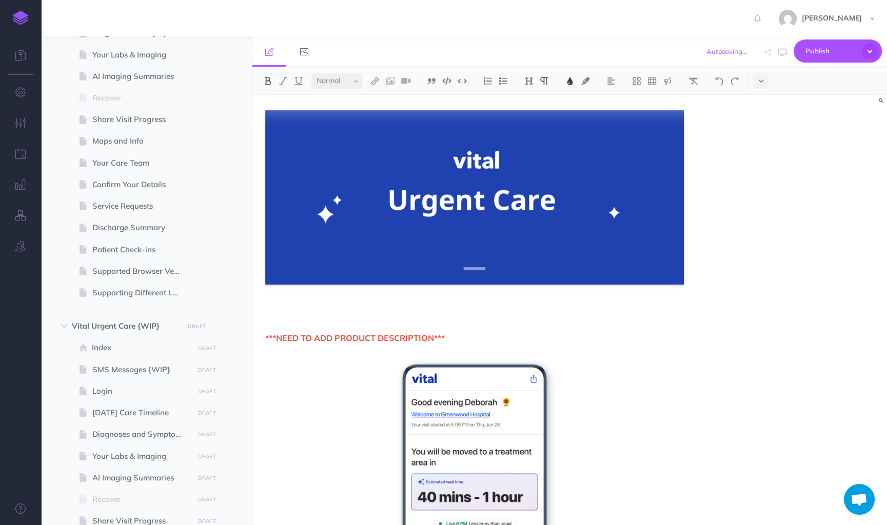
scroll to position [1120, 0]
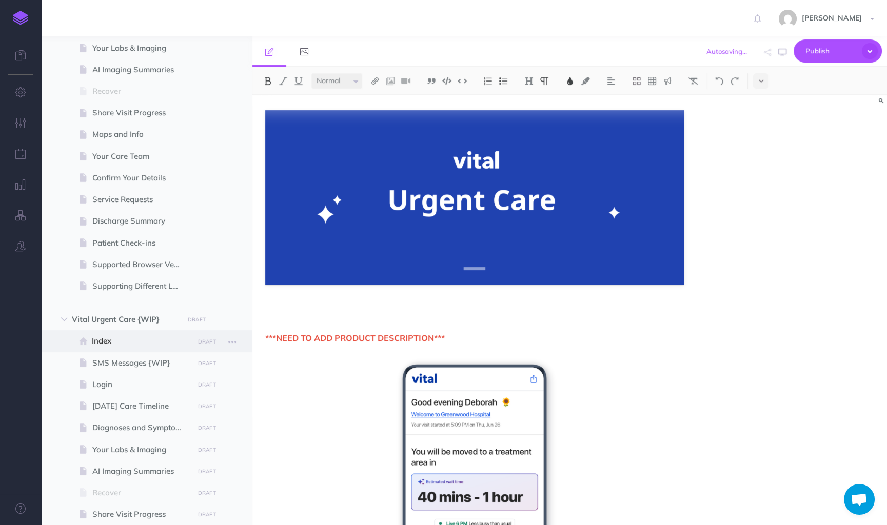
click at [171, 339] on span "Index" at bounding box center [141, 341] width 98 height 12
click at [145, 343] on span "Index" at bounding box center [141, 341] width 98 height 12
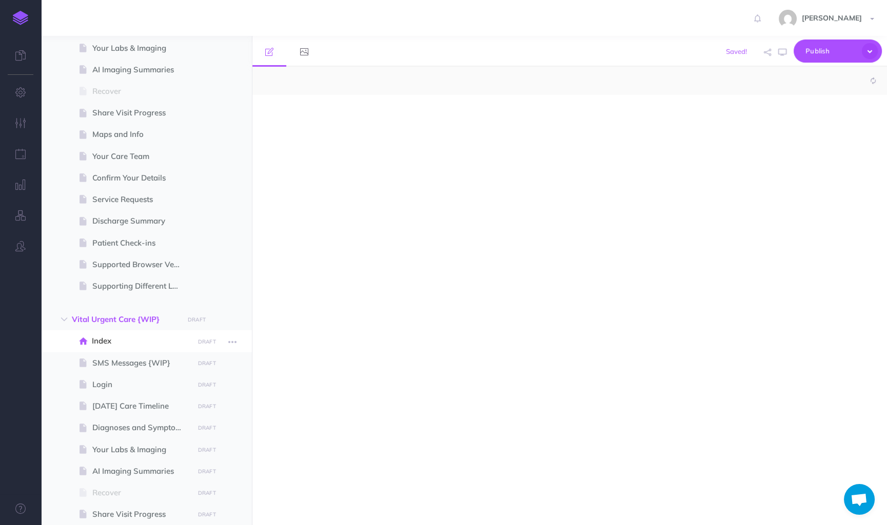
click at [145, 343] on span "Index" at bounding box center [141, 341] width 98 height 12
select select "null"
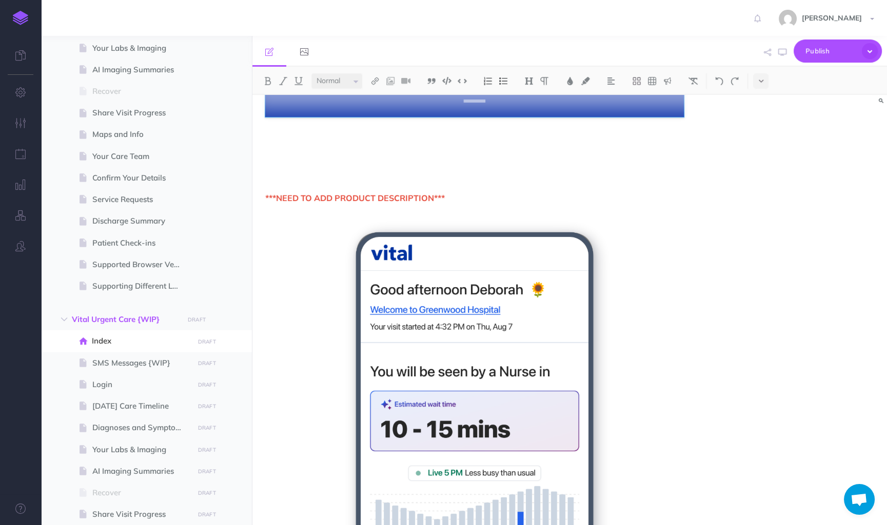
scroll to position [171, 0]
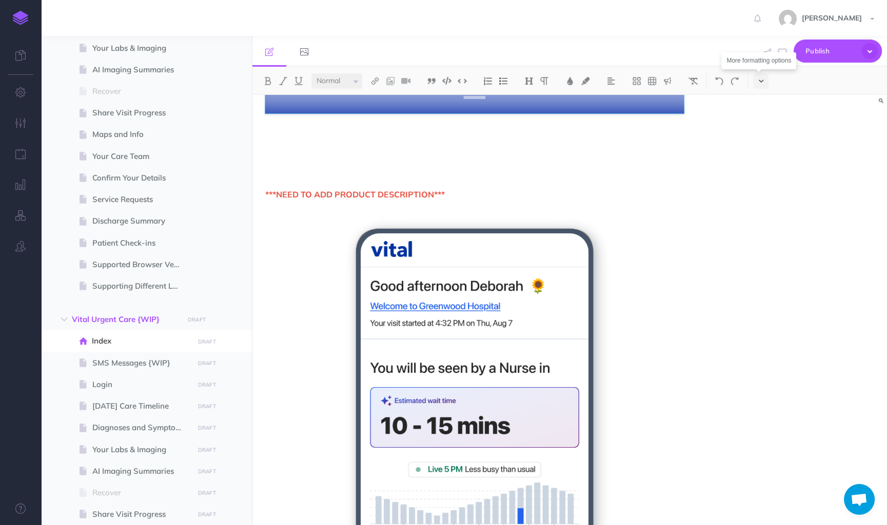
click at [759, 79] on icon at bounding box center [761, 80] width 5 height 7
click at [764, 172] on button at bounding box center [760, 175] width 15 height 15
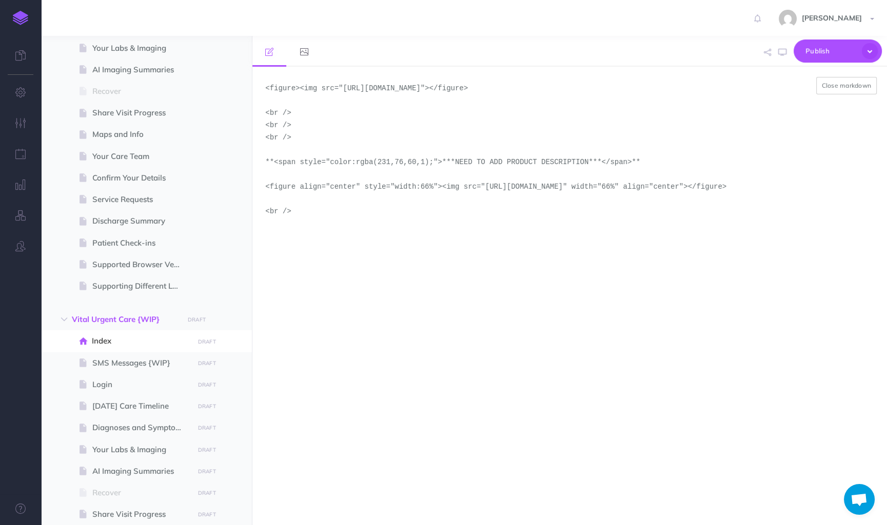
drag, startPoint x: 486, startPoint y: 189, endPoint x: 413, endPoint y: 201, distance: 74.4
click at [413, 201] on textarea "<figure><img src="[URL][DOMAIN_NAME]"></figure> <br /> <br /> <br /> **<span st…" at bounding box center [569, 296] width 634 height 458
click at [851, 81] on button "Close markdown" at bounding box center [846, 85] width 61 height 17
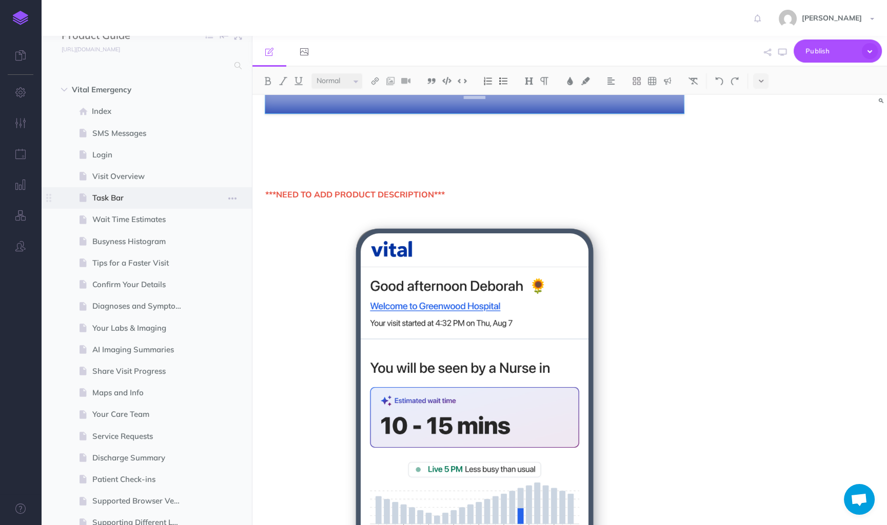
scroll to position [0, 0]
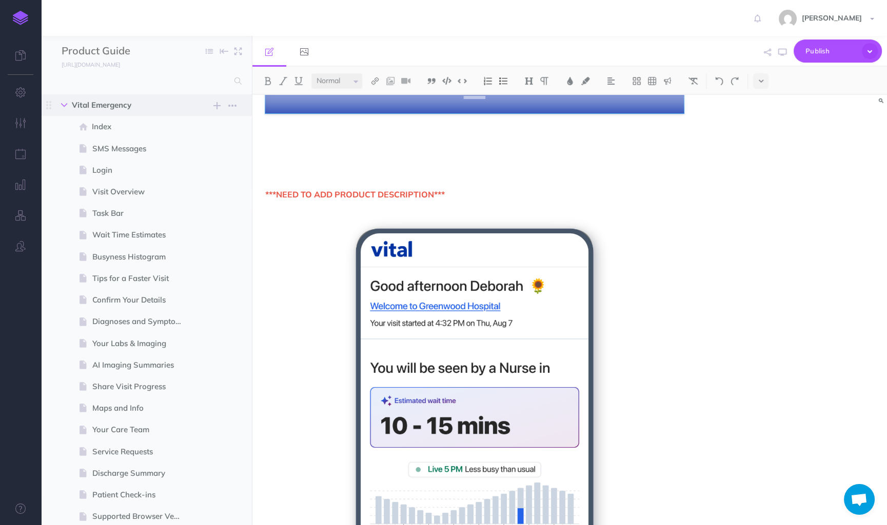
click at [67, 108] on icon "button" at bounding box center [64, 105] width 6 height 6
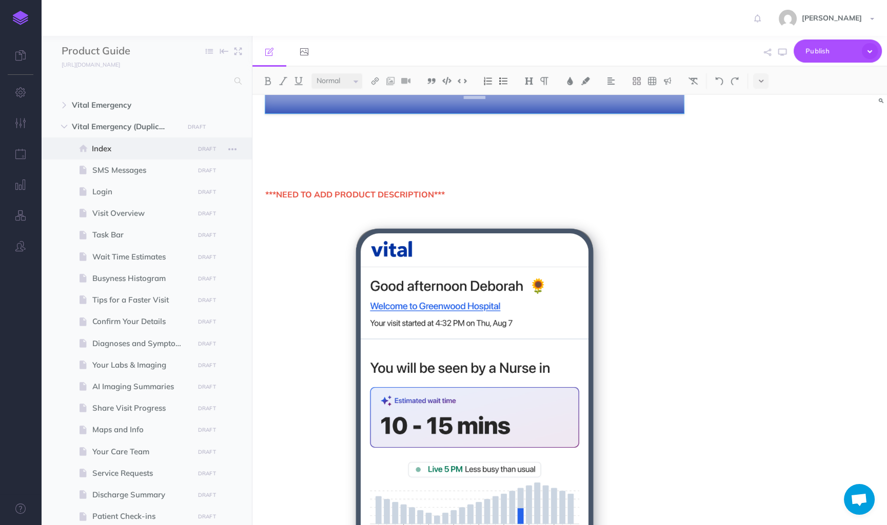
click at [148, 153] on span "Index" at bounding box center [141, 149] width 98 height 12
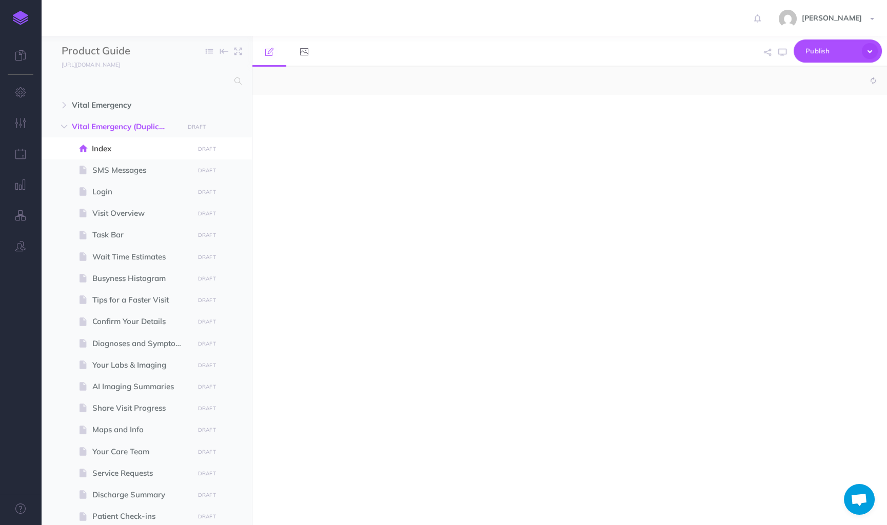
select select "null"
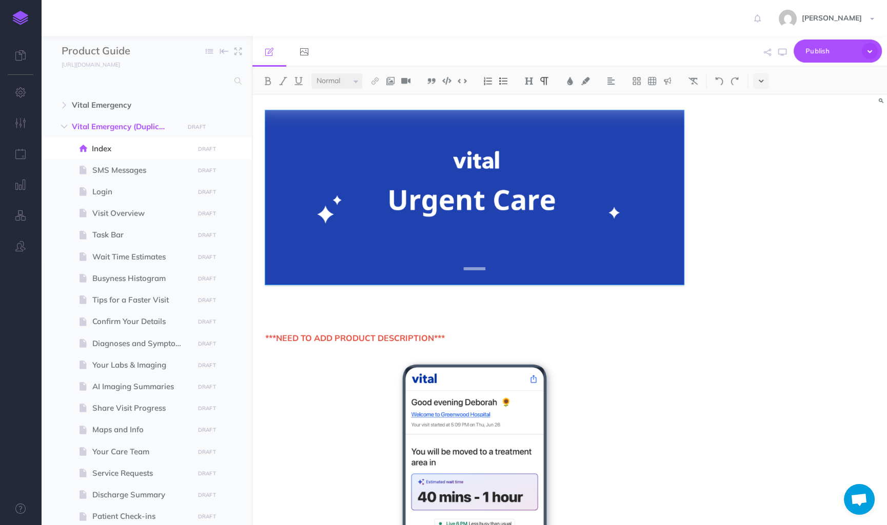
click at [765, 78] on button at bounding box center [760, 80] width 15 height 15
click at [764, 174] on img at bounding box center [760, 176] width 9 height 6
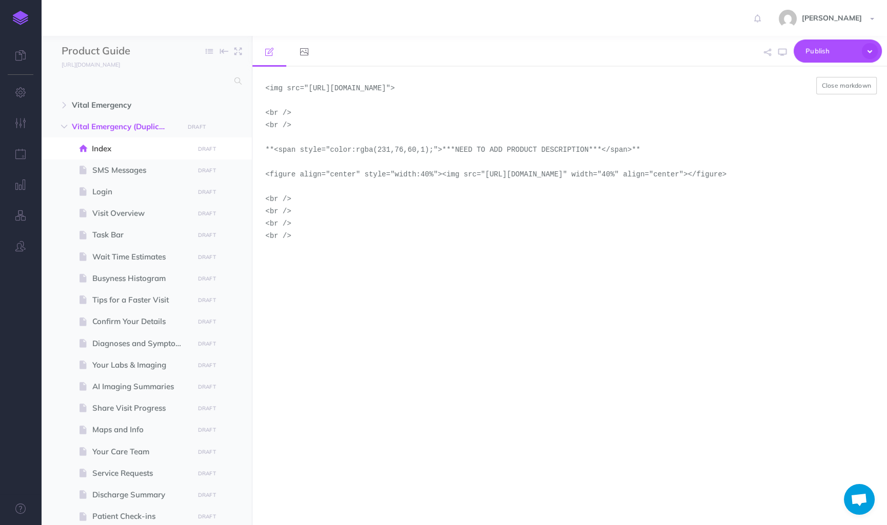
drag, startPoint x: 486, startPoint y: 173, endPoint x: 341, endPoint y: 192, distance: 146.9
click at [341, 192] on textarea "<img src="[URL][DOMAIN_NAME]"> <br /> <br /> **<span style="color:rgba(231,76,6…" at bounding box center [569, 296] width 634 height 458
paste textarea "portrait-light-version-2-urgent-care-initial-assessment"
type textarea "<img src="[URL][DOMAIN_NAME]"> <br /> <br /> **<span style="color:rgba(231,76,6…"
click at [833, 84] on button "Close markdown" at bounding box center [846, 85] width 61 height 17
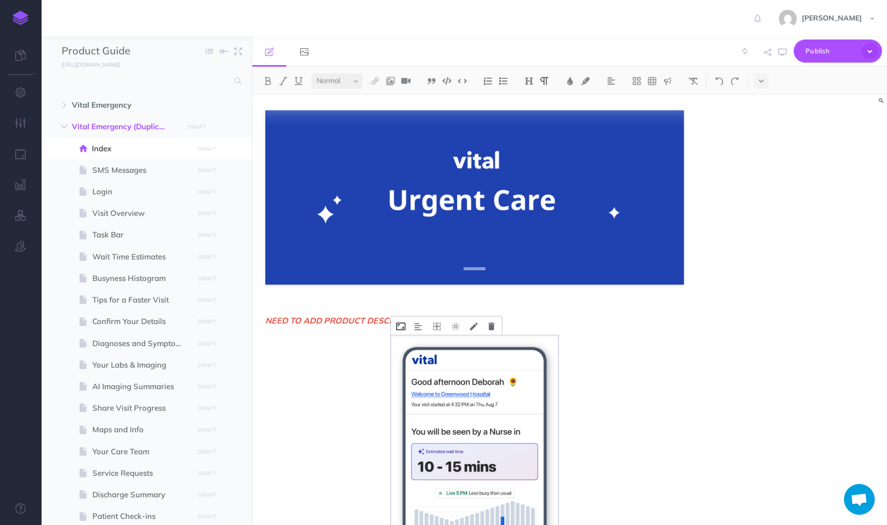
click at [403, 325] on icon at bounding box center [400, 327] width 9 height 8
drag, startPoint x: 412, startPoint y: 365, endPoint x: 397, endPoint y: 366, distance: 14.9
click at [397, 366] on div "Width 40% Cancel Save" at bounding box center [447, 370] width 102 height 66
type input "66%"
click at [483, 388] on button "Save" at bounding box center [480, 389] width 26 height 17
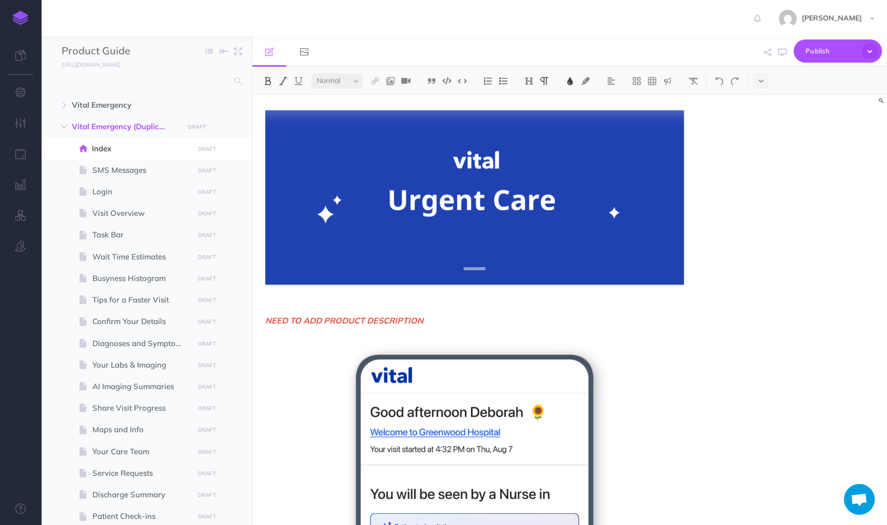
click at [660, 321] on p "NEED TO ADD PRODUCT DESCRIPTION" at bounding box center [474, 320] width 418 height 12
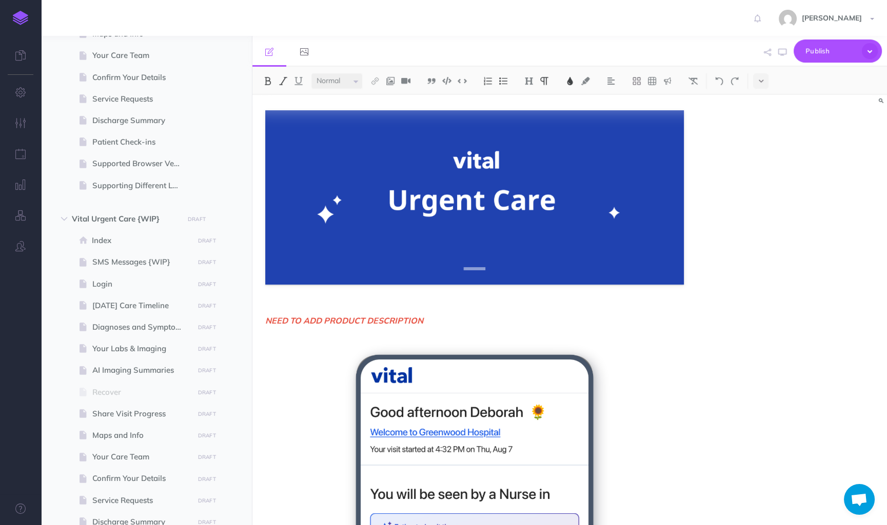
scroll to position [785, 0]
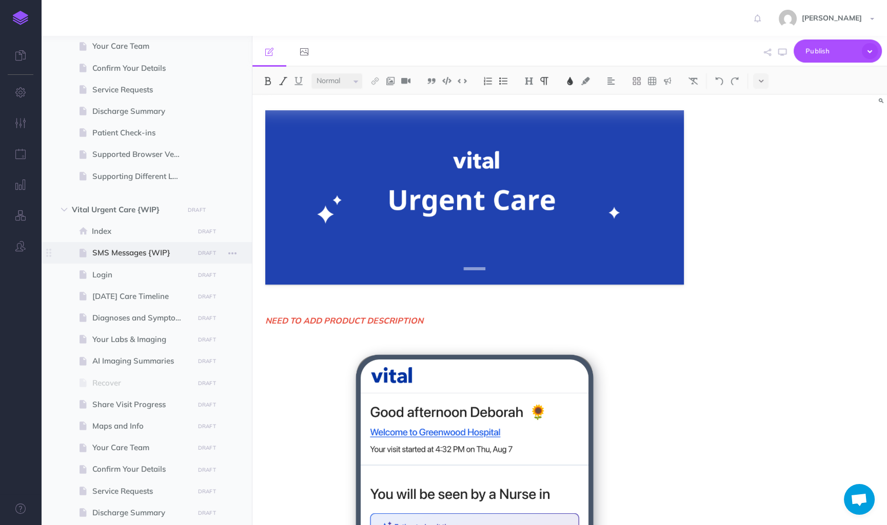
click at [126, 256] on span "SMS Messages {WIP}" at bounding box center [141, 253] width 98 height 12
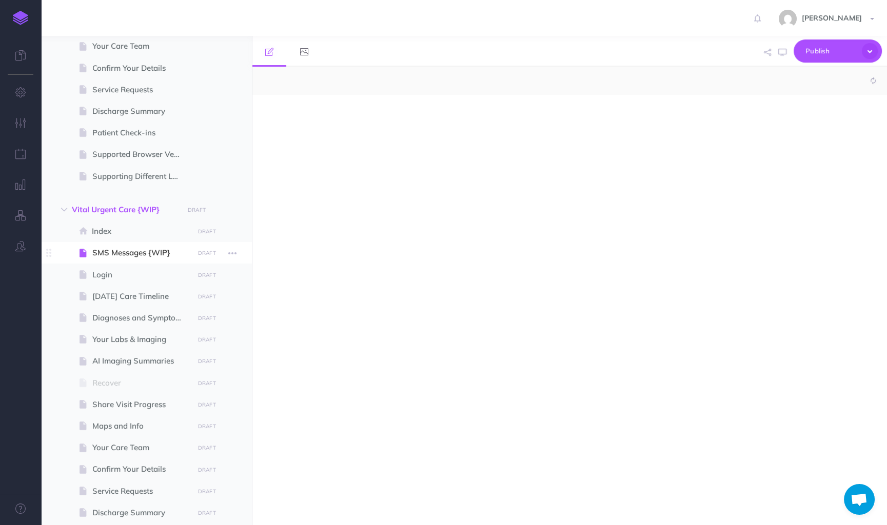
select select "null"
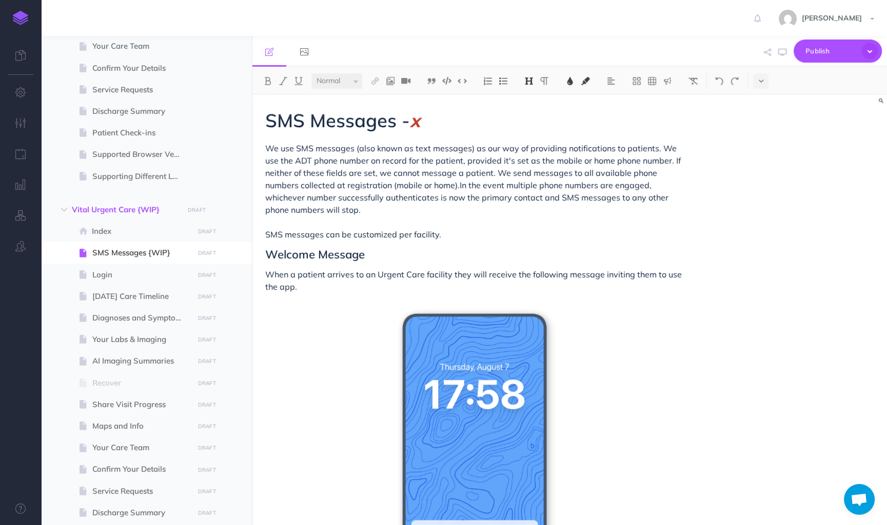
drag, startPoint x: 440, startPoint y: 142, endPoint x: 415, endPoint y: 127, distance: 29.5
click at [415, 126] on h1 "SMS Messages - x" at bounding box center [474, 120] width 418 height 21
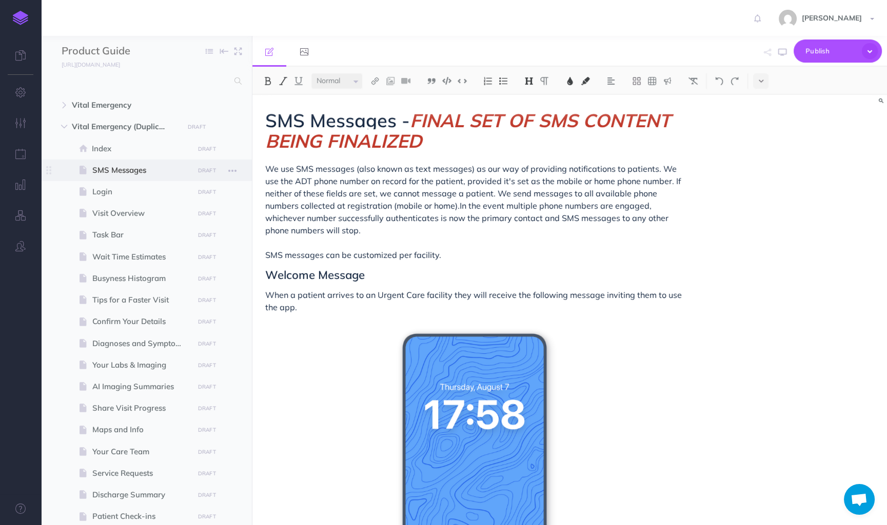
click at [132, 175] on span "SMS Messages" at bounding box center [141, 170] width 98 height 12
click at [146, 181] on span at bounding box center [146, 192] width 211 height 22
click at [138, 173] on span "SMS Messages" at bounding box center [141, 170] width 98 height 12
click at [136, 172] on span "SMS Messages" at bounding box center [141, 170] width 98 height 12
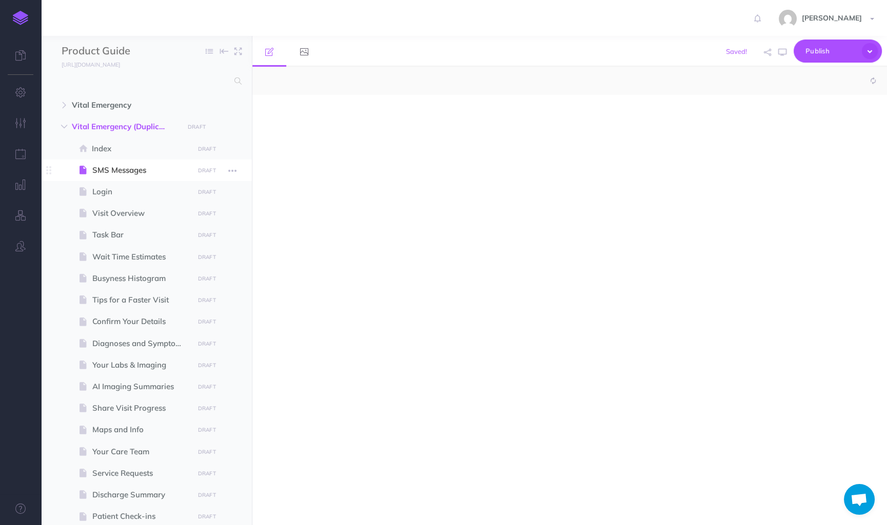
select select "null"
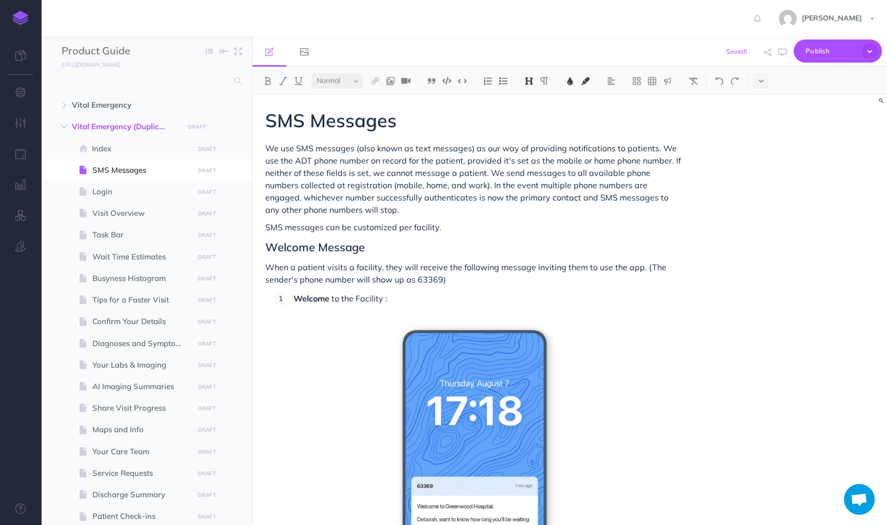
click at [478, 114] on h1 "SMS Messages" at bounding box center [474, 120] width 418 height 21
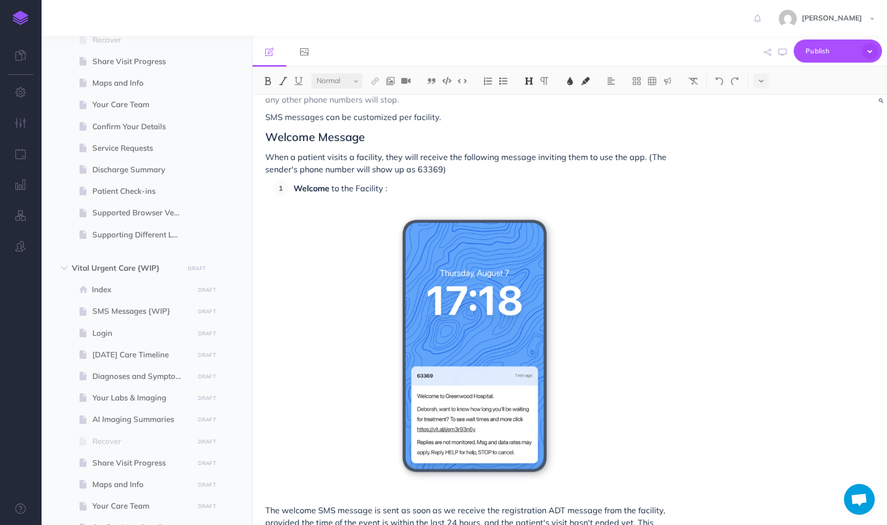
scroll to position [804, 0]
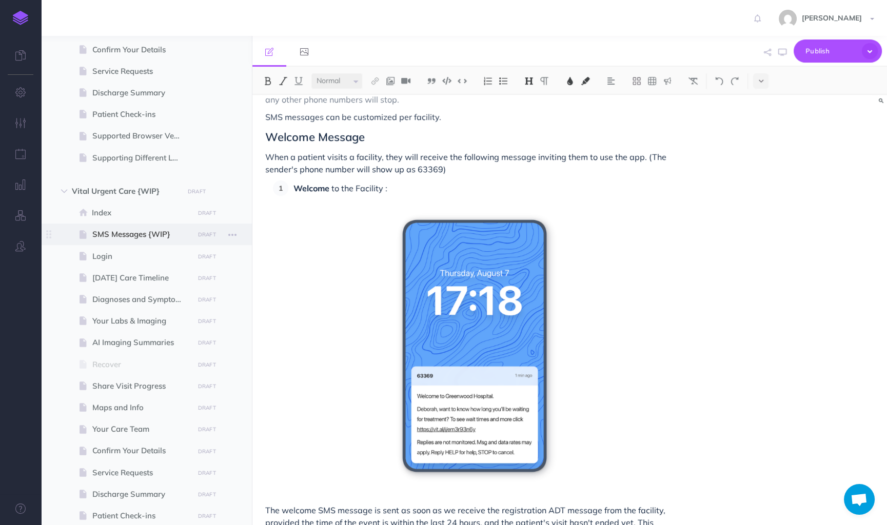
click at [148, 237] on span "SMS Messages {WIP}" at bounding box center [141, 234] width 98 height 12
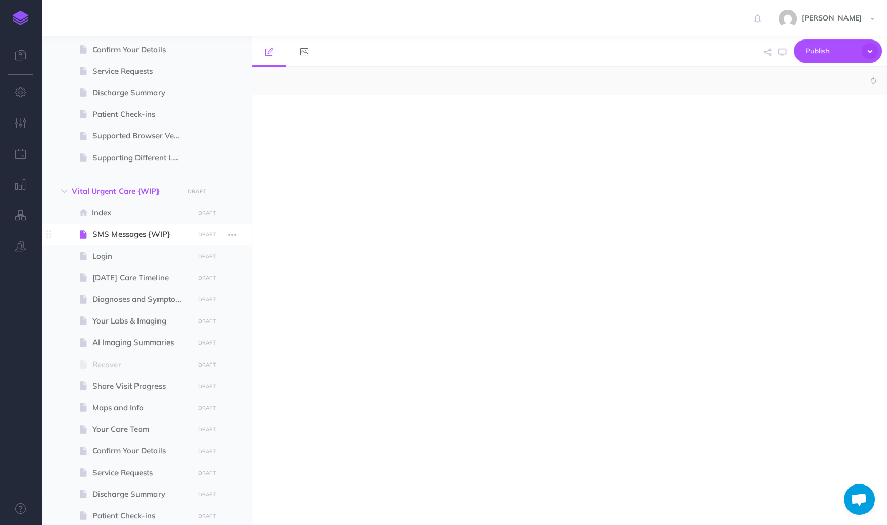
select select "null"
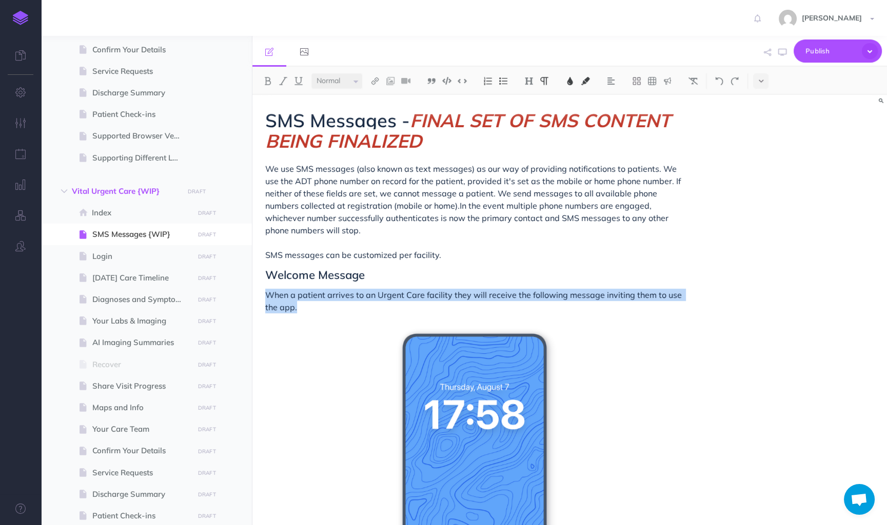
drag, startPoint x: 317, startPoint y: 305, endPoint x: 267, endPoint y: 296, distance: 51.1
click at [267, 296] on p "When a patient arrives to an Urgent Care facility they will receive the followi…" at bounding box center [474, 301] width 418 height 25
copy span "When a patient arrives to an Urgent Care facility they will receive the followi…"
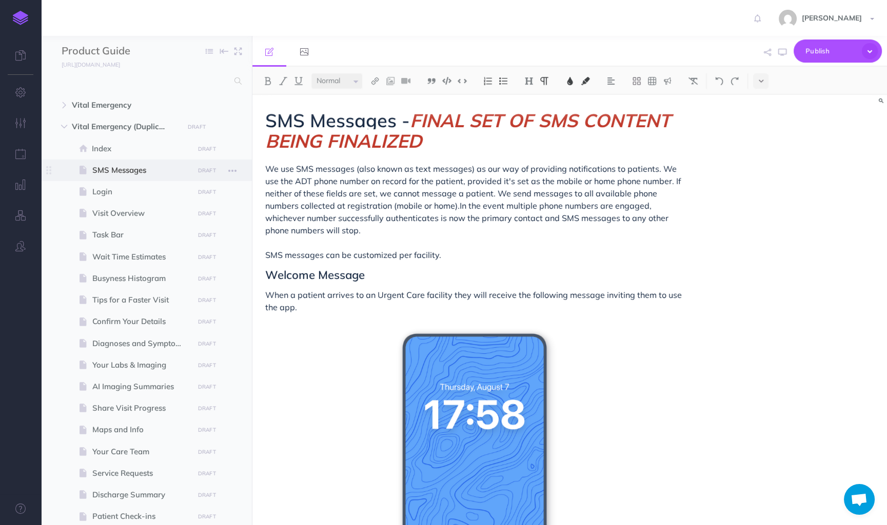
click at [123, 172] on span "SMS Messages" at bounding box center [141, 170] width 98 height 12
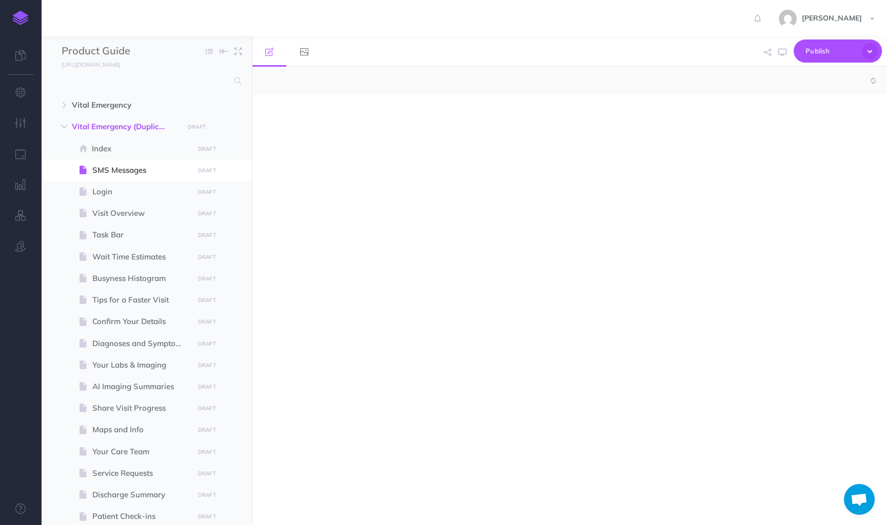
select select "null"
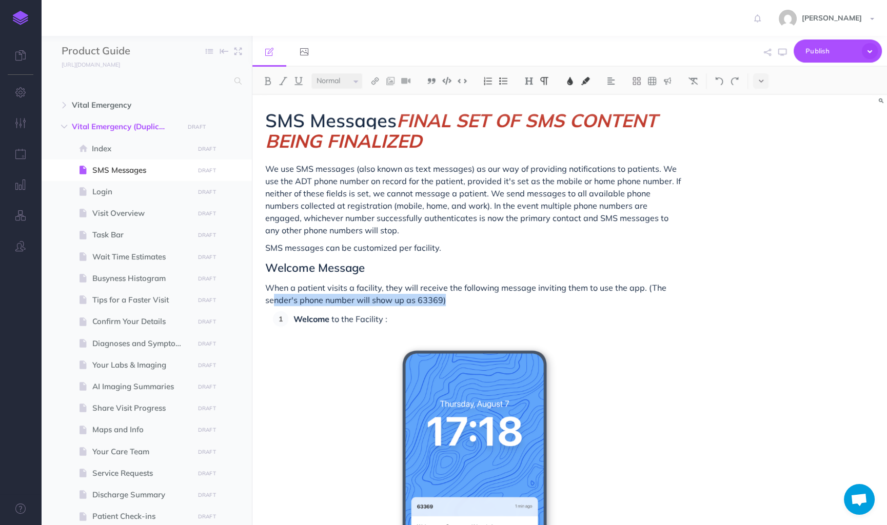
drag, startPoint x: 450, startPoint y: 301, endPoint x: 276, endPoint y: 299, distance: 174.4
click at [276, 299] on p "When a patient visits a facility, they will receive the following message invit…" at bounding box center [474, 294] width 418 height 25
click at [294, 303] on span "When a patient visits a facility, they will receive the following message invit…" at bounding box center [466, 294] width 403 height 23
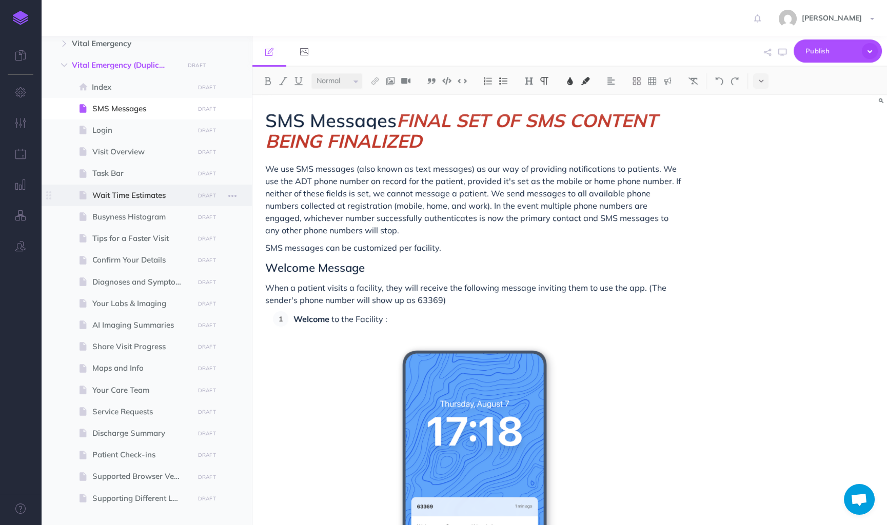
scroll to position [64, 0]
click at [368, 293] on p "When a patient visits a facility, they will receive the following message invit…" at bounding box center [474, 294] width 418 height 25
click at [368, 292] on span "When a patient visits a facility, they will receive the following message invit…" at bounding box center [466, 294] width 403 height 23
click at [368, 291] on span "When a patient visits a facility, they will receive the following message invit…" at bounding box center [466, 294] width 403 height 23
click at [367, 287] on span "When a patient visits a facility, they will receive the following message invit…" at bounding box center [466, 294] width 403 height 23
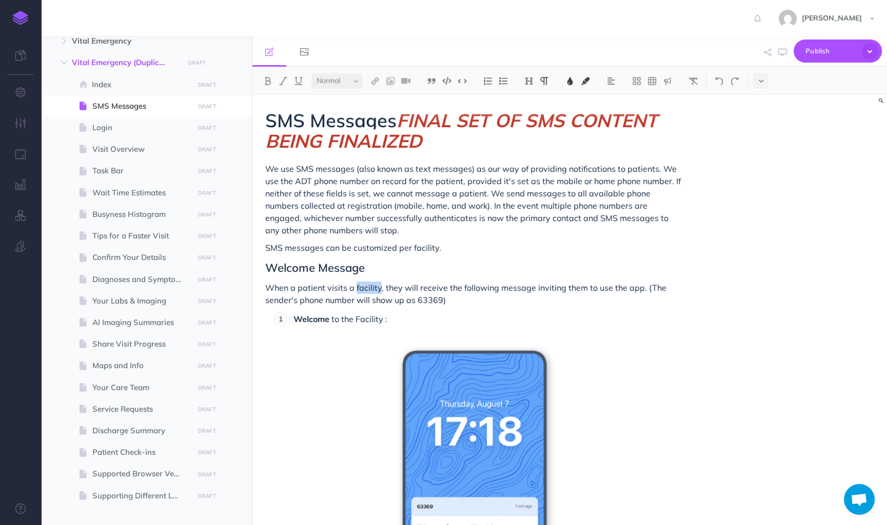
click at [367, 287] on span "When a patient visits a facility, they will receive the following message invit…" at bounding box center [466, 294] width 403 height 23
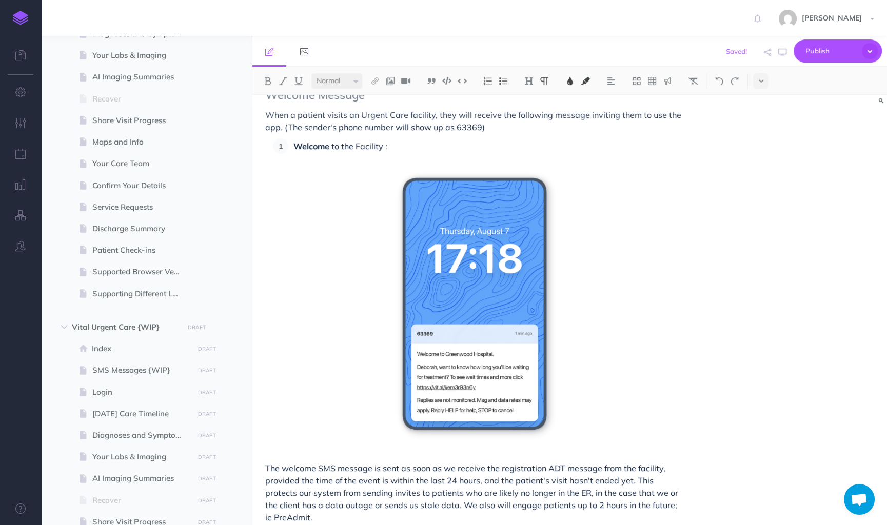
scroll to position [684, 0]
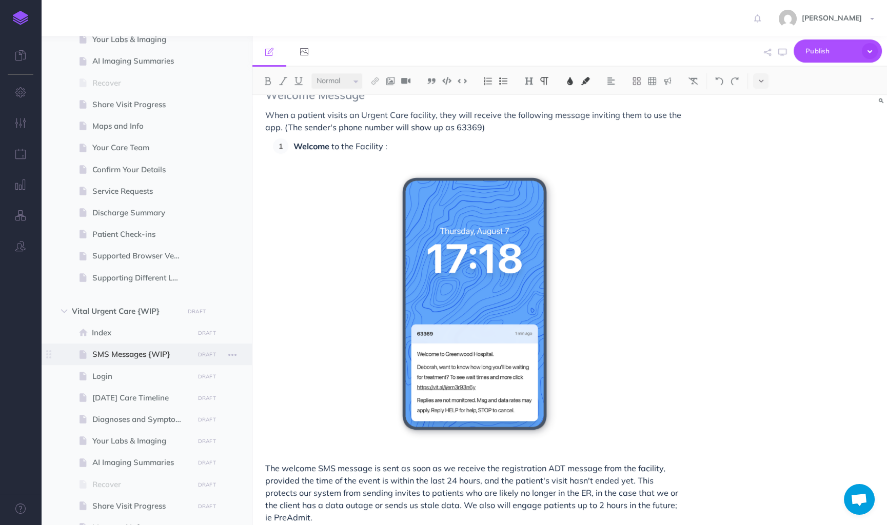
click at [140, 350] on span "SMS Messages {WIP}" at bounding box center [141, 354] width 98 height 12
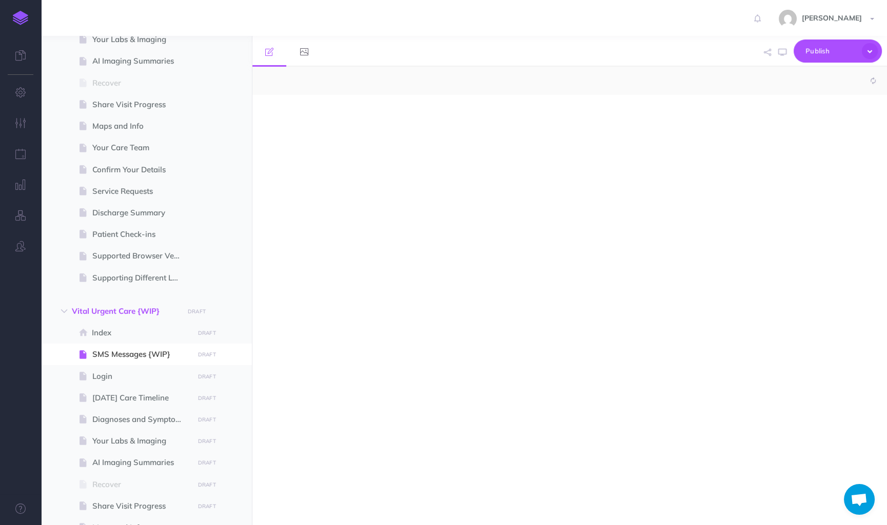
select select "null"
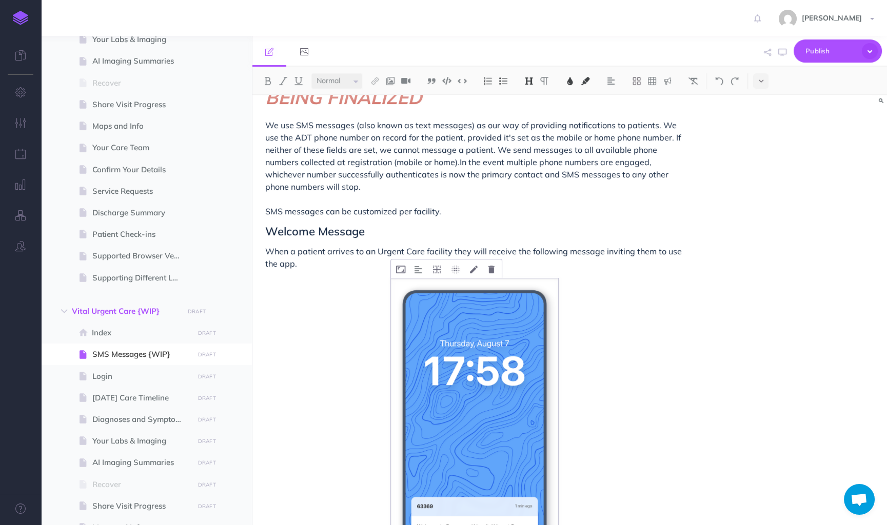
scroll to position [35, 0]
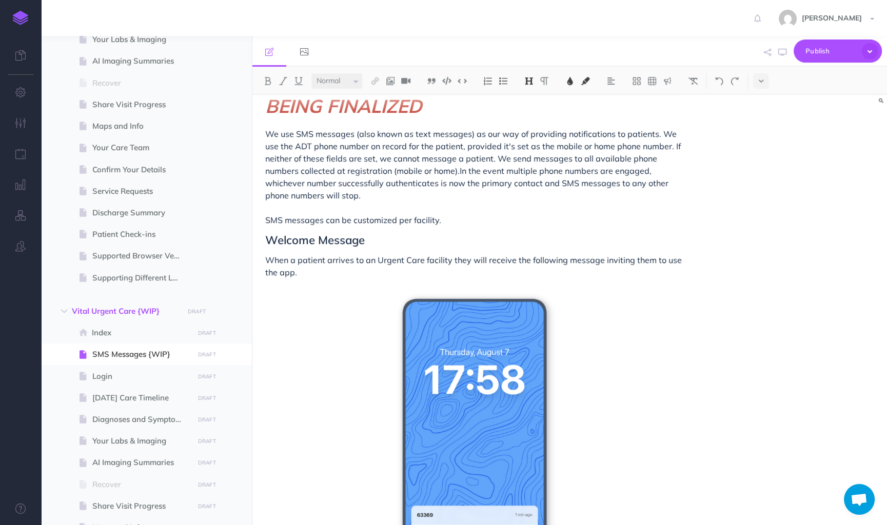
click at [763, 83] on button at bounding box center [760, 80] width 15 height 15
click at [761, 173] on img at bounding box center [760, 176] width 9 height 6
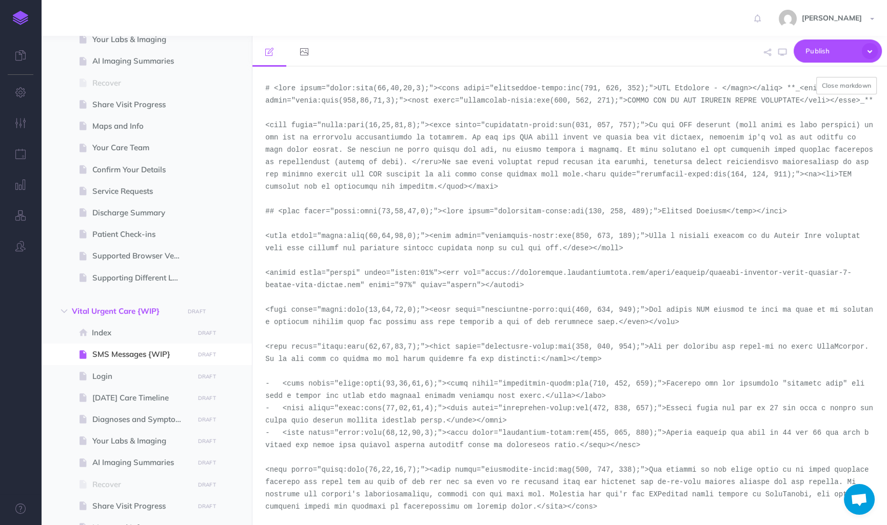
drag, startPoint x: 361, startPoint y: 296, endPoint x: 486, endPoint y: 286, distance: 125.0
click at [486, 286] on textarea at bounding box center [569, 296] width 634 height 458
click at [859, 82] on button "Close markdown" at bounding box center [846, 85] width 61 height 17
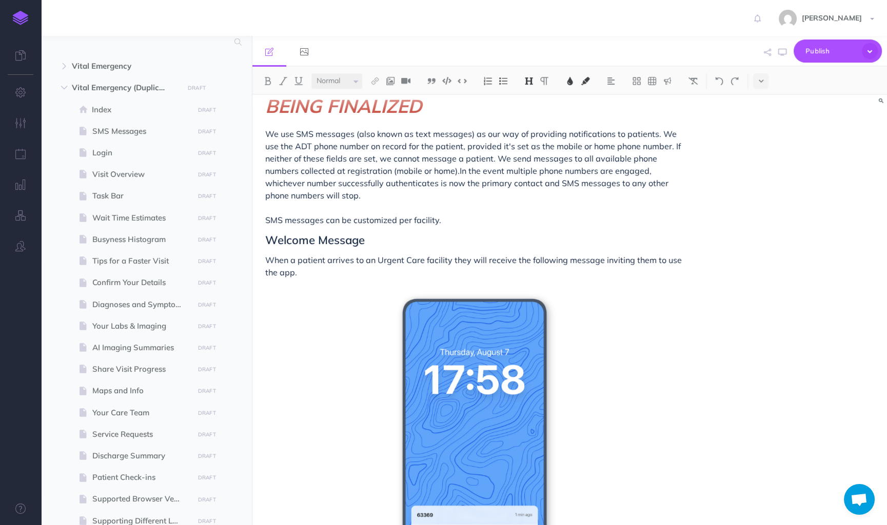
scroll to position [0, 0]
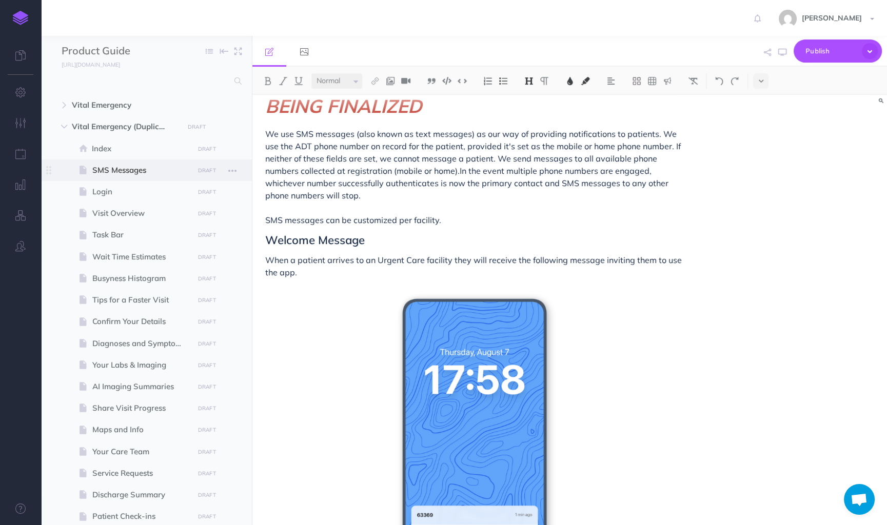
click at [119, 168] on span "SMS Messages" at bounding box center [141, 170] width 98 height 12
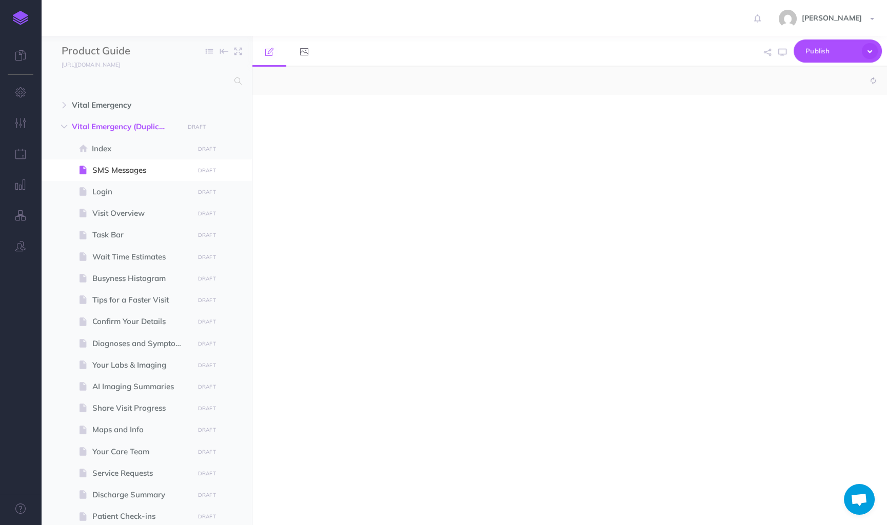
select select "null"
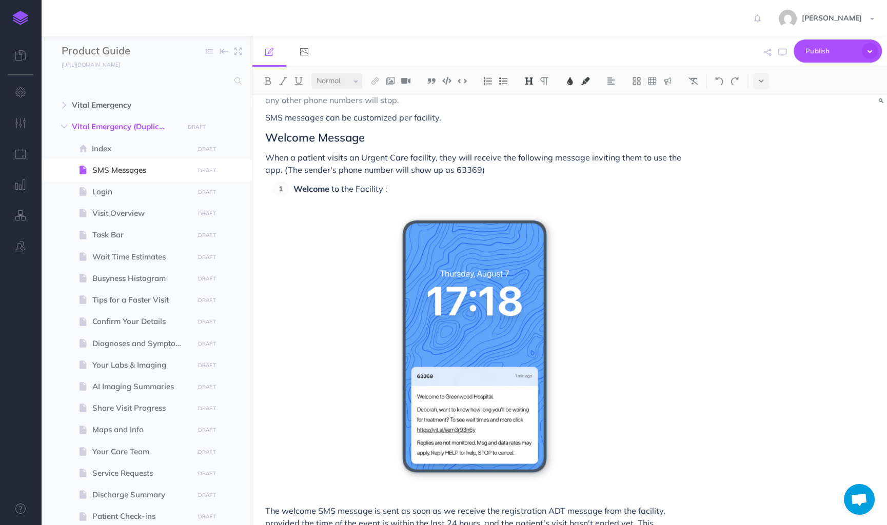
scroll to position [132, 0]
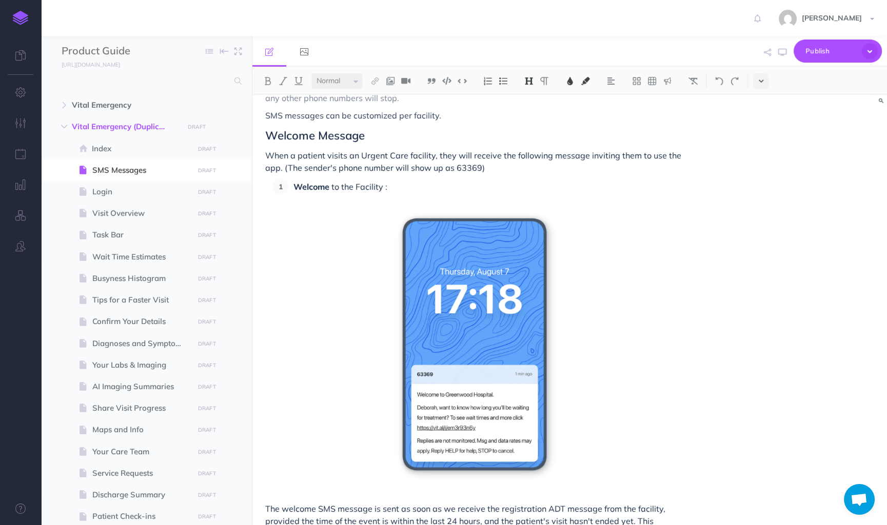
click at [760, 82] on icon at bounding box center [761, 80] width 5 height 7
click at [764, 176] on img at bounding box center [760, 176] width 9 height 6
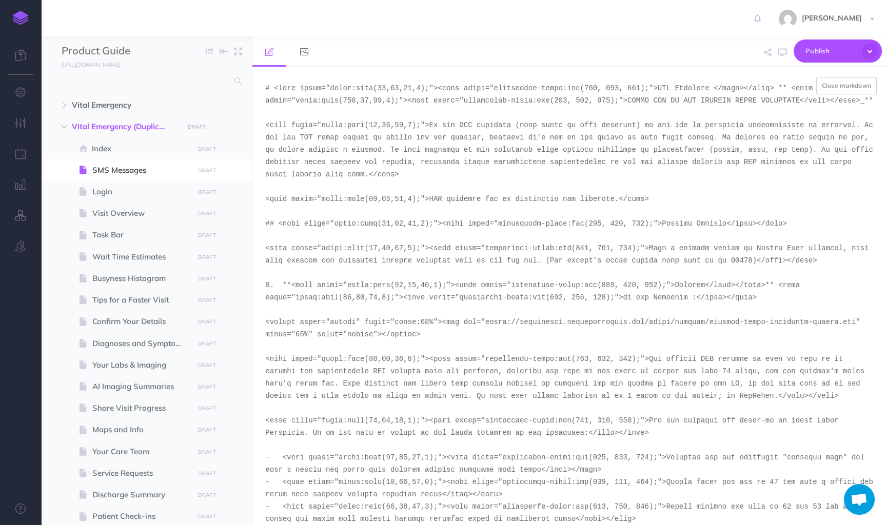
drag, startPoint x: 488, startPoint y: 335, endPoint x: 307, endPoint y: 350, distance: 181.2
click at [307, 350] on textarea at bounding box center [569, 296] width 634 height 458
click at [792, 341] on textarea at bounding box center [569, 296] width 634 height 458
drag, startPoint x: 859, startPoint y: 332, endPoint x: 487, endPoint y: 337, distance: 371.9
click at [487, 337] on textarea at bounding box center [569, 296] width 634 height 458
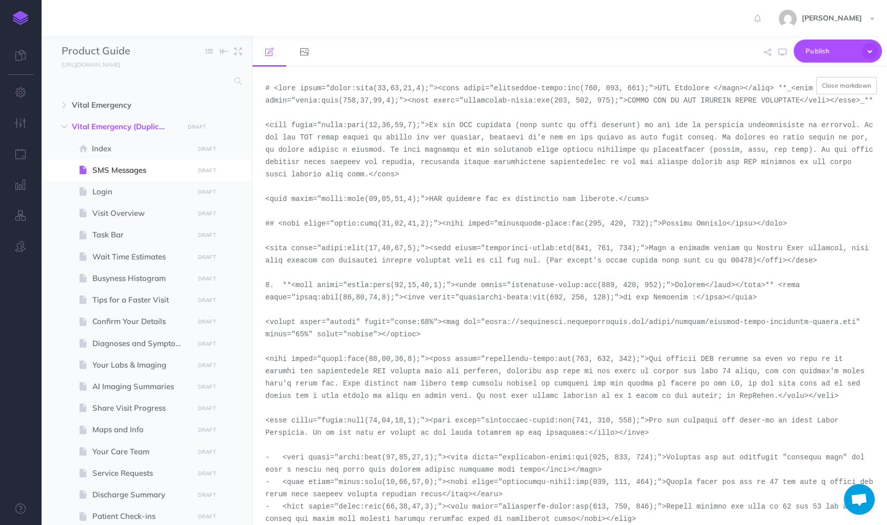
paste textarea "portrait-light-version-4-urgent-care"
type textarea "# <span style="color:rgba(19,37,63,1);"><span style="background-color:rgb(255, …"
click at [835, 85] on button "Close markdown" at bounding box center [846, 85] width 61 height 17
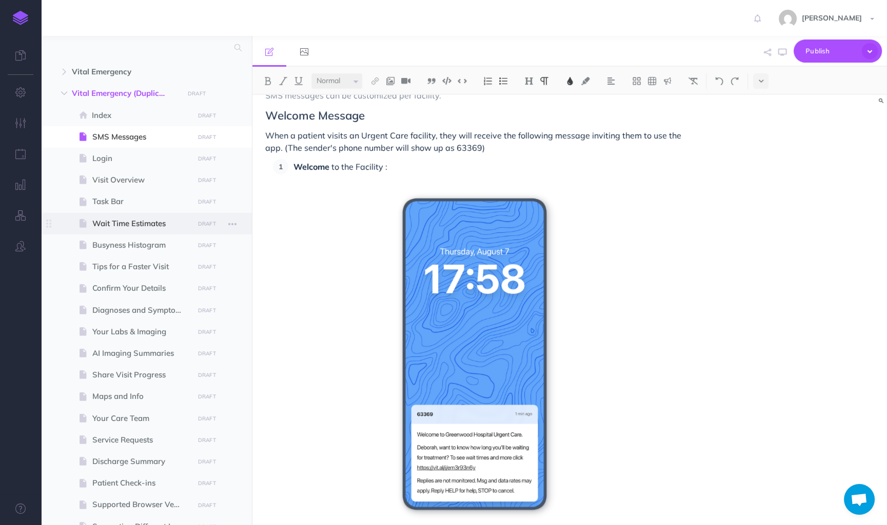
scroll to position [0, 0]
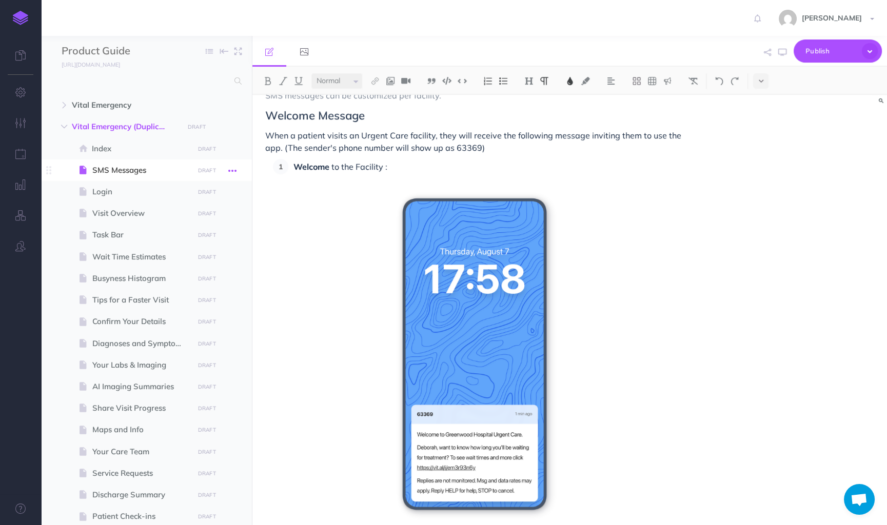
click at [229, 167] on icon "button" at bounding box center [232, 171] width 8 height 12
click at [195, 234] on link "Settings" at bounding box center [203, 239] width 77 height 17
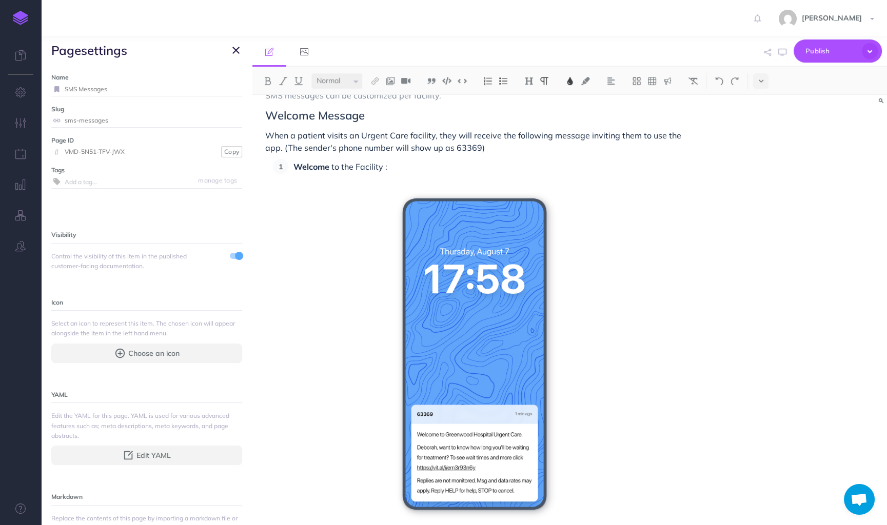
click at [155, 81] on label "Name" at bounding box center [146, 77] width 191 height 10
click at [155, 93] on input "SMS Messages" at bounding box center [153, 89] width 177 height 13
type input "SMS Messages {WIP}"
click at [224, 92] on small "Save" at bounding box center [229, 89] width 13 height 8
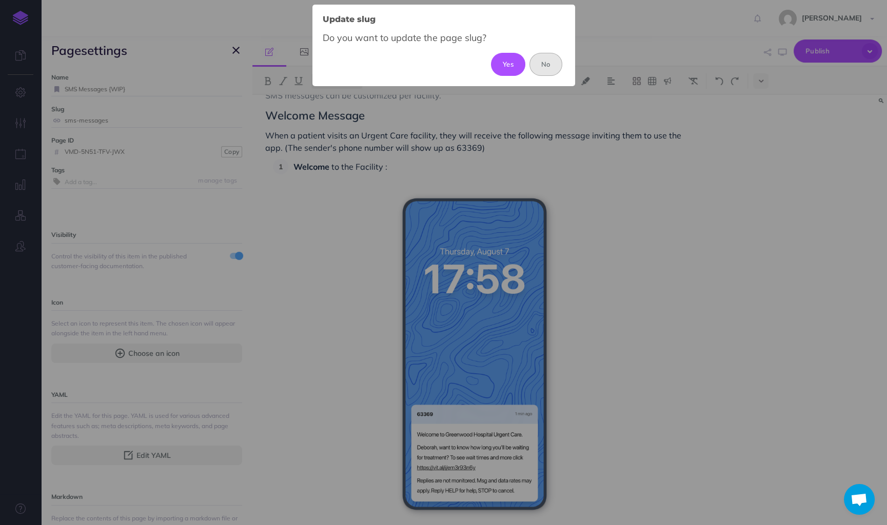
click at [535, 68] on button "No" at bounding box center [545, 64] width 33 height 23
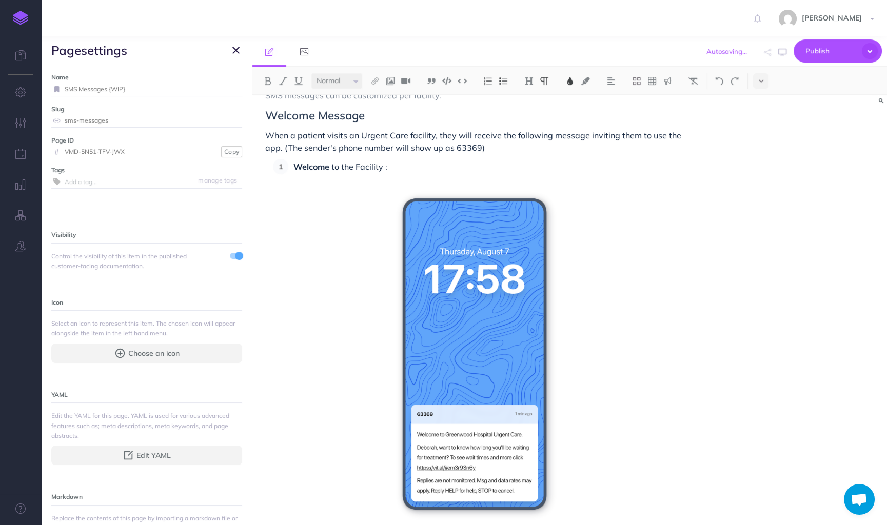
click at [237, 51] on icon "button" at bounding box center [235, 50] width 7 height 12
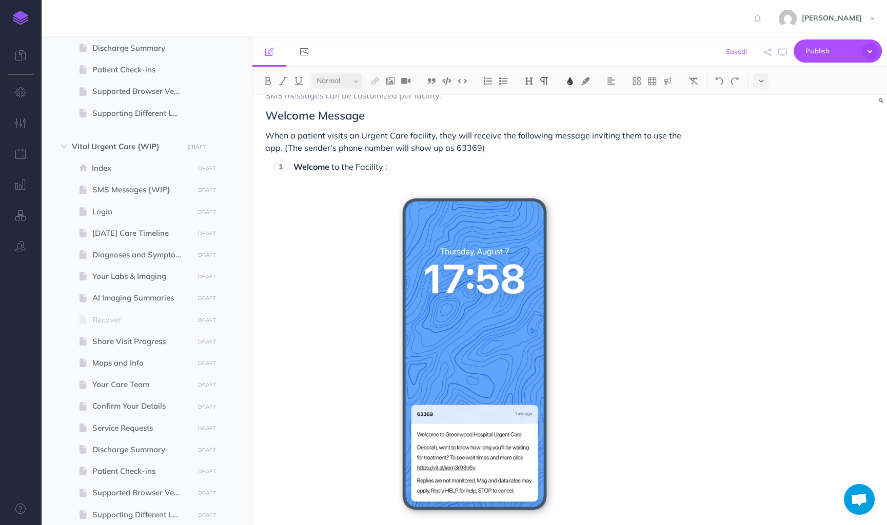
scroll to position [955, 0]
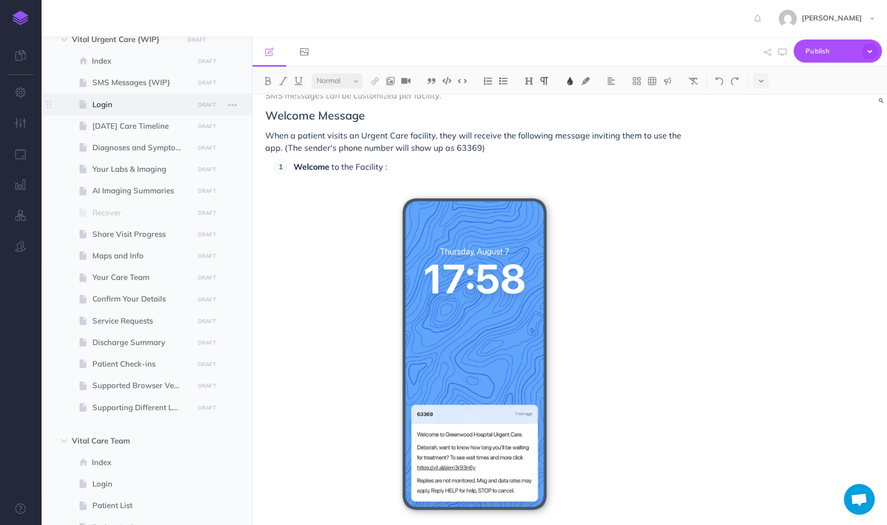
click at [144, 102] on span "Login" at bounding box center [141, 104] width 98 height 12
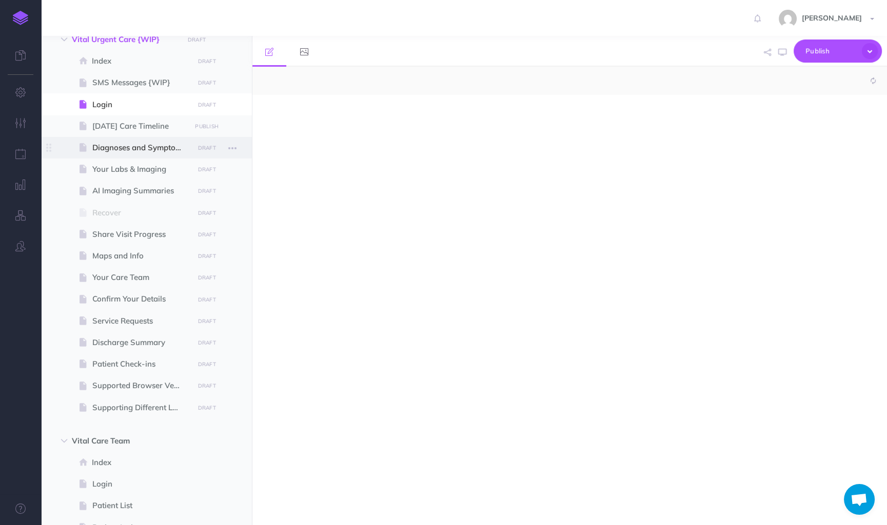
select select "null"
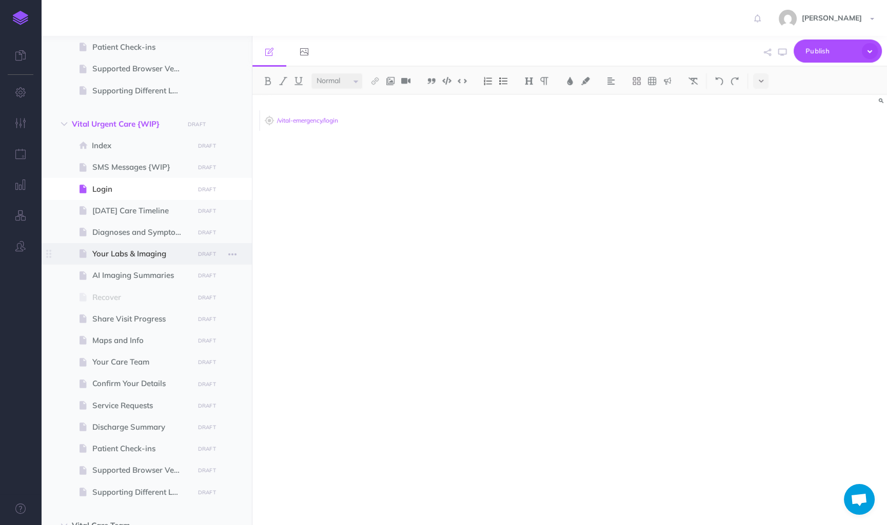
scroll to position [872, 0]
click at [232, 124] on icon "button" at bounding box center [232, 123] width 8 height 12
click at [228, 125] on button "button" at bounding box center [232, 123] width 18 height 12
click at [234, 117] on icon "button" at bounding box center [232, 123] width 8 height 12
click at [196, 175] on link "Settings" at bounding box center [203, 175] width 77 height 17
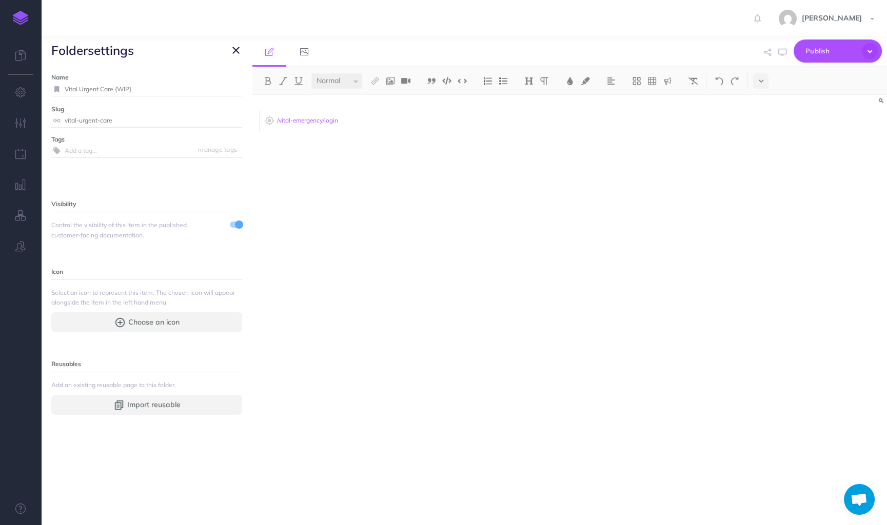
drag, startPoint x: 114, startPoint y: 91, endPoint x: 59, endPoint y: 90, distance: 54.9
click at [59, 90] on div "Vital Urgent Care {WIP}" at bounding box center [146, 89] width 191 height 13
click at [231, 50] on button "button" at bounding box center [236, 50] width 12 height 12
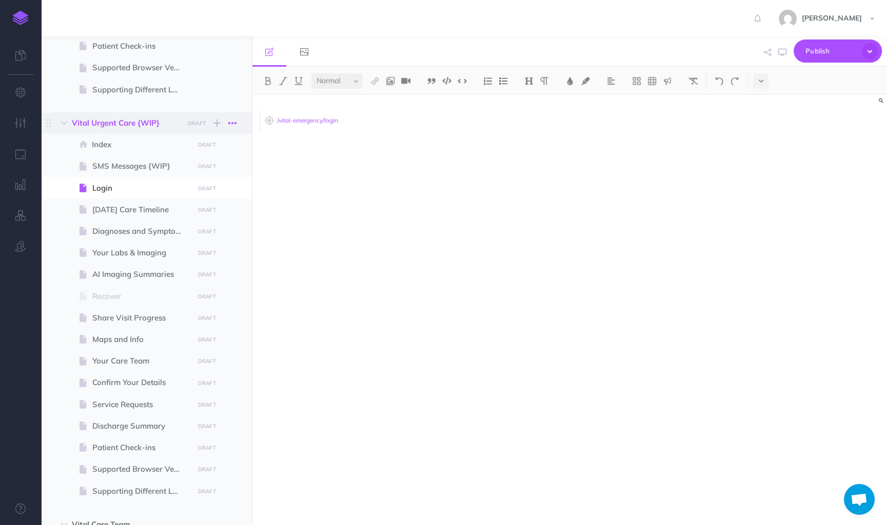
click at [232, 121] on icon "button" at bounding box center [232, 123] width 8 height 12
click at [201, 190] on link "Delete" at bounding box center [203, 192] width 77 height 17
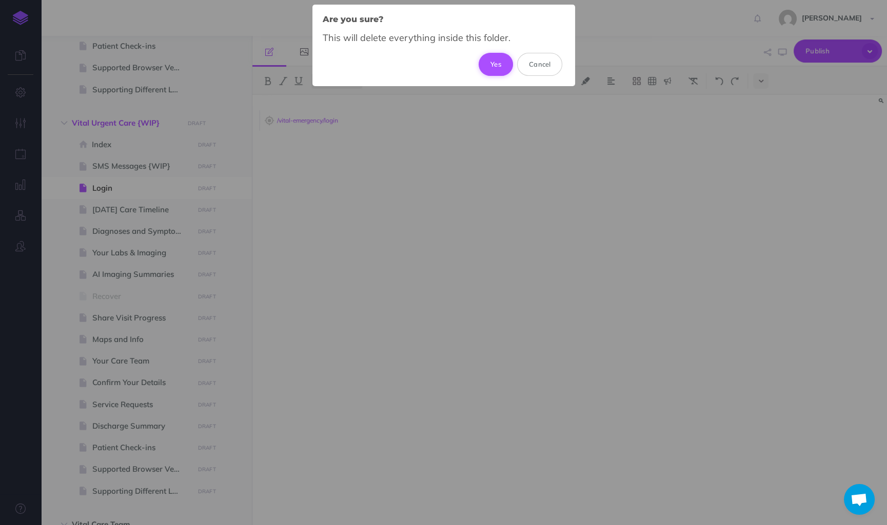
click at [504, 60] on button "Yes" at bounding box center [495, 64] width 34 height 23
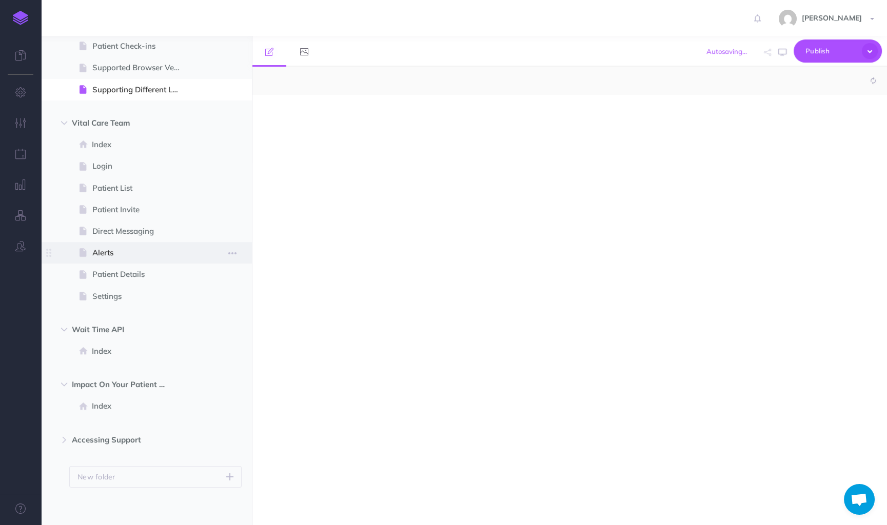
select select "null"
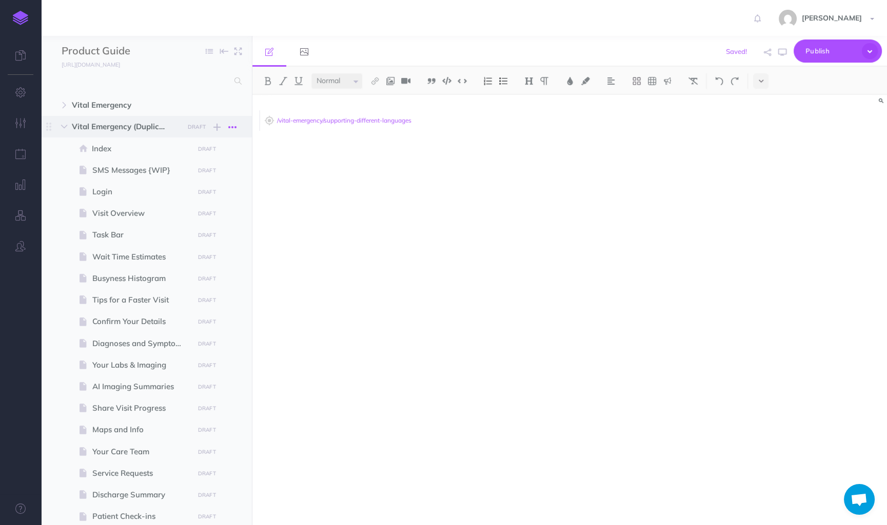
click at [232, 127] on icon "button" at bounding box center [232, 127] width 8 height 12
click at [206, 174] on link "Settings" at bounding box center [203, 179] width 77 height 17
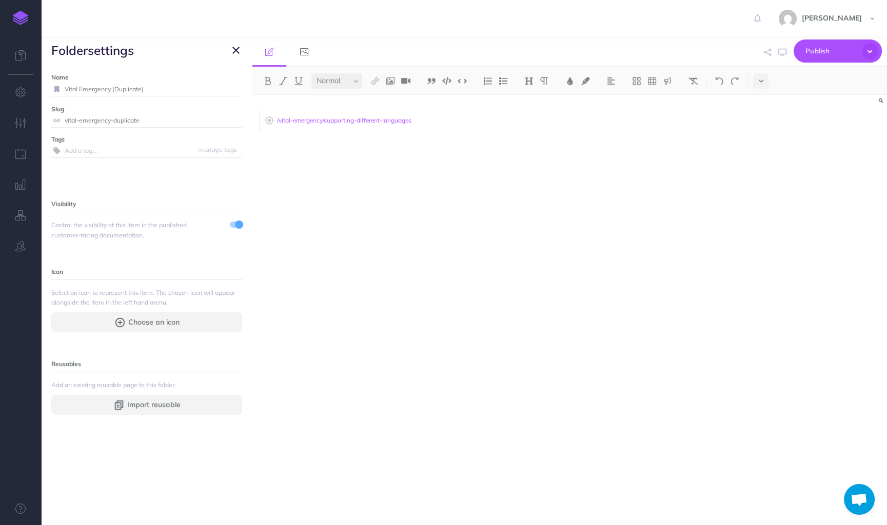
drag, startPoint x: 166, startPoint y: 89, endPoint x: 48, endPoint y: 95, distance: 117.6
click at [48, 95] on div "Name Vital Emergency (Duplicate) Save Slug vital-emergency-duplicate Save Tags …" at bounding box center [146, 295] width 211 height 461
drag, startPoint x: 152, startPoint y: 91, endPoint x: 55, endPoint y: 88, distance: 96.5
click at [55, 88] on div "Vital Emergency (Duplicate)" at bounding box center [146, 89] width 191 height 13
paste input "Urgent Care"
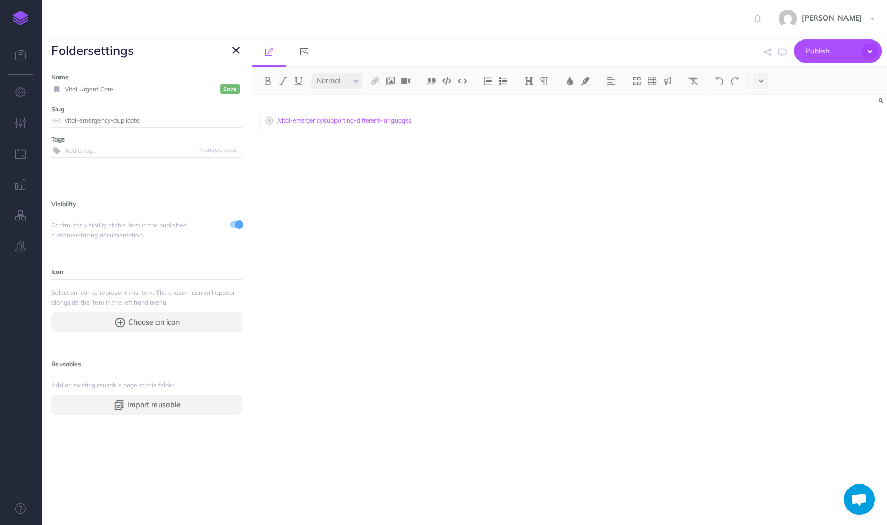
type input "Vital Urgent Care"
click at [236, 92] on small "Save" at bounding box center [229, 89] width 13 height 8
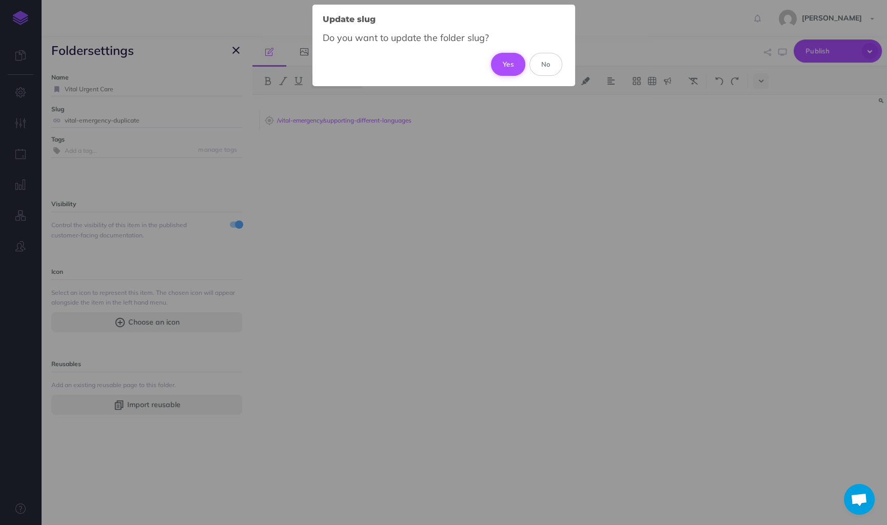
click at [503, 62] on button "Yes" at bounding box center [508, 64] width 34 height 23
type input "vital-urgent-care"
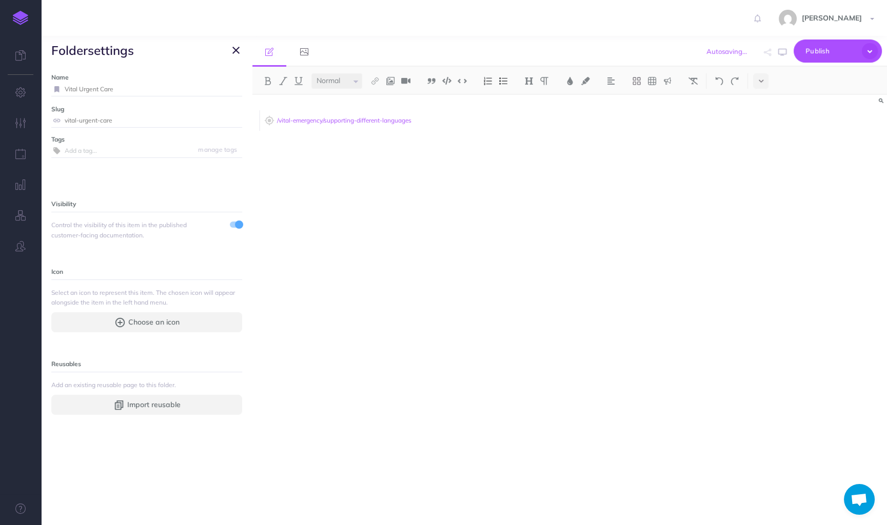
click at [204, 88] on input "Vital Urgent Care" at bounding box center [153, 89] width 177 height 13
type input "Vital Urgent Care {WIP}"
click at [235, 86] on small "Save" at bounding box center [229, 89] width 13 height 8
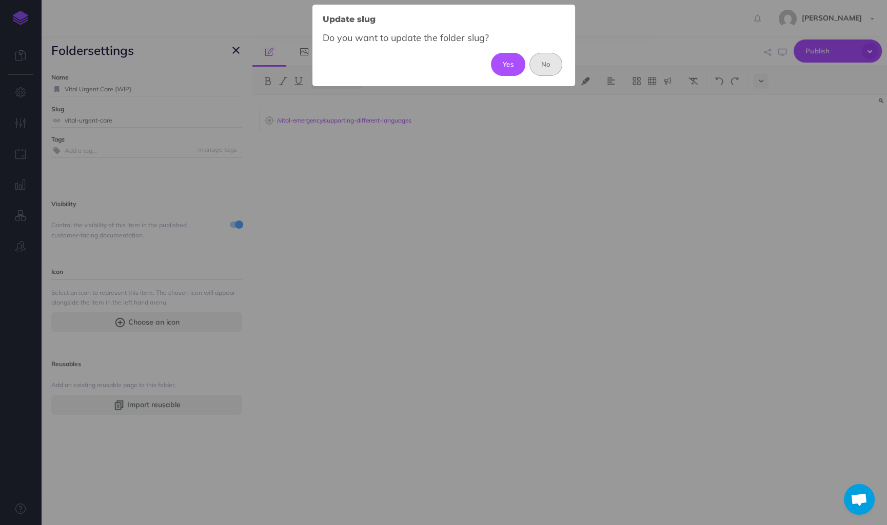
click at [549, 62] on button "No" at bounding box center [545, 64] width 33 height 23
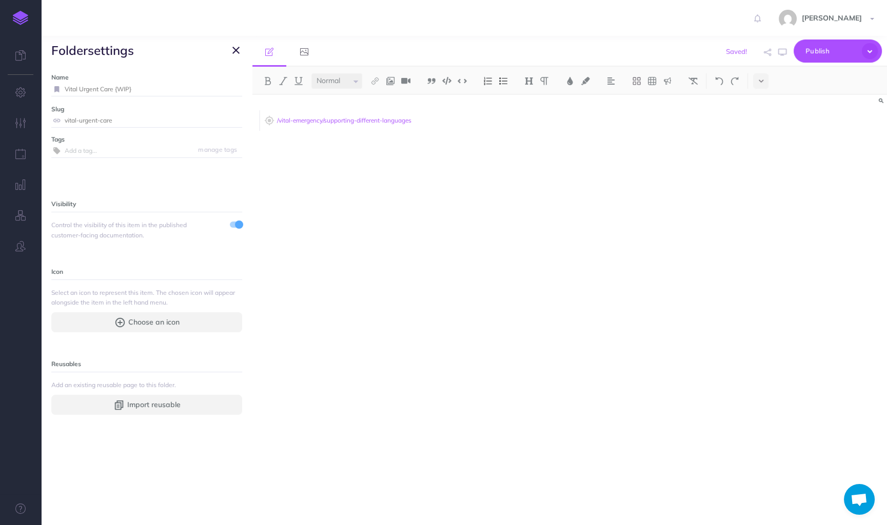
click at [236, 51] on icon "button" at bounding box center [235, 50] width 7 height 12
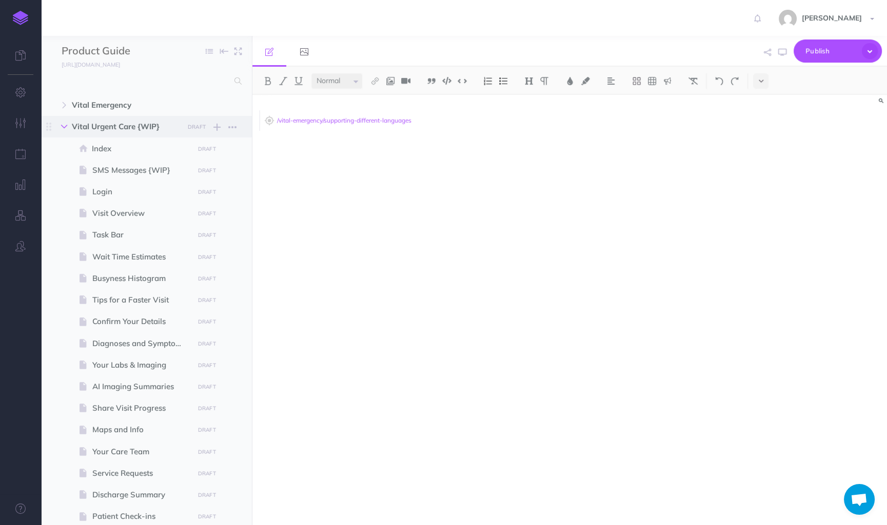
click at [68, 125] on button "button" at bounding box center [64, 127] width 18 height 12
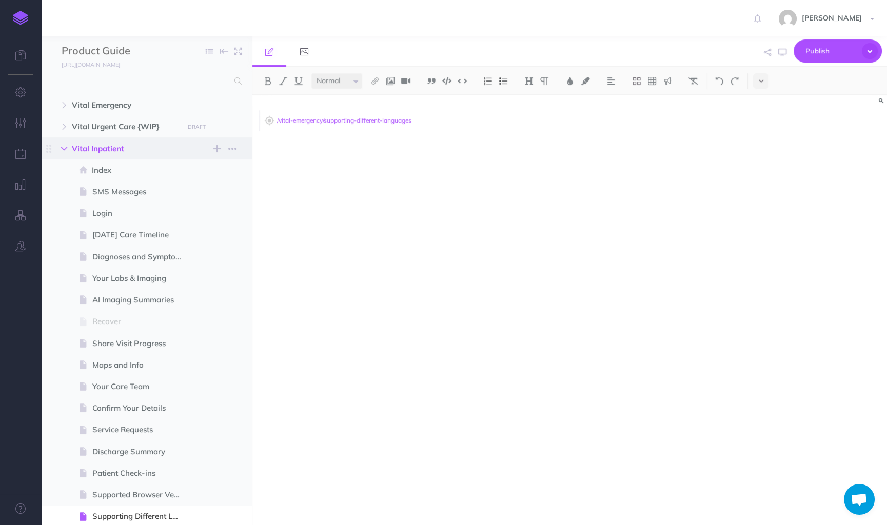
click at [66, 150] on icon "button" at bounding box center [64, 149] width 6 height 6
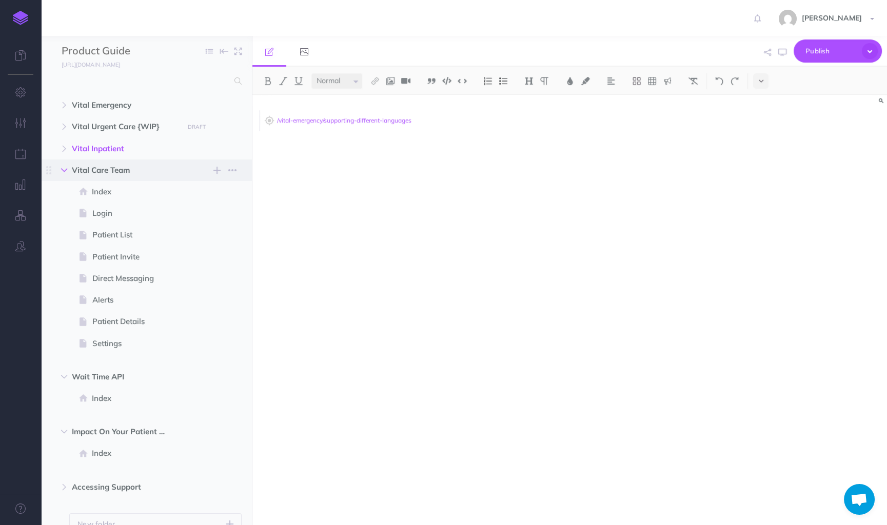
click at [66, 171] on icon "button" at bounding box center [64, 170] width 6 height 6
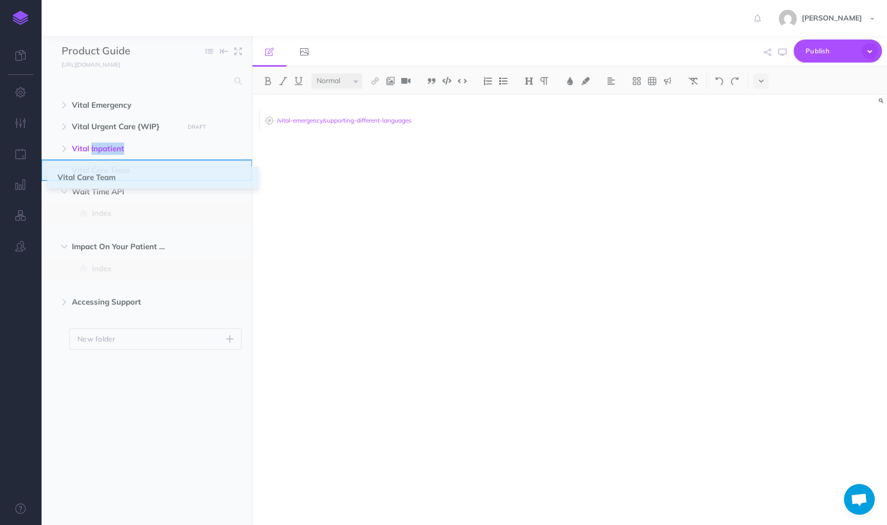
drag, startPoint x: 50, startPoint y: 171, endPoint x: 58, endPoint y: 178, distance: 10.5
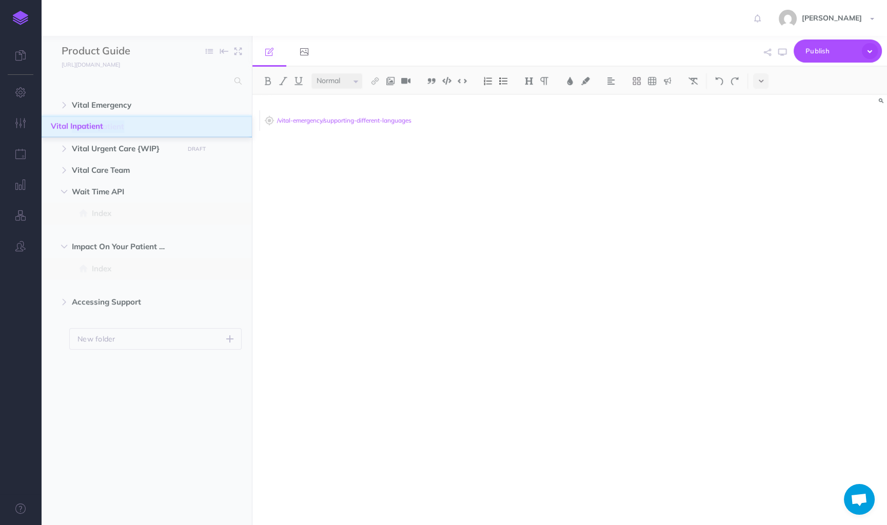
drag, startPoint x: 51, startPoint y: 152, endPoint x: 52, endPoint y: 129, distance: 22.6
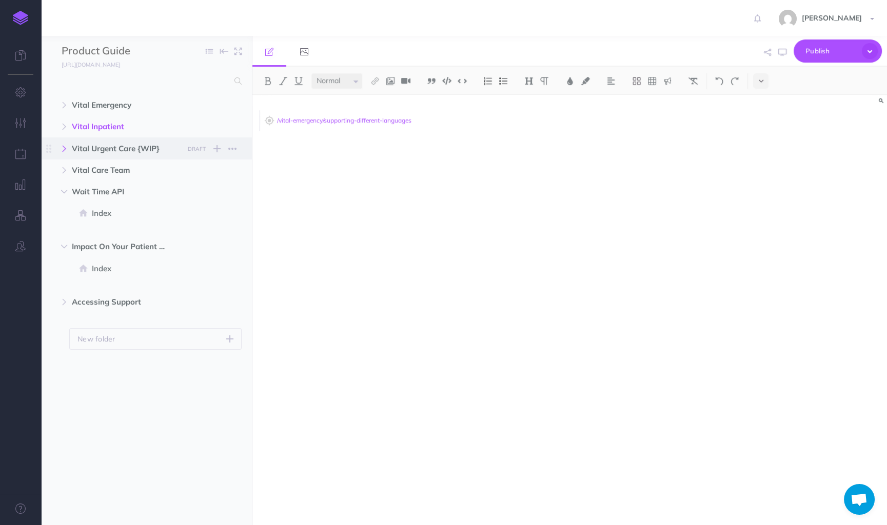
click at [65, 148] on icon "button" at bounding box center [64, 149] width 6 height 6
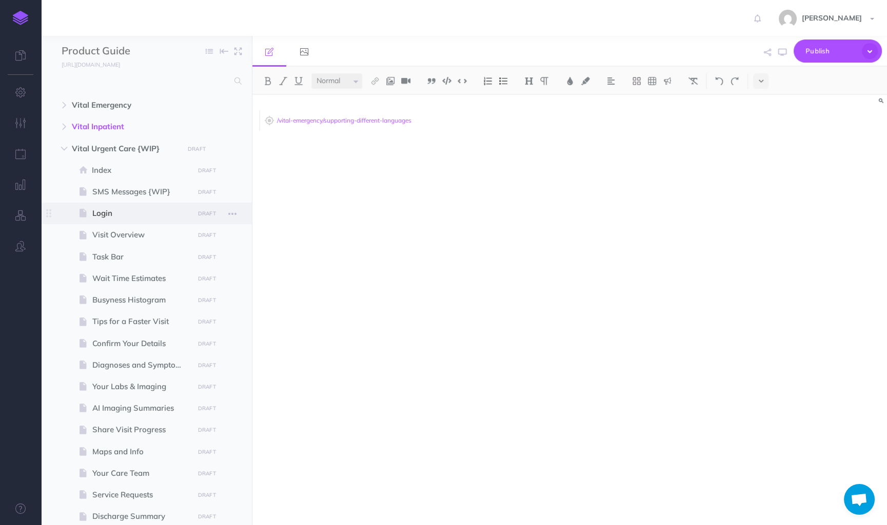
click at [118, 211] on span "Login" at bounding box center [141, 213] width 98 height 12
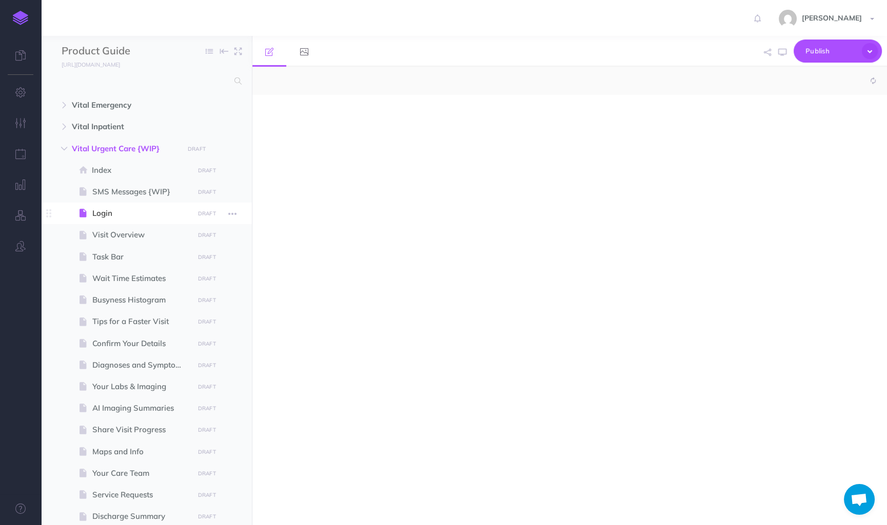
select select "null"
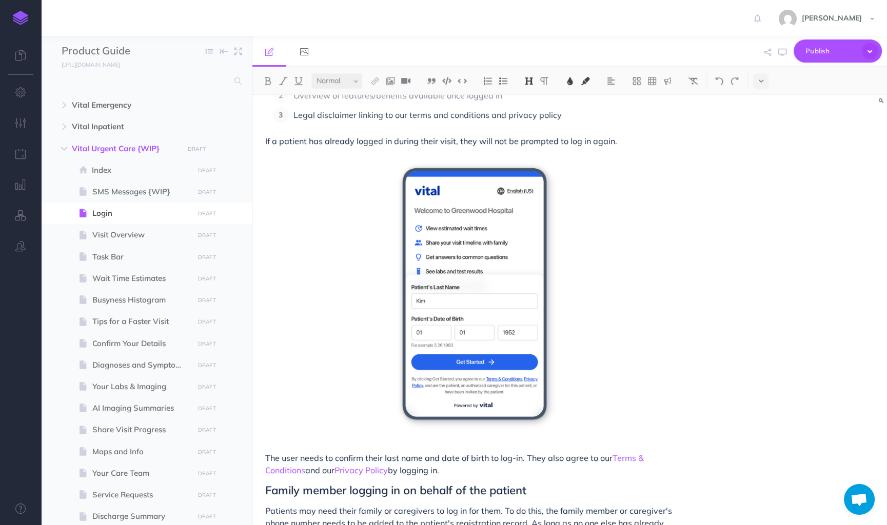
scroll to position [106, 0]
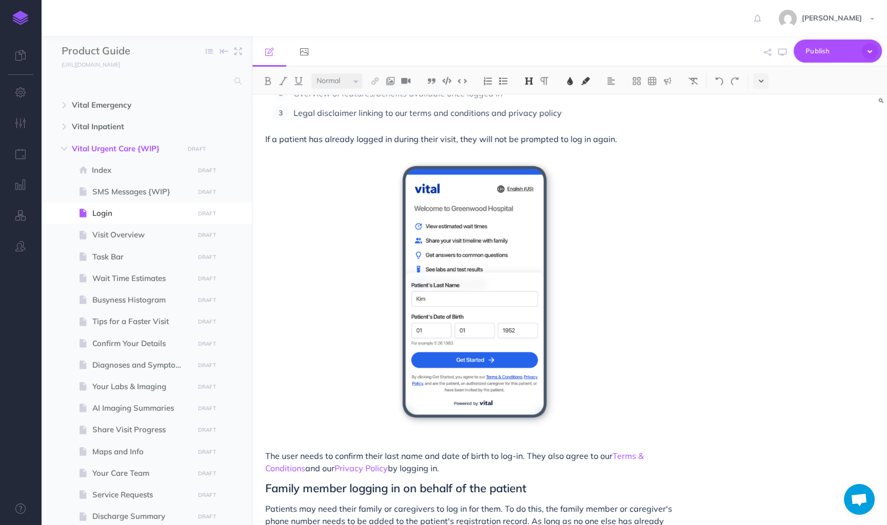
click at [764, 80] on button at bounding box center [760, 80] width 15 height 15
click at [759, 181] on button at bounding box center [760, 175] width 15 height 15
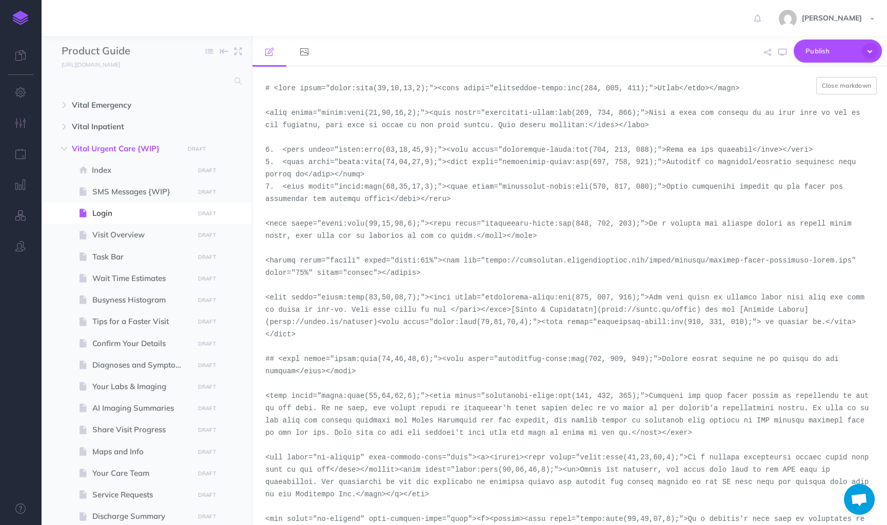
drag, startPoint x: 488, startPoint y: 262, endPoint x: 853, endPoint y: 264, distance: 365.2
click at [852, 264] on textarea at bounding box center [569, 296] width 634 height 458
paste textarea "portrait-light-version-1-urgent-care"
type textarea "# <span style="color:rgba(19,37,63,1);"><span style="background-color:rgb(255, …"
click at [847, 85] on button "Close markdown" at bounding box center [846, 85] width 61 height 17
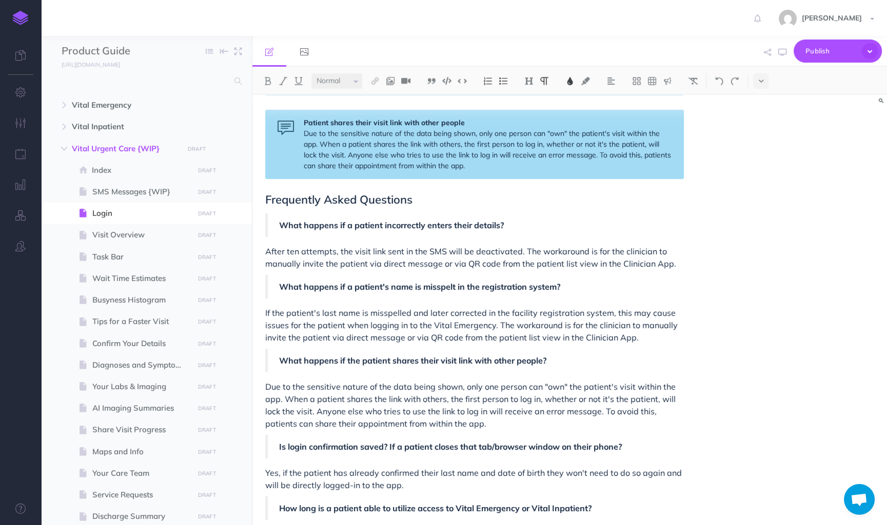
scroll to position [795, 0]
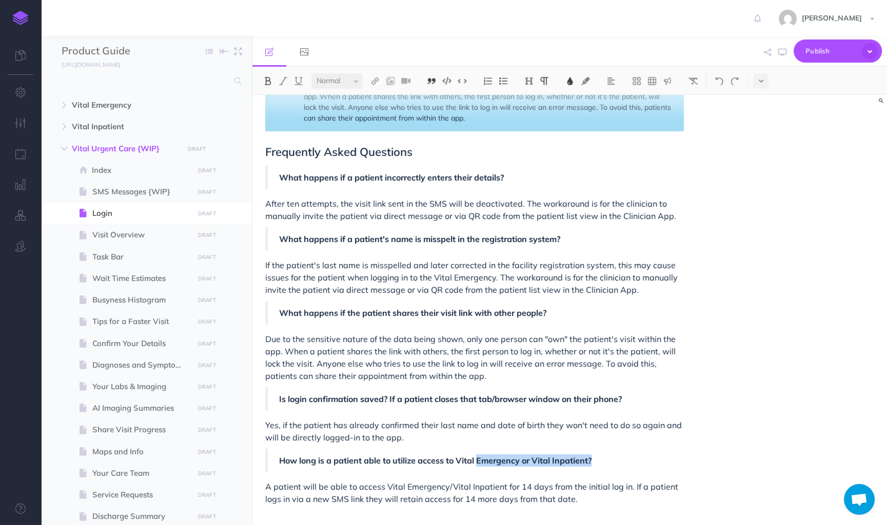
drag, startPoint x: 596, startPoint y: 463, endPoint x: 480, endPoint y: 466, distance: 116.5
click at [480, 466] on p "How long is a patient able to utilize access to Vital Emergency or Vital Inpati…" at bounding box center [475, 460] width 393 height 12
click at [134, 237] on span "Visit Overview" at bounding box center [141, 235] width 98 height 12
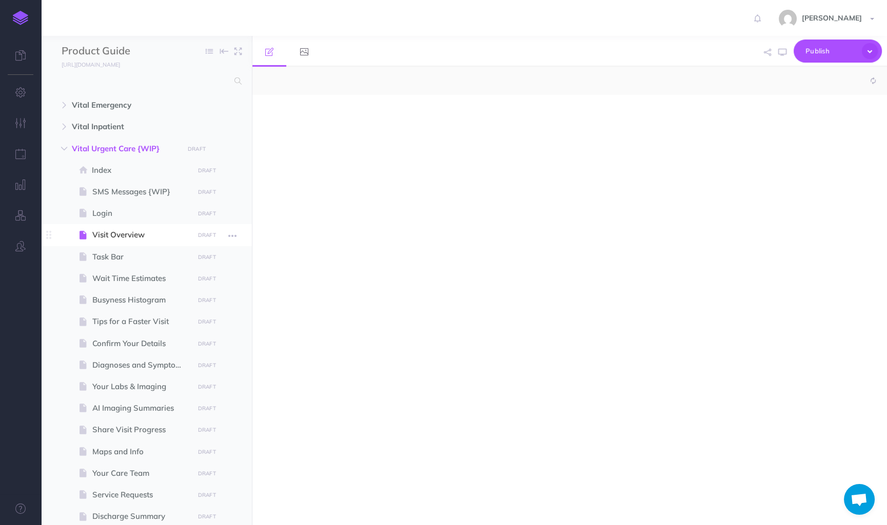
select select "null"
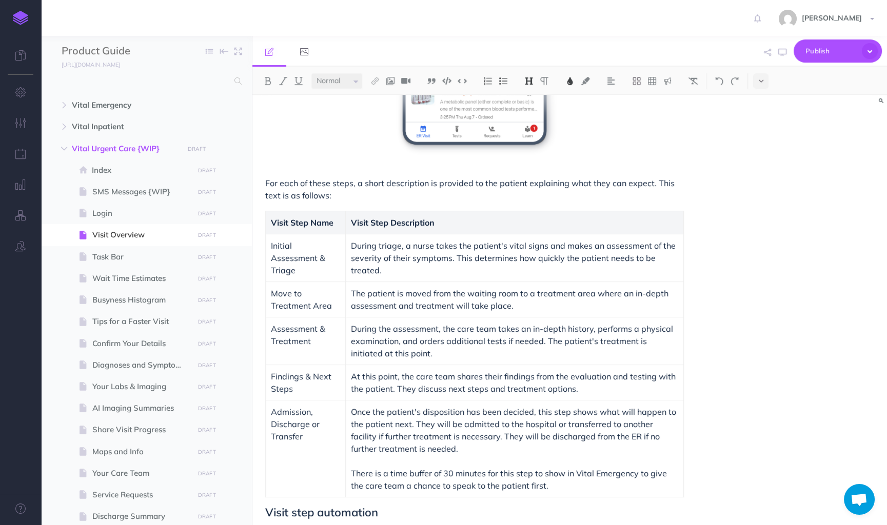
scroll to position [323, 0]
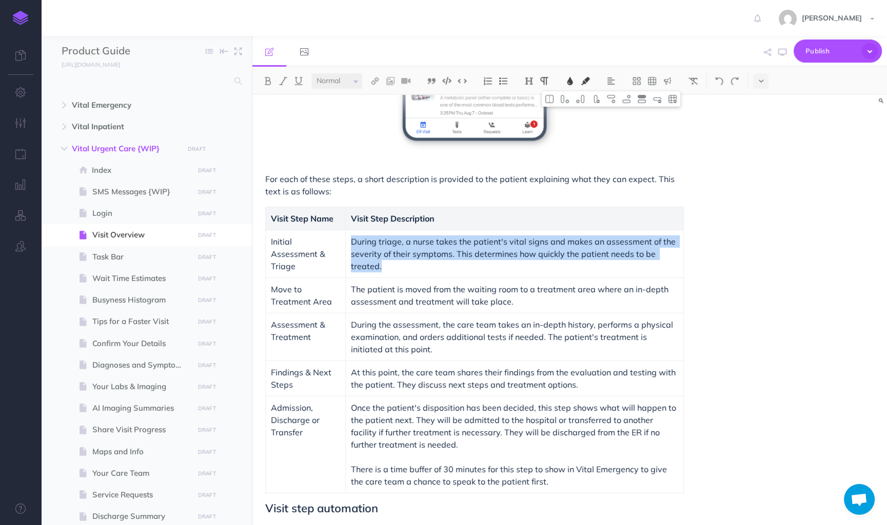
drag, startPoint x: 392, startPoint y: 265, endPoint x: 351, endPoint y: 243, distance: 46.4
click at [351, 243] on p "During triage, a nurse takes the patient's vital signs and makes an assessment …" at bounding box center [514, 253] width 327 height 37
copy span "During triage, a nurse takes the patient's vital signs and makes an assessment …"
click at [380, 266] on p "During triage, a nurse takes the patient's vital signs and makes an assessment …" at bounding box center [514, 253] width 327 height 37
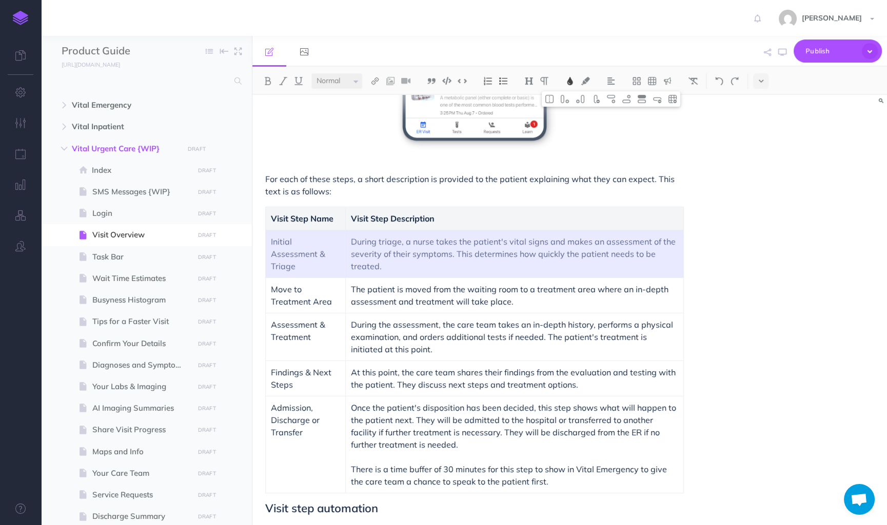
drag, startPoint x: 393, startPoint y: 269, endPoint x: 280, endPoint y: 249, distance: 115.2
click at [280, 249] on tr "Initial Assessment & Triage During triage, a nurse takes the patient's vital si…" at bounding box center [475, 254] width 418 height 48
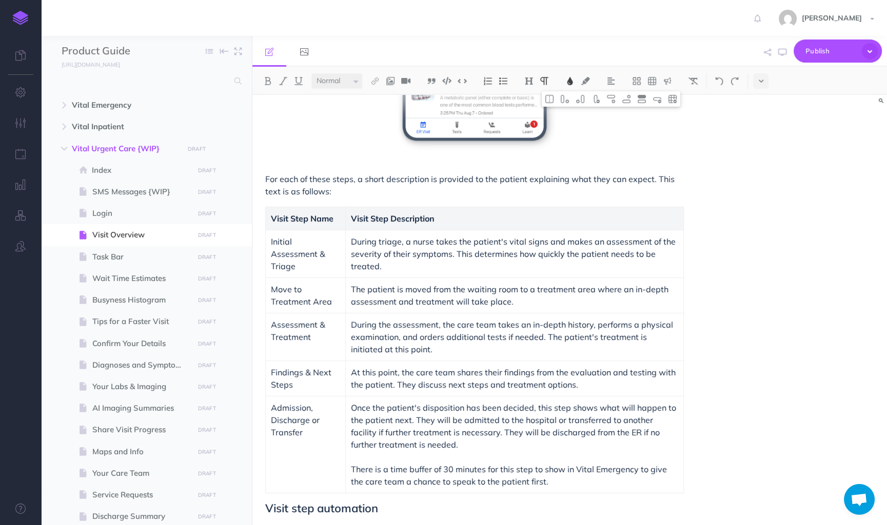
click at [297, 253] on span "Initial Assessment & Triage" at bounding box center [299, 253] width 56 height 35
click at [403, 264] on p "During triage, a nurse takes the patient's vital signs and makes an assessment …" at bounding box center [514, 253] width 327 height 37
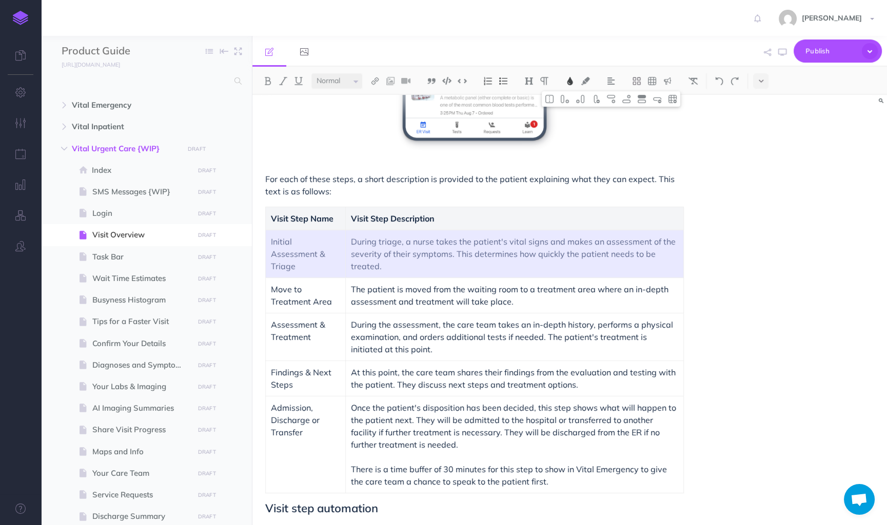
drag, startPoint x: 400, startPoint y: 268, endPoint x: 292, endPoint y: 248, distance: 109.0
click at [292, 248] on tr "Initial Assessment & Triage During triage, a nurse takes the patient's vital si…" at bounding box center [475, 254] width 418 height 48
click at [613, 99] on img at bounding box center [610, 99] width 9 height 8
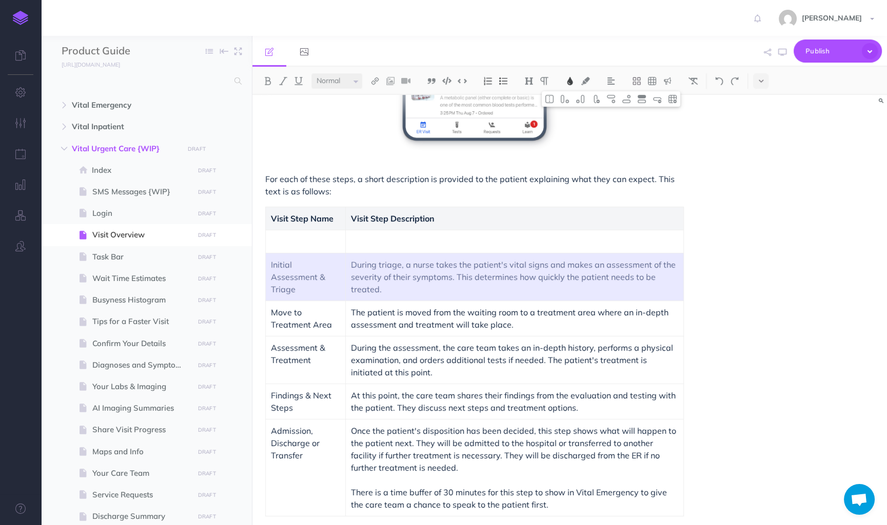
click at [321, 282] on p "Initial Assessment & Triage" at bounding box center [305, 276] width 69 height 37
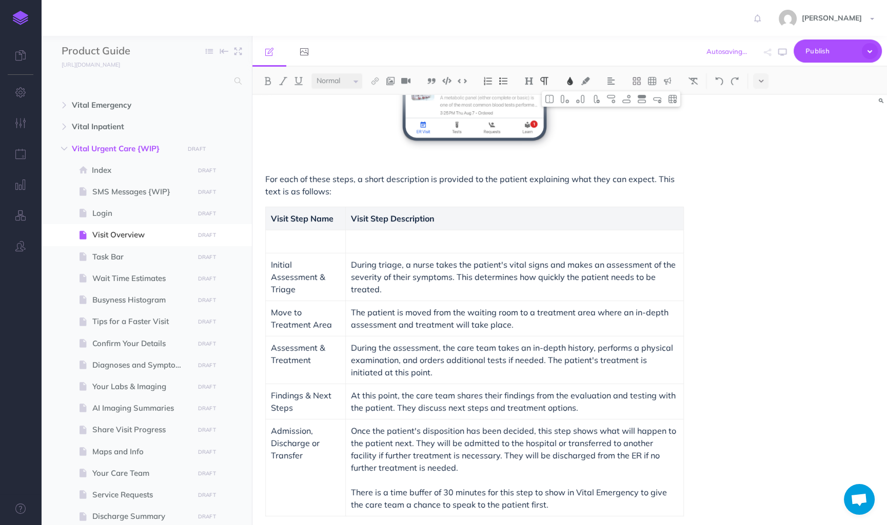
click at [314, 250] on td at bounding box center [305, 241] width 79 height 23
drag, startPoint x: 330, startPoint y: 277, endPoint x: 266, endPoint y: 265, distance: 64.7
click at [266, 265] on td "Initial Assessment & Triage" at bounding box center [306, 277] width 80 height 48
click at [438, 411] on span "At this point, the care team shares their findings from the evaluation and test…" at bounding box center [514, 401] width 327 height 23
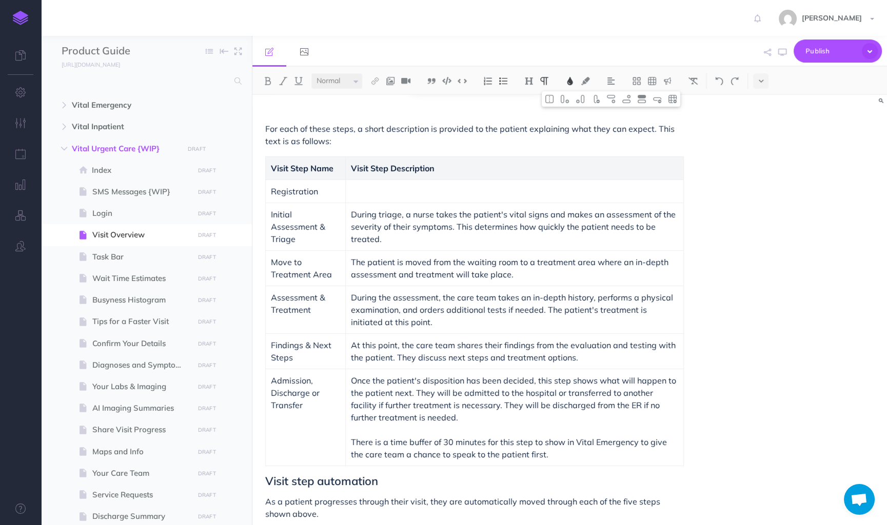
scroll to position [369, 0]
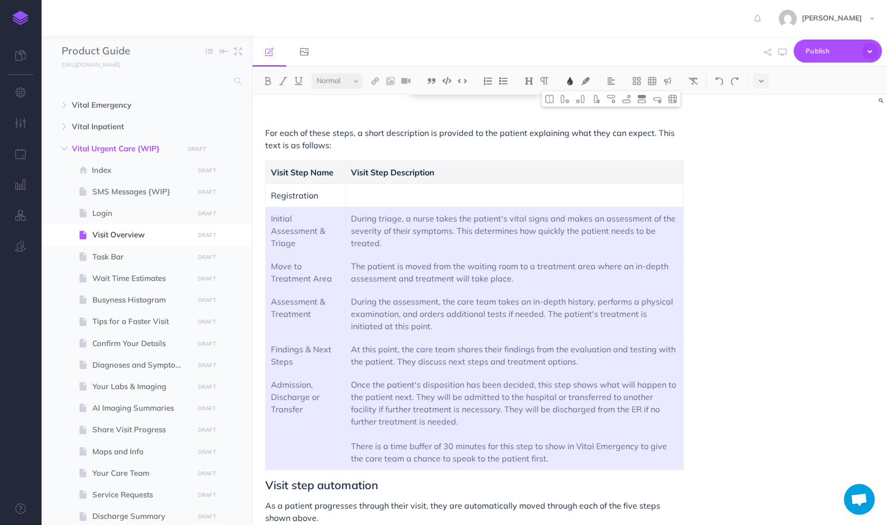
drag, startPoint x: 563, startPoint y: 453, endPoint x: 273, endPoint y: 237, distance: 361.4
click at [273, 237] on tbody "Visit Step Name Visit Step Description Registration Initial Assessment & Triage…" at bounding box center [475, 315] width 418 height 309
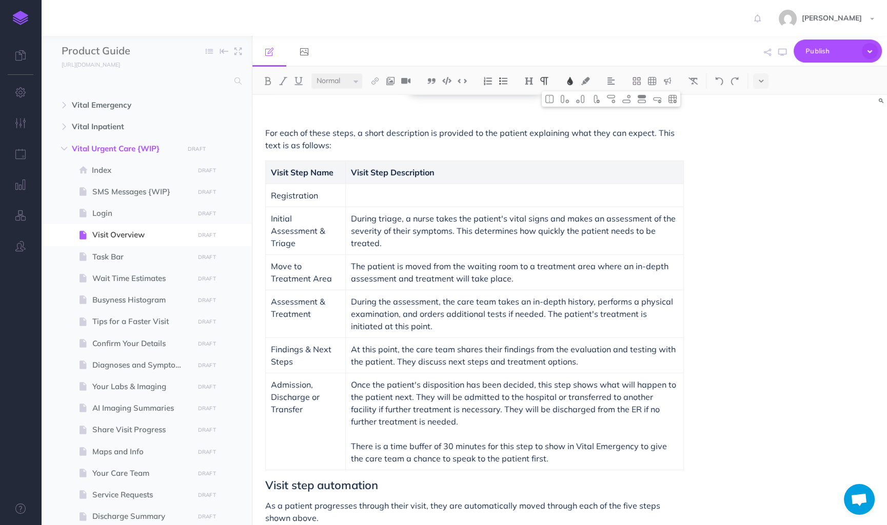
click at [336, 291] on td "Assessment & Treatment" at bounding box center [306, 314] width 80 height 48
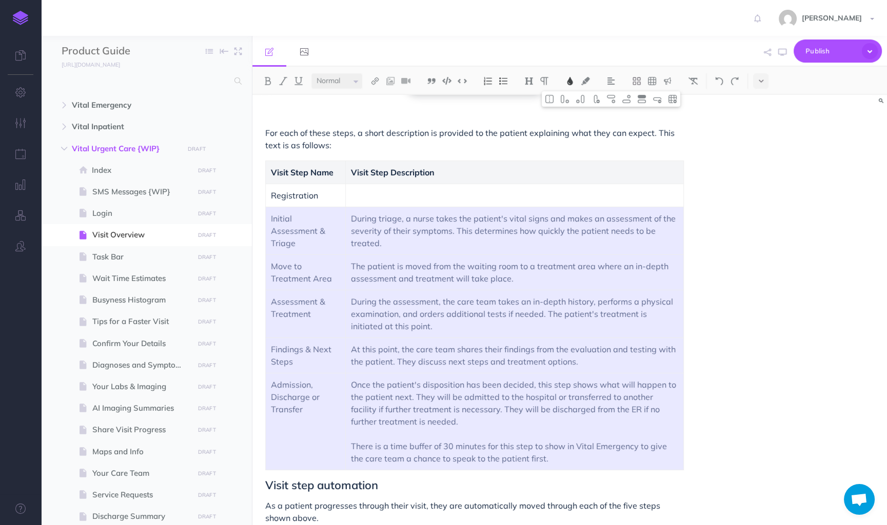
drag, startPoint x: 533, startPoint y: 454, endPoint x: 271, endPoint y: 217, distance: 353.7
click at [271, 217] on tbody "Visit Step Name Visit Step Description Registration Initial Assessment & Triage…" at bounding box center [475, 315] width 418 height 309
click at [176, 210] on span "Login" at bounding box center [141, 213] width 98 height 12
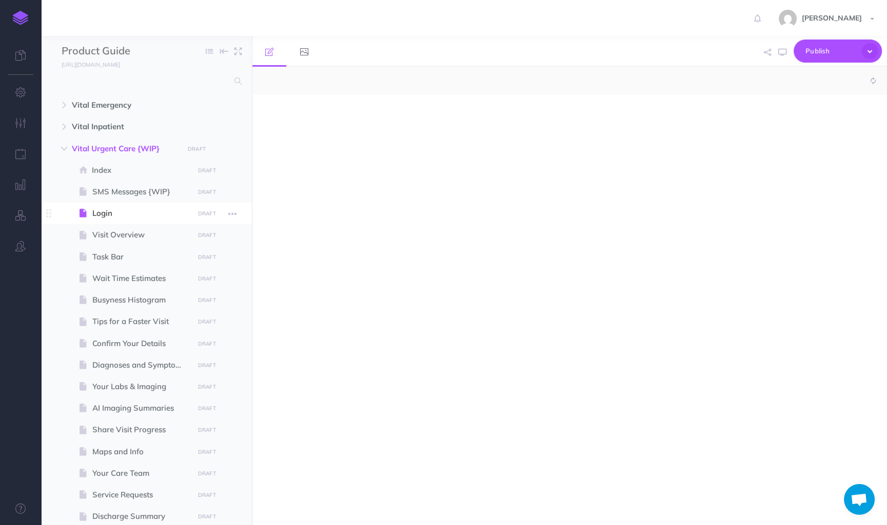
select select "null"
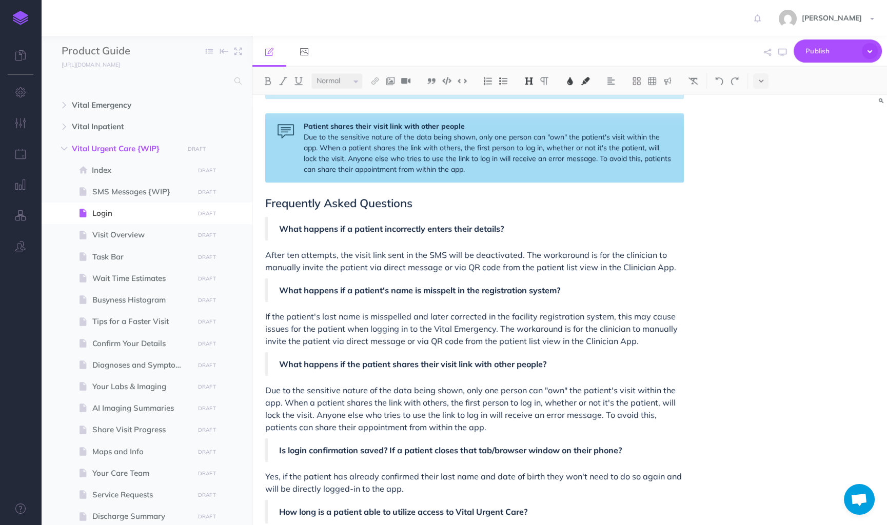
scroll to position [795, 0]
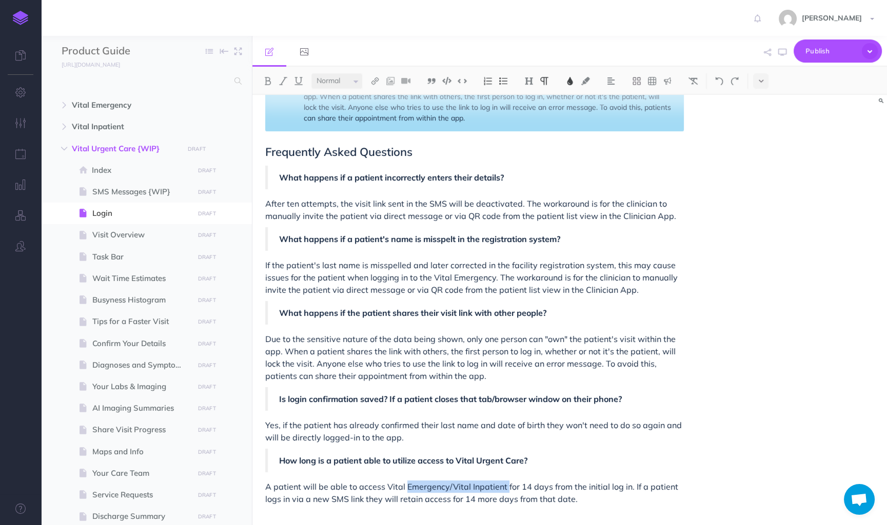
drag, startPoint x: 503, startPoint y: 488, endPoint x: 406, endPoint y: 490, distance: 97.0
click at [406, 490] on span "A patient will be able to access Vital Emergency/Vital Inpatient for 14 days fr…" at bounding box center [472, 493] width 415 height 23
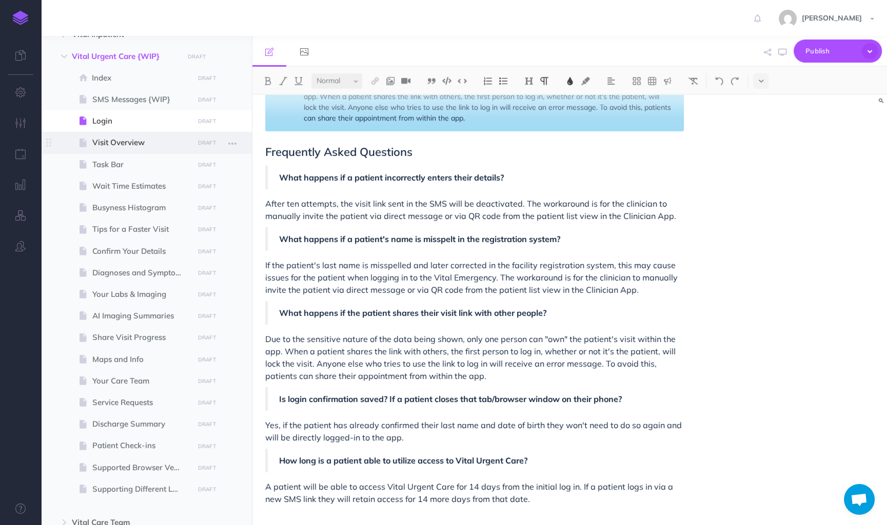
scroll to position [94, 0]
click at [123, 331] on span "Share Visit Progress" at bounding box center [141, 336] width 98 height 12
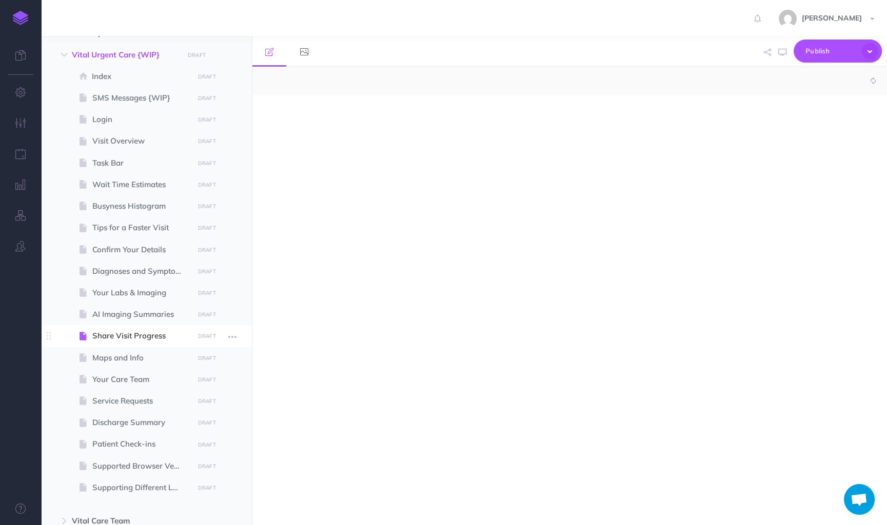
select select "null"
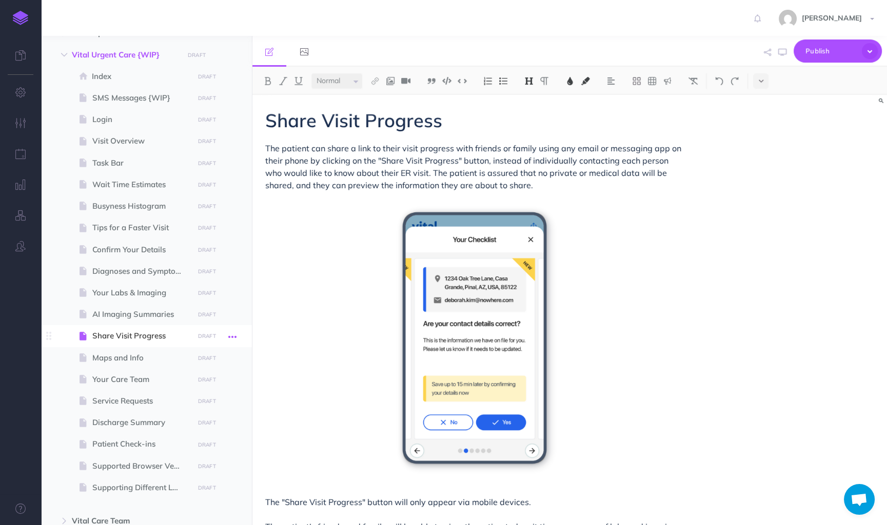
click at [235, 335] on icon "button" at bounding box center [232, 337] width 8 height 12
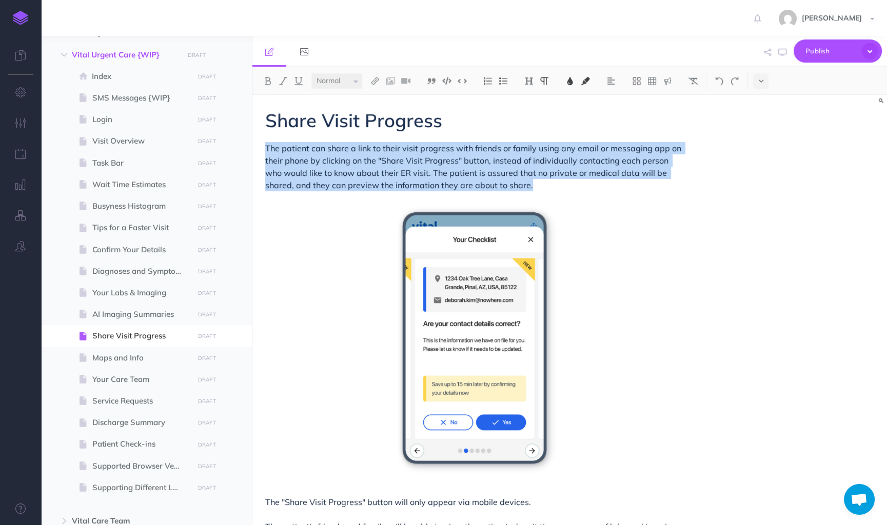
drag, startPoint x: 514, startPoint y: 185, endPoint x: 266, endPoint y: 152, distance: 249.9
click at [266, 152] on p "The patient can share a link to their visit progress with friends or family usi…" at bounding box center [474, 166] width 418 height 49
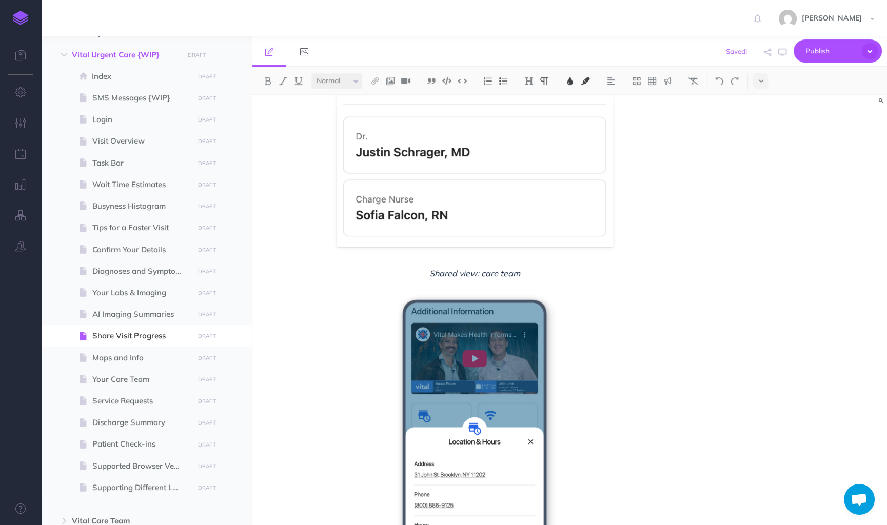
scroll to position [1073, 0]
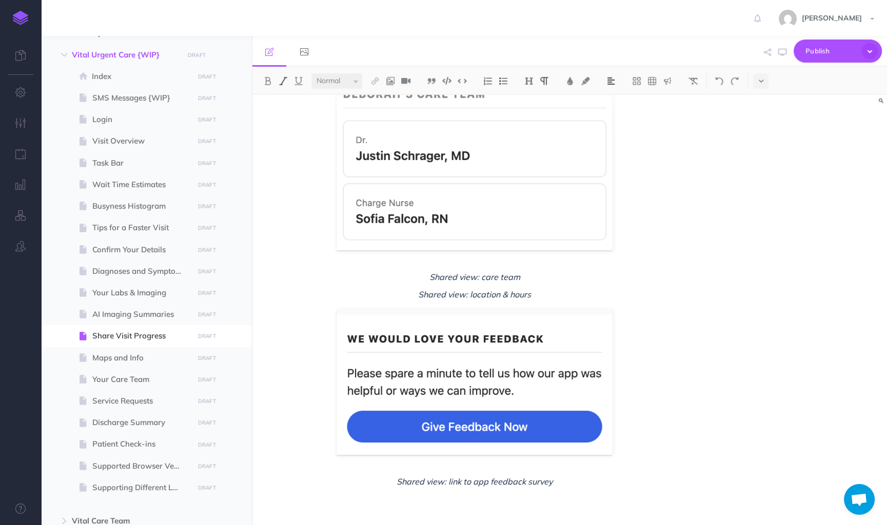
scroll to position [1016, 0]
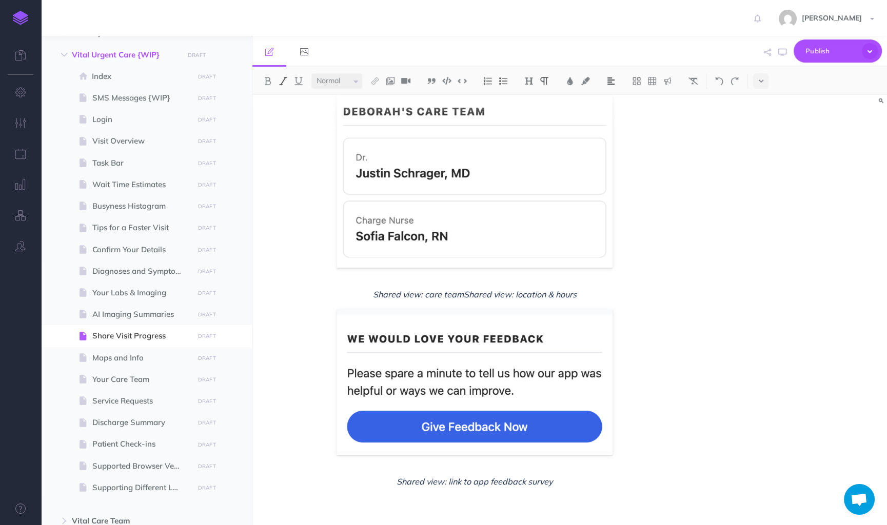
drag, startPoint x: 572, startPoint y: 485, endPoint x: 361, endPoint y: 292, distance: 286.1
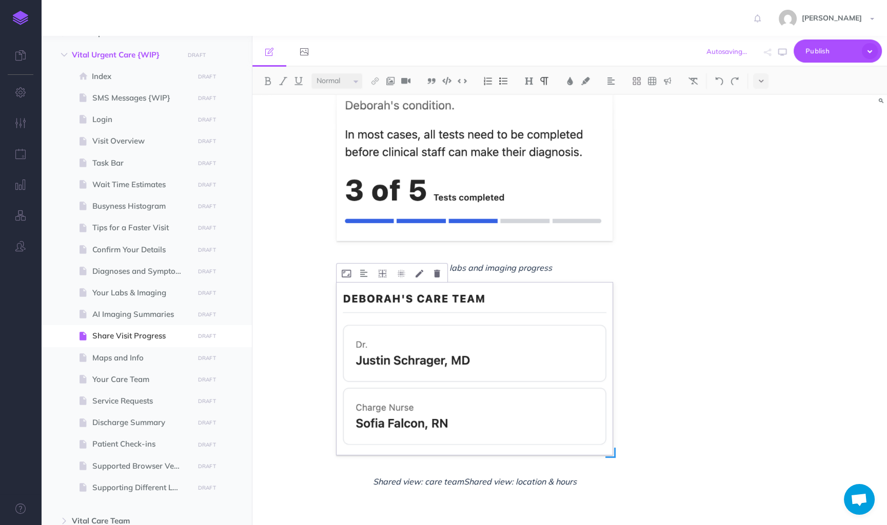
scroll to position [811, 0]
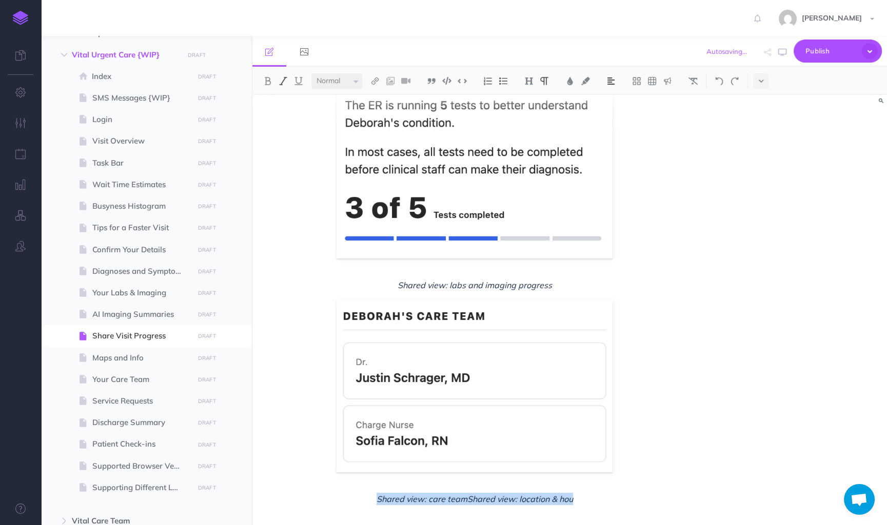
drag, startPoint x: 602, startPoint y: 489, endPoint x: 643, endPoint y: 522, distance: 52.2
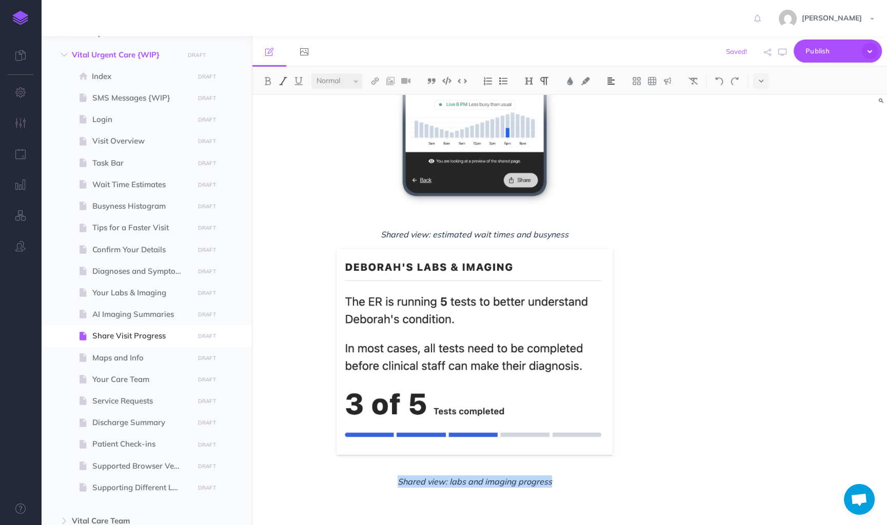
drag, startPoint x: 572, startPoint y: 481, endPoint x: 388, endPoint y: 483, distance: 183.6
click at [463, 397] on img at bounding box center [474, 352] width 276 height 206
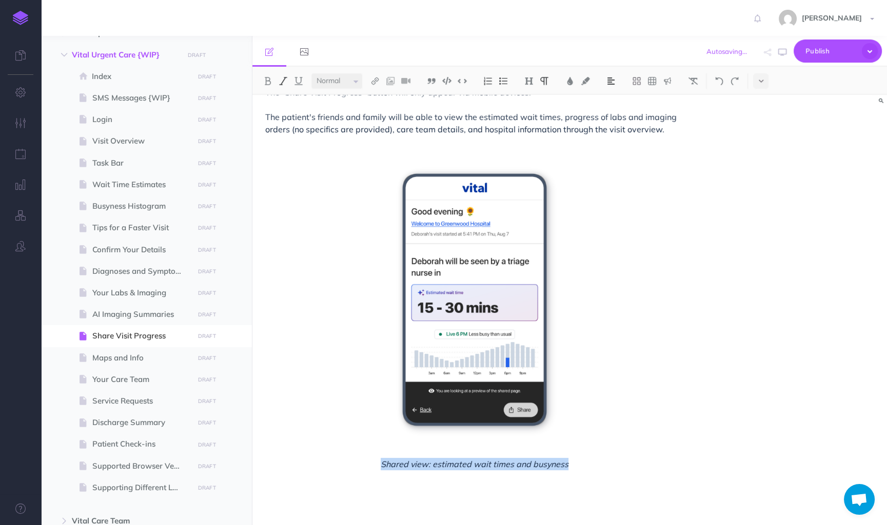
drag, startPoint x: 594, startPoint y: 455, endPoint x: 599, endPoint y: 469, distance: 15.1
click at [599, 469] on div "Share Visit Progress While this is a supported action within Vital Emergency an…" at bounding box center [474, 118] width 444 height 816
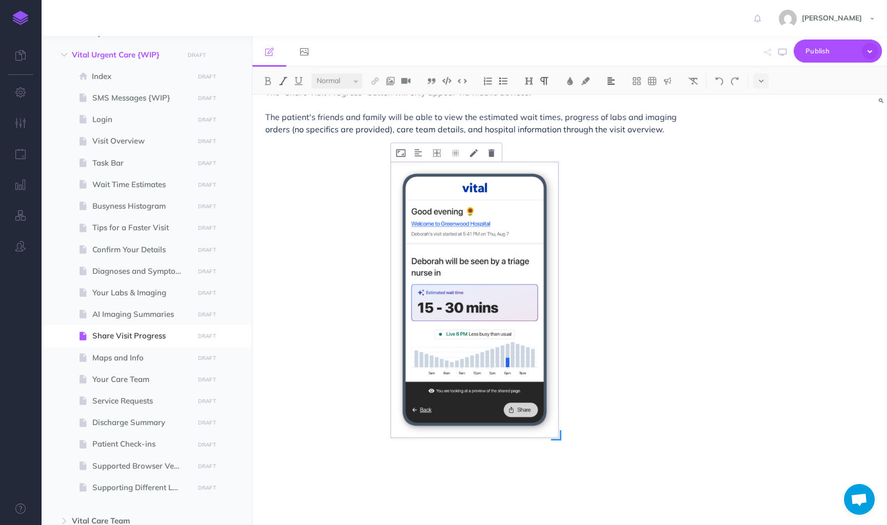
click at [507, 322] on img at bounding box center [474, 299] width 167 height 275
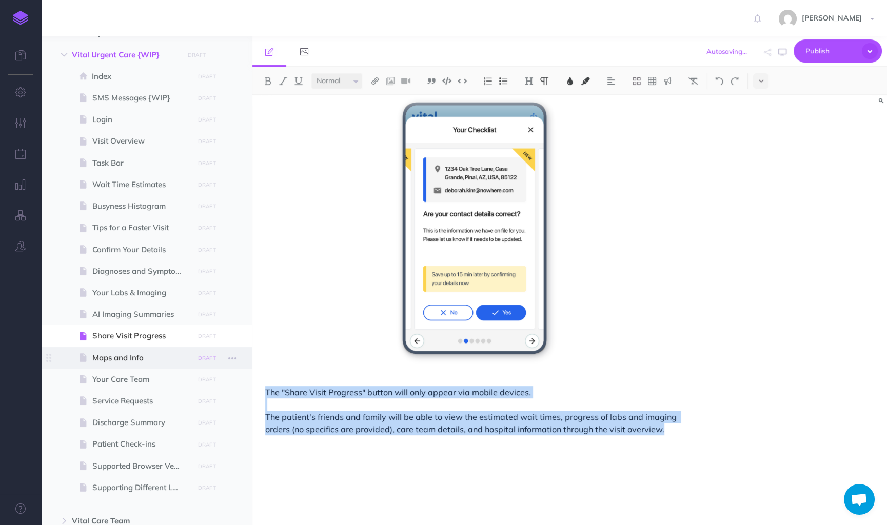
drag, startPoint x: 677, startPoint y: 430, endPoint x: 216, endPoint y: 360, distance: 466.4
click at [216, 360] on div "Product Guide Collapse all Expand all Expand to root folders [URL][DOMAIN_NAME]…" at bounding box center [464, 280] width 846 height 489
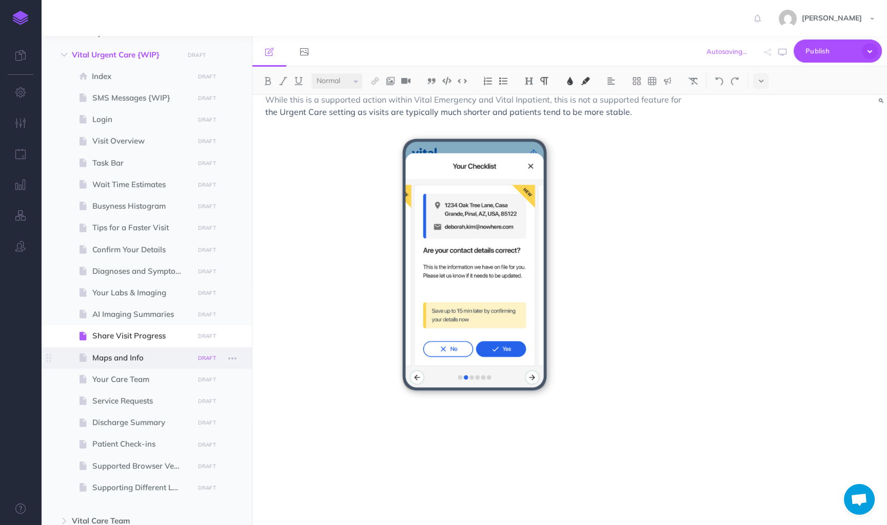
scroll to position [49, 0]
click at [461, 305] on img at bounding box center [474, 264] width 167 height 275
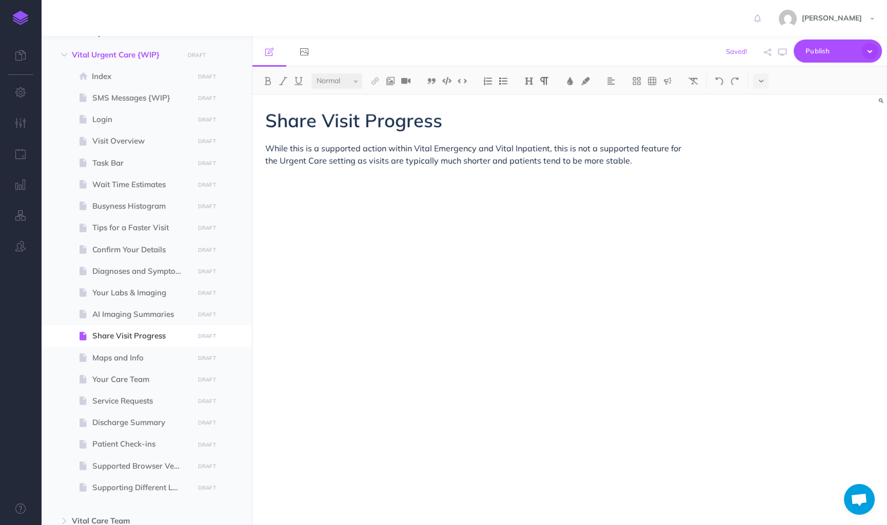
scroll to position [0, 0]
click at [455, 126] on h1 "Share Visit Progress" at bounding box center [474, 120] width 418 height 21
click at [373, 153] on span "While this is a supported action within Vital Emergency and Vital Inpatient, th…" at bounding box center [474, 154] width 418 height 23
click at [373, 152] on span "While this is a supported action within Vital Emergency and Vital Inpatient, th…" at bounding box center [474, 154] width 418 height 23
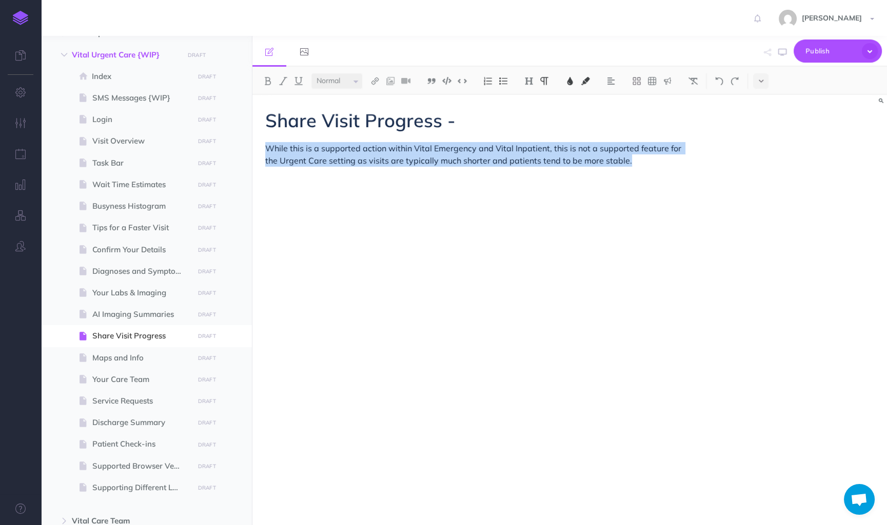
click at [373, 152] on span "While this is a supported action within Vital Emergency and Vital Inpatient, th…" at bounding box center [474, 154] width 418 height 23
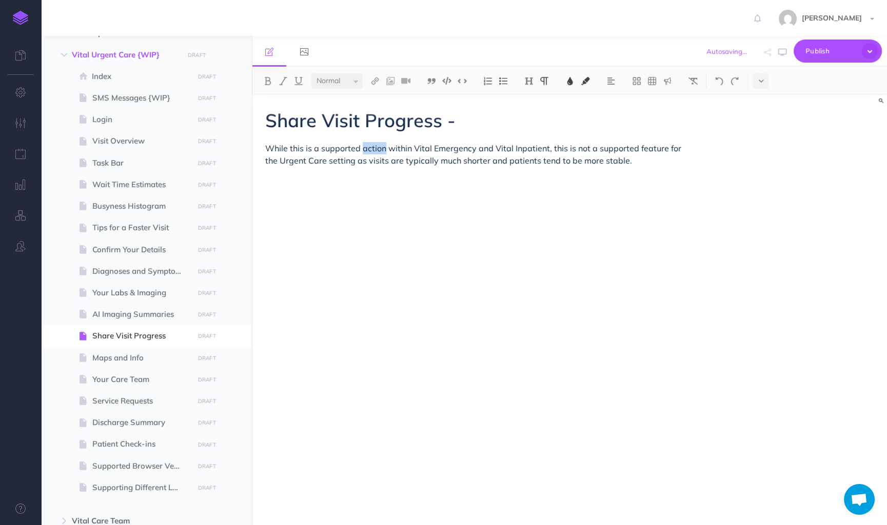
click at [373, 152] on span "While this is a supported action within Vital Emergency and Vital Inpatient, th…" at bounding box center [474, 154] width 418 height 23
click at [332, 346] on div "Share Visit Progress - While this is a supported feature within Vital Emergency…" at bounding box center [474, 305] width 444 height 420
click at [170, 166] on span "Task Bar" at bounding box center [141, 163] width 98 height 12
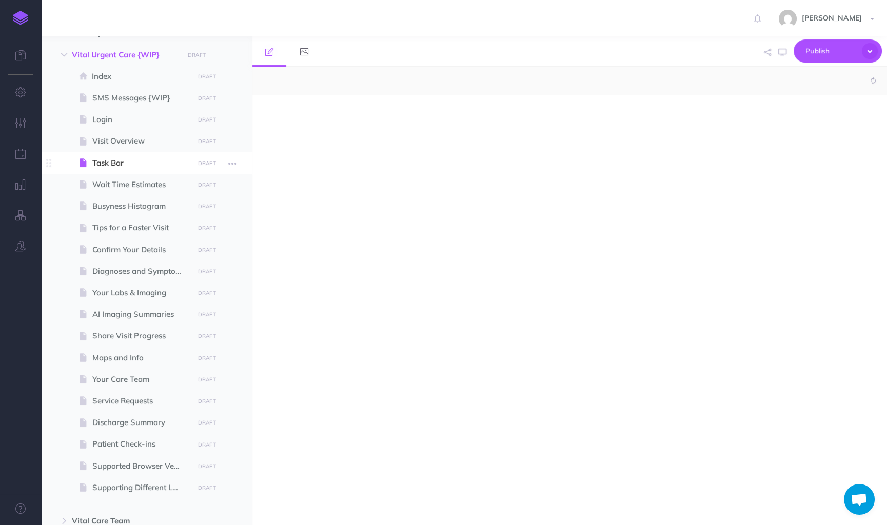
select select "null"
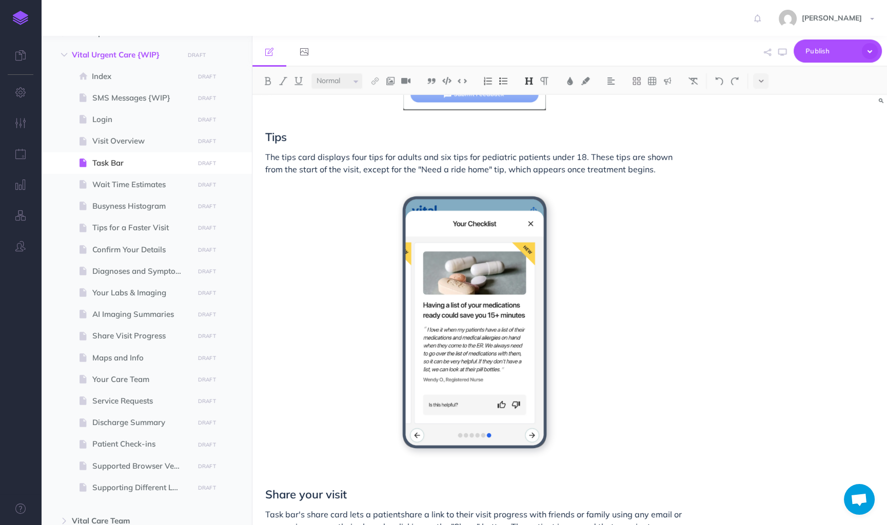
scroll to position [1705, 0]
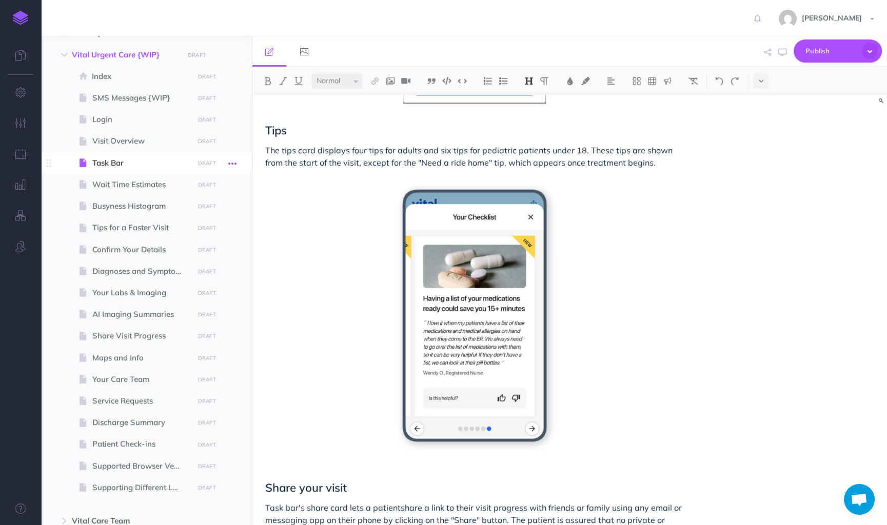
click at [233, 163] on icon "button" at bounding box center [232, 163] width 8 height 12
click at [185, 245] on link "Delete" at bounding box center [203, 249] width 77 height 17
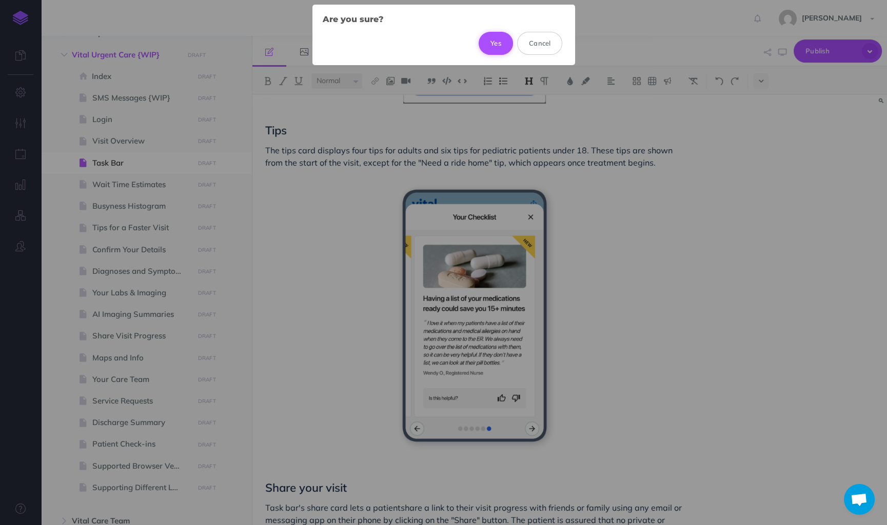
click at [484, 42] on button "Yes" at bounding box center [495, 43] width 34 height 23
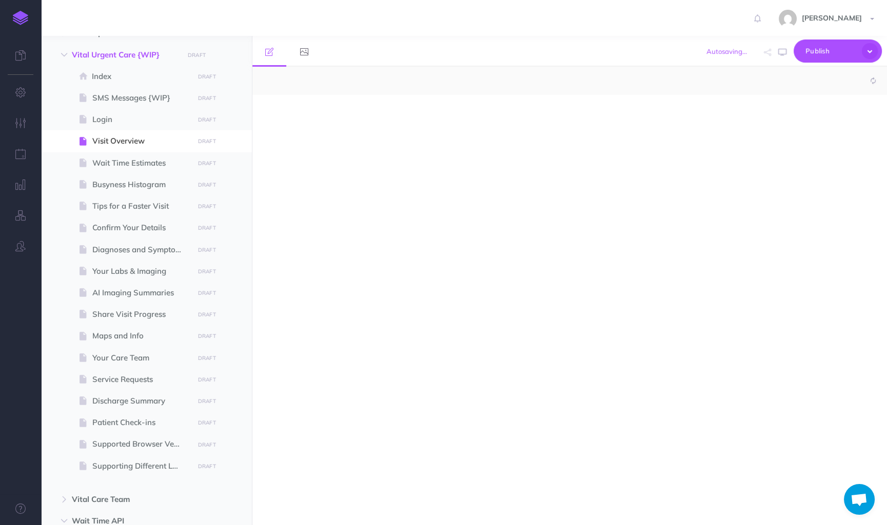
select select "null"
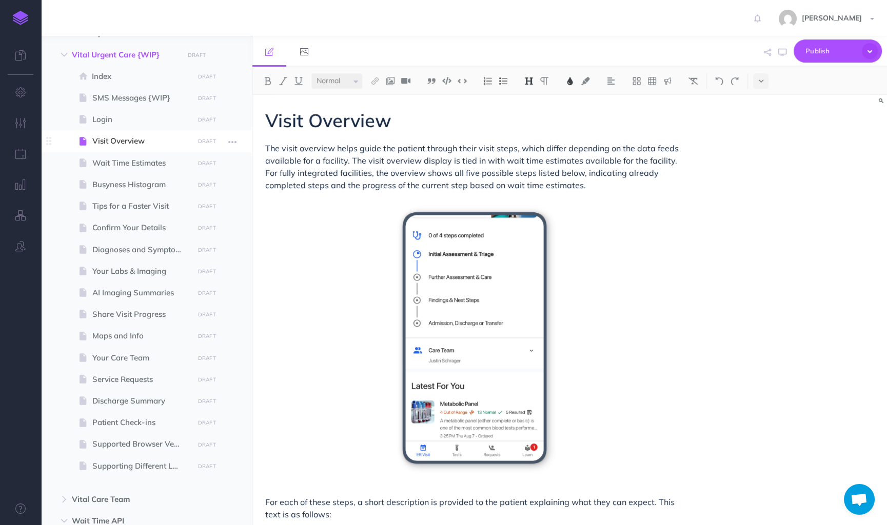
click at [137, 140] on span "Visit Overview" at bounding box center [141, 141] width 98 height 12
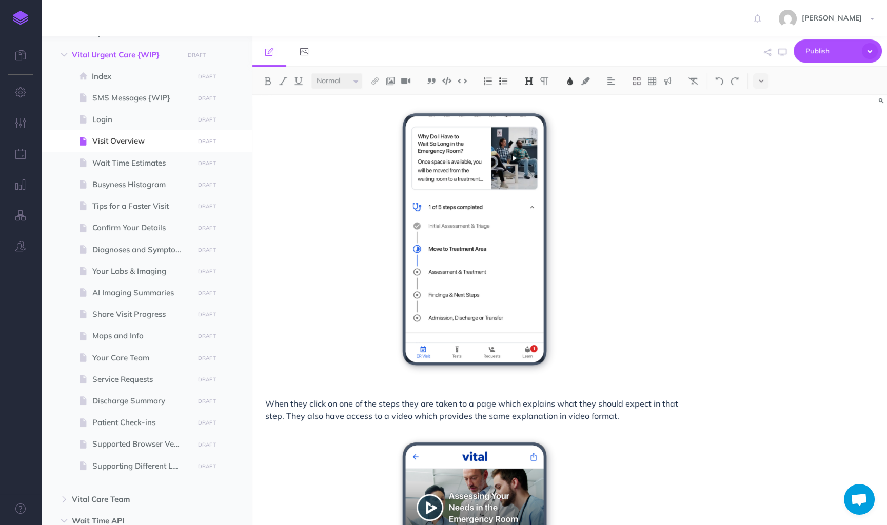
scroll to position [1750, 0]
